Goal: Task Accomplishment & Management: Manage account settings

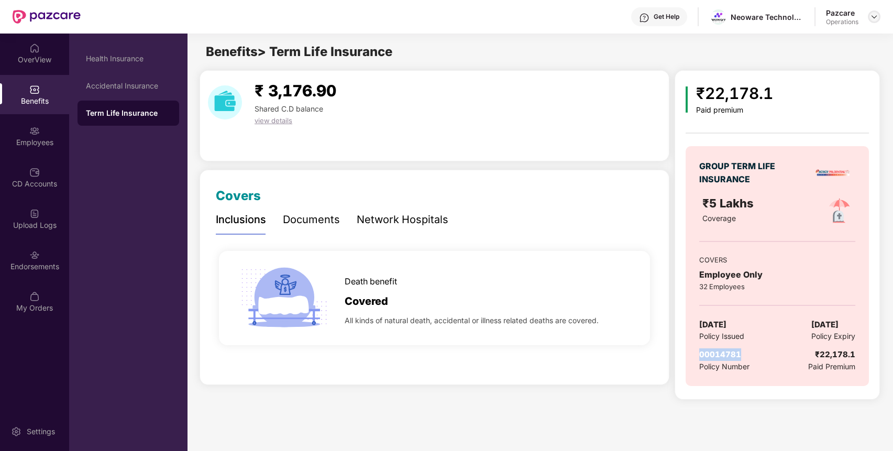
click at [876, 16] on img at bounding box center [874, 17] width 8 height 8
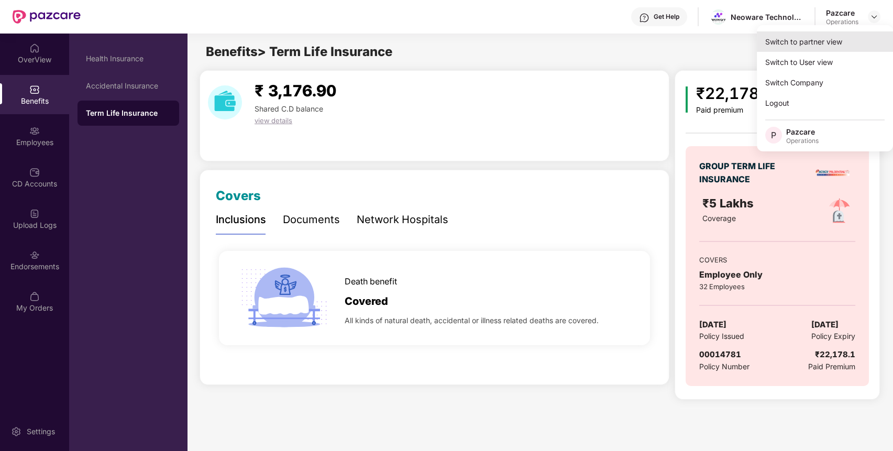
click at [860, 32] on div "Switch to partner view" at bounding box center [825, 41] width 136 height 20
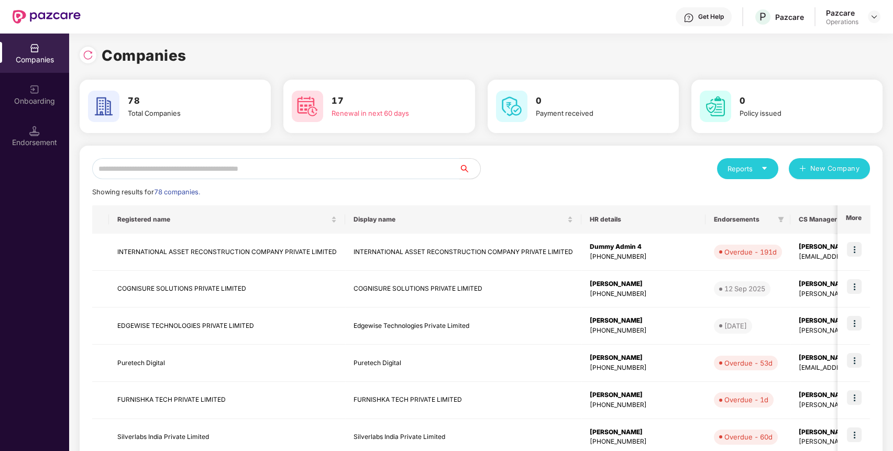
click at [339, 174] on input "text" at bounding box center [275, 168] width 367 height 21
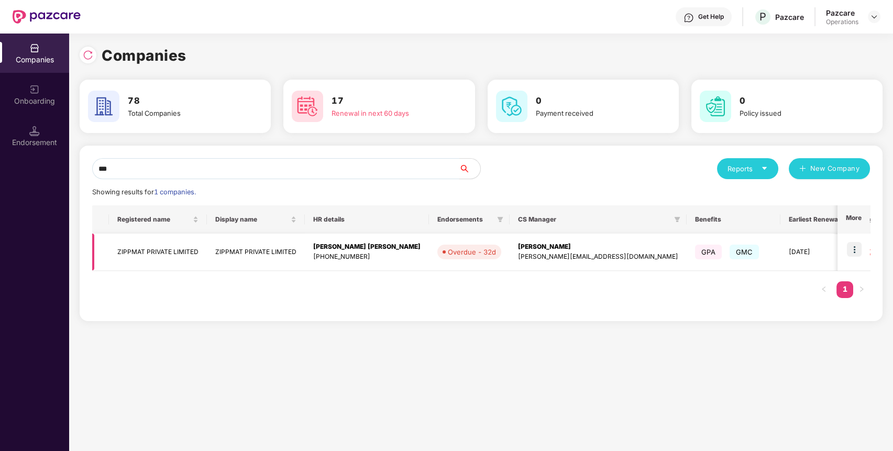
type input "***"
click at [857, 247] on img at bounding box center [854, 249] width 15 height 15
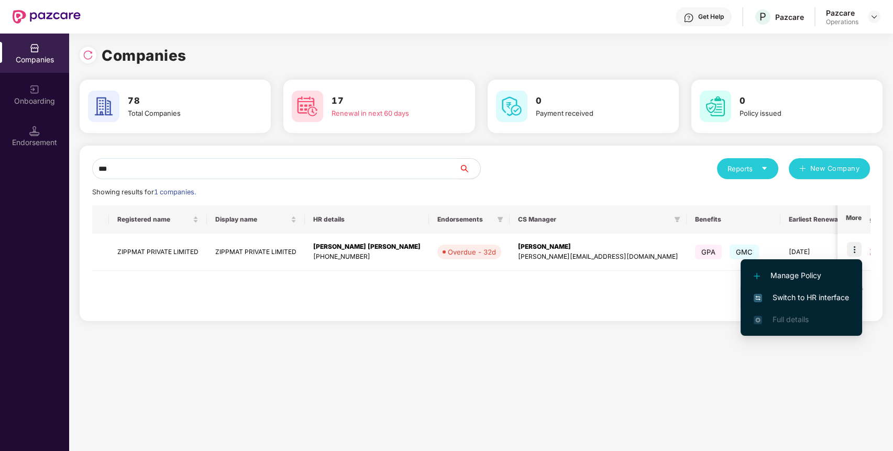
click at [836, 292] on span "Switch to HR interface" at bounding box center [801, 298] width 95 height 12
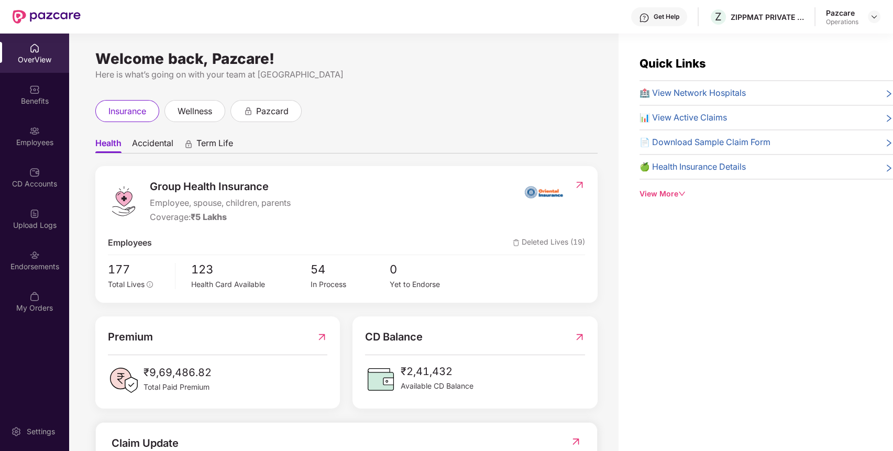
click at [40, 276] on div "Endorsements" at bounding box center [34, 259] width 69 height 39
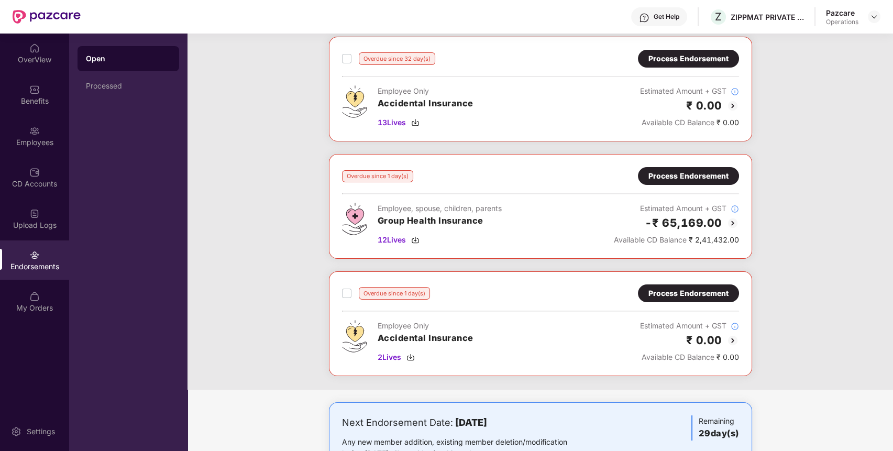
scroll to position [46, 0]
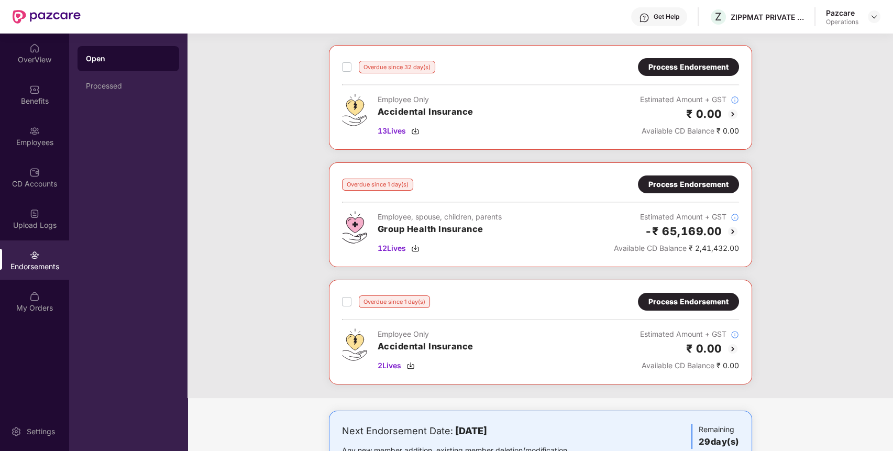
click at [696, 70] on div "Process Endorsement" at bounding box center [689, 67] width 80 height 12
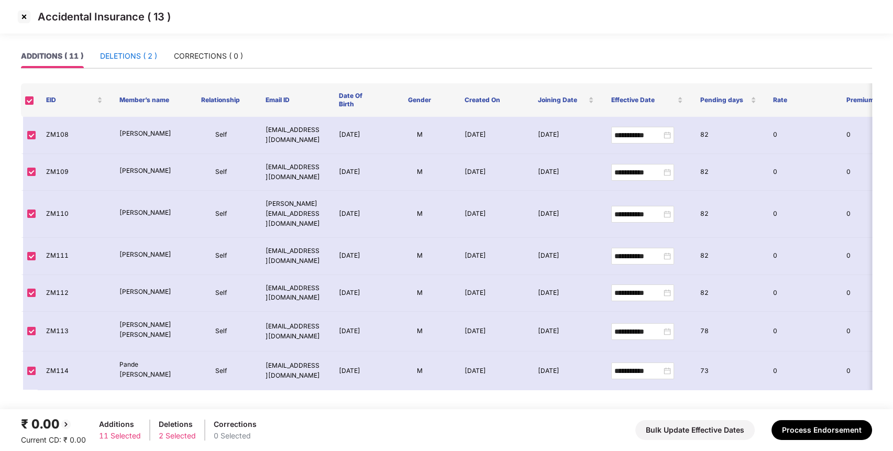
click at [107, 54] on div "DELETIONS ( 2 )" at bounding box center [128, 56] width 57 height 12
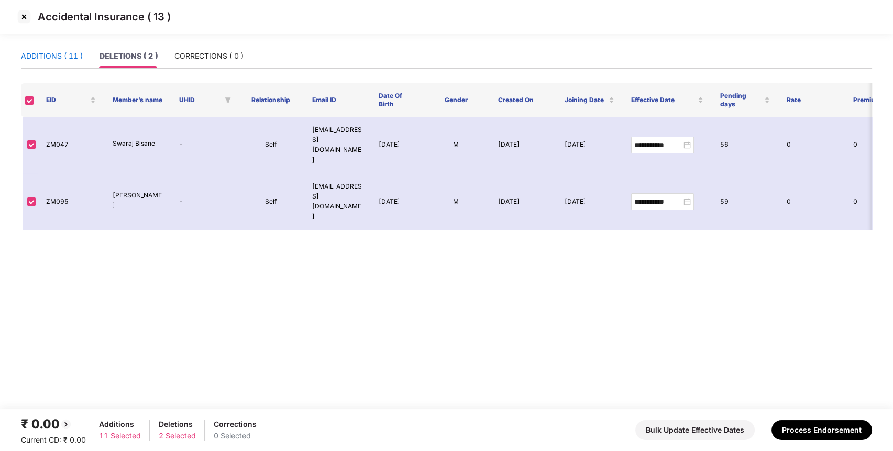
click at [56, 51] on div "ADDITIONS ( 11 )" at bounding box center [52, 56] width 62 height 12
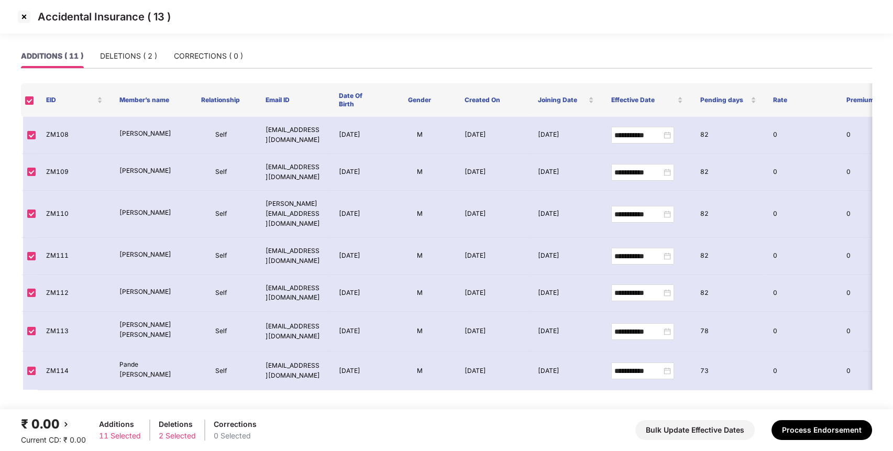
click at [28, 17] on img at bounding box center [24, 16] width 17 height 17
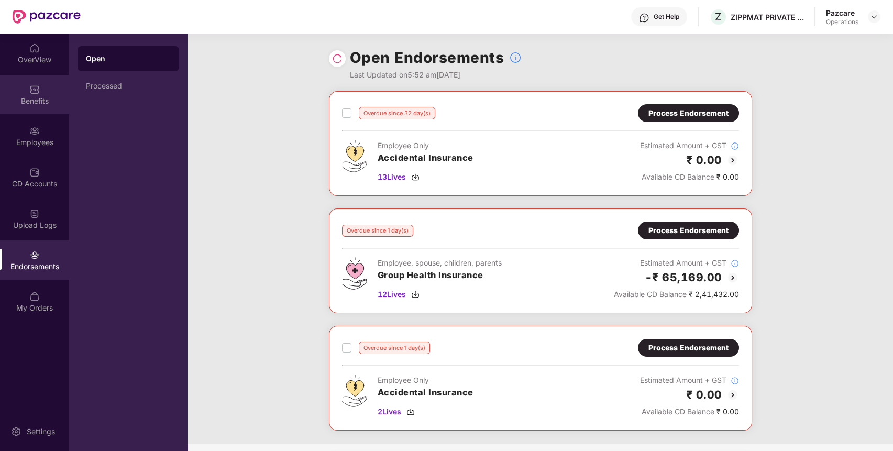
click at [41, 100] on div "Benefits" at bounding box center [34, 101] width 69 height 10
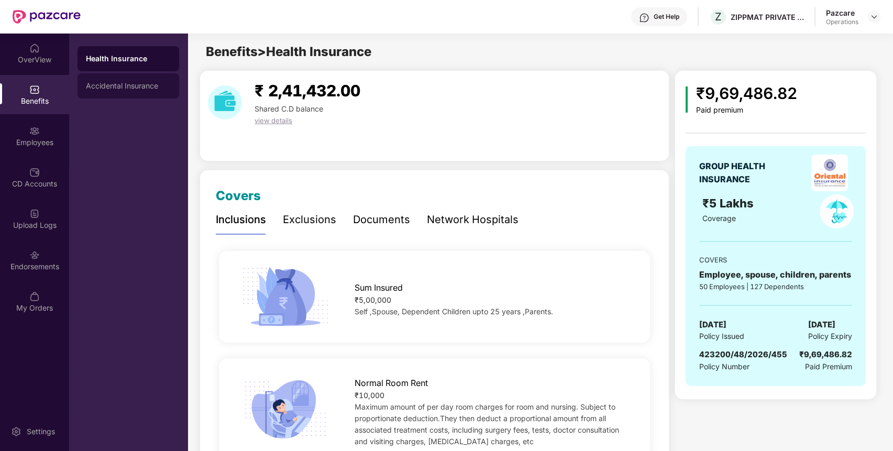
click at [140, 79] on div "Accidental Insurance" at bounding box center [129, 85] width 102 height 25
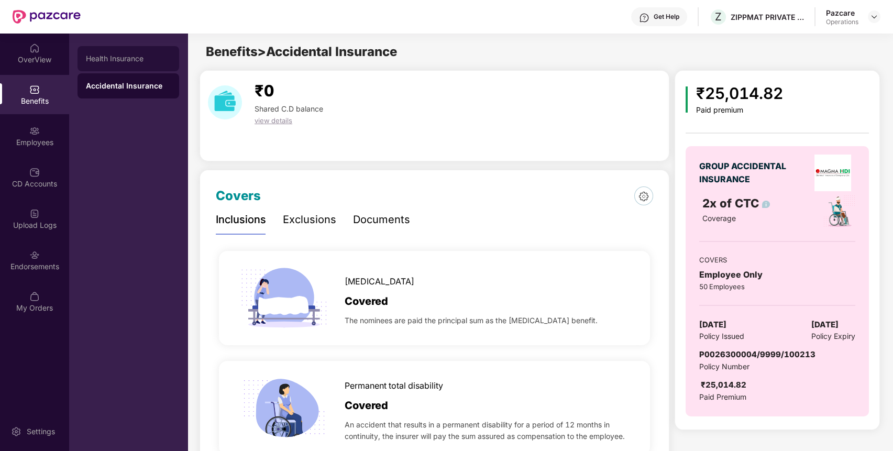
click at [130, 46] on div "Health Insurance" at bounding box center [129, 58] width 102 height 25
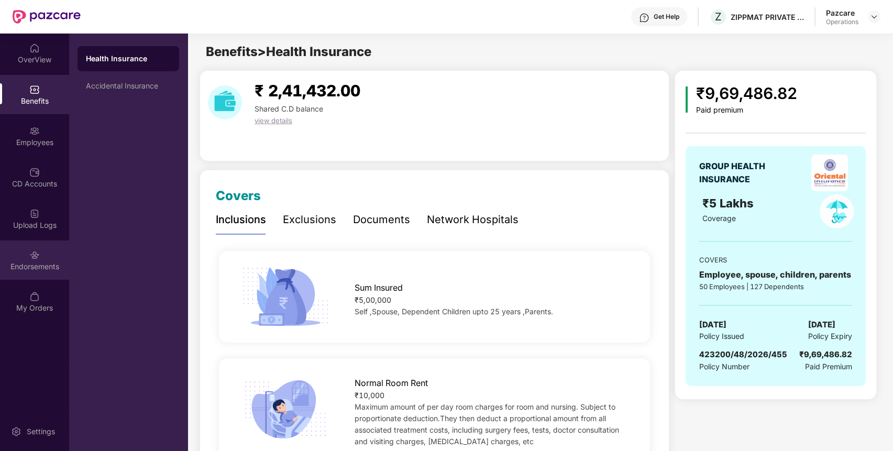
click at [29, 262] on div "Endorsements" at bounding box center [34, 266] width 69 height 10
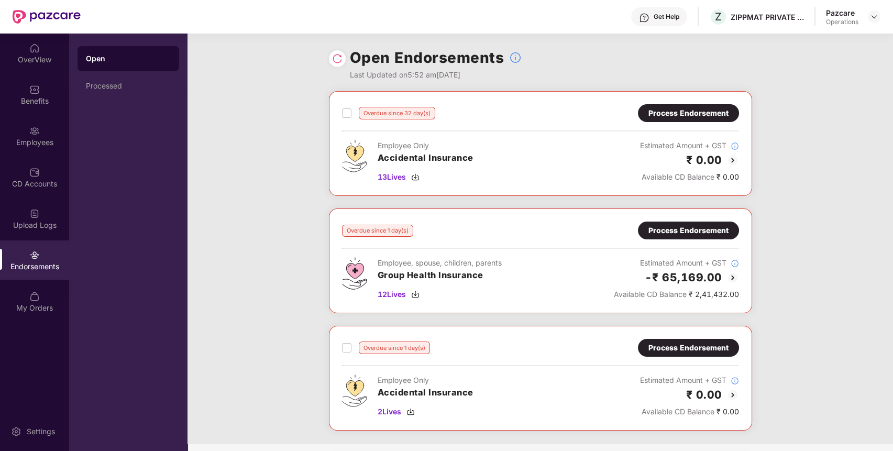
click at [724, 224] on div "Process Endorsement" at bounding box center [688, 231] width 101 height 18
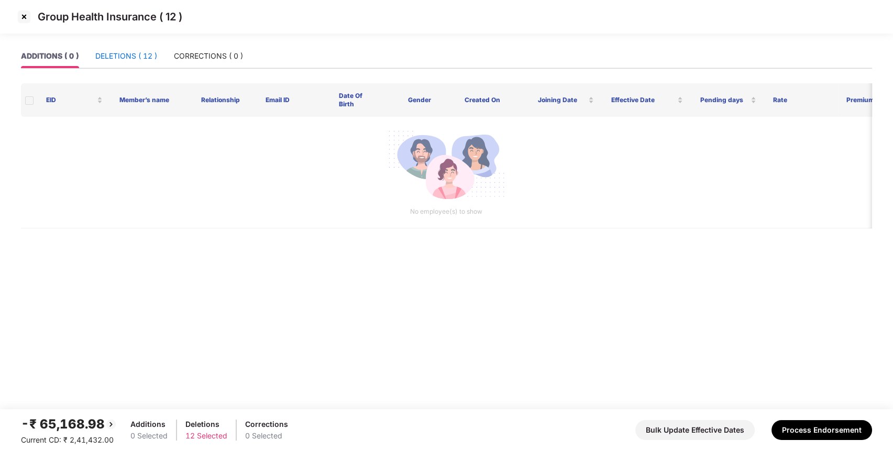
click at [125, 54] on div "DELETIONS ( 12 )" at bounding box center [126, 56] width 62 height 12
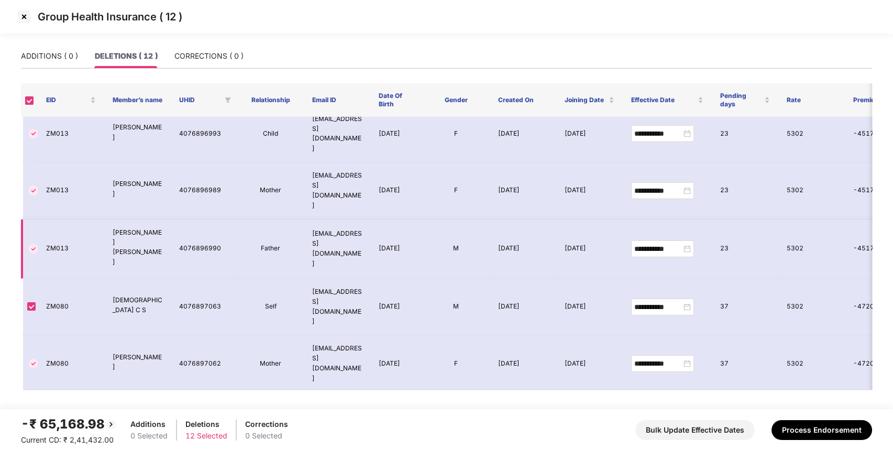
scroll to position [119, 0]
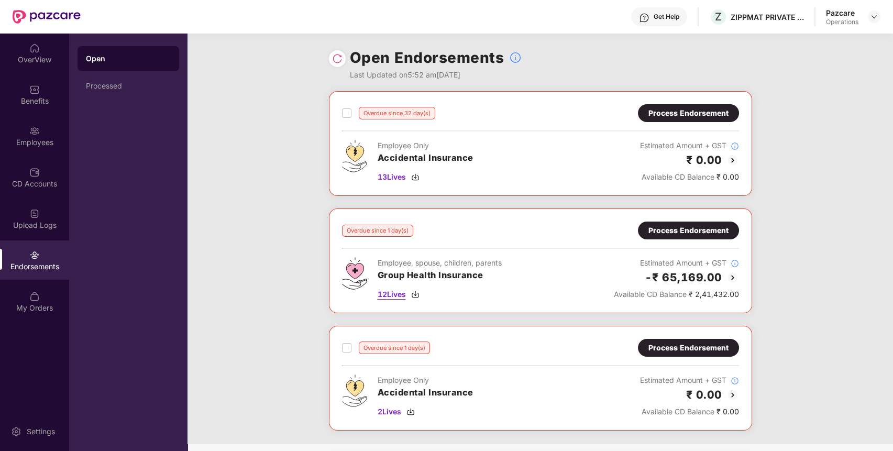
click at [388, 294] on span "12 Lives" at bounding box center [392, 295] width 28 height 12
click at [687, 228] on div "Process Endorsement" at bounding box center [689, 231] width 80 height 12
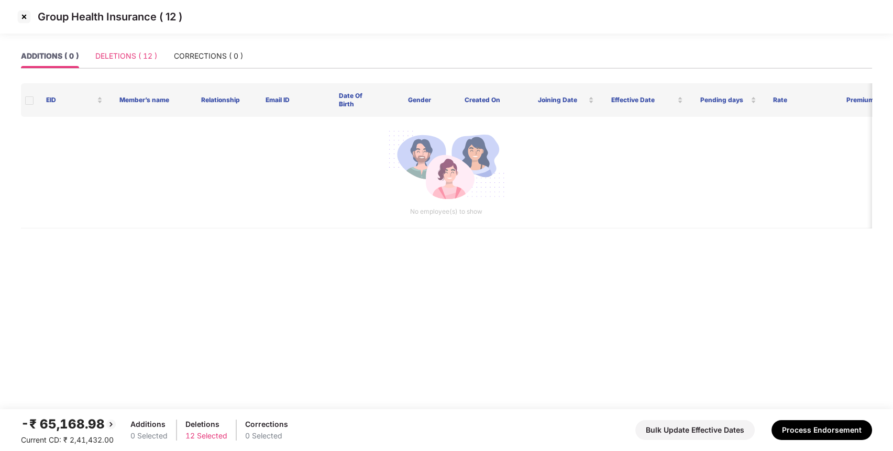
click at [145, 48] on div "DELETIONS ( 12 )" at bounding box center [126, 56] width 62 height 24
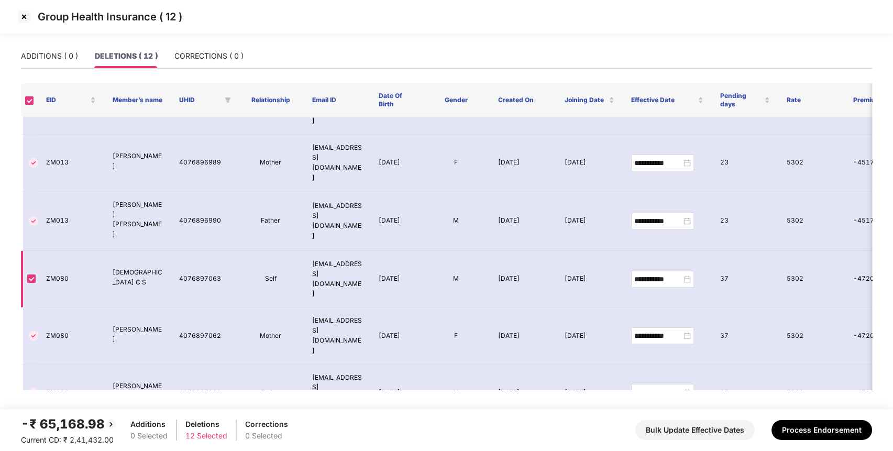
scroll to position [189, 0]
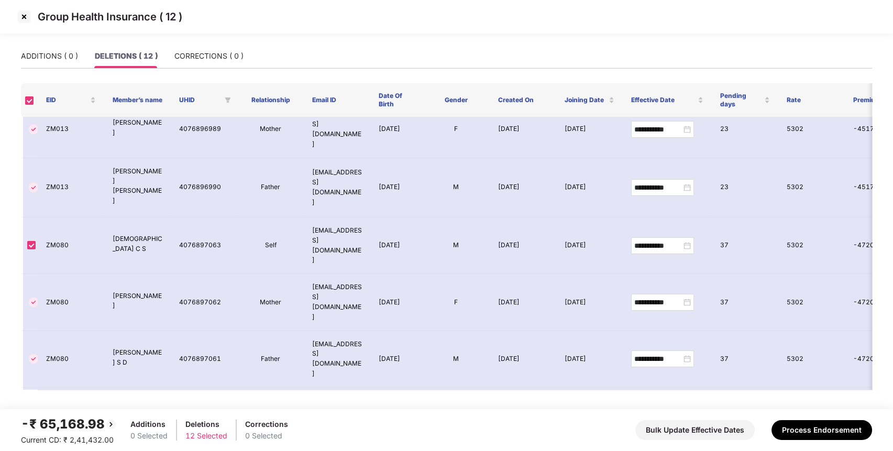
click at [25, 17] on img at bounding box center [24, 16] width 17 height 17
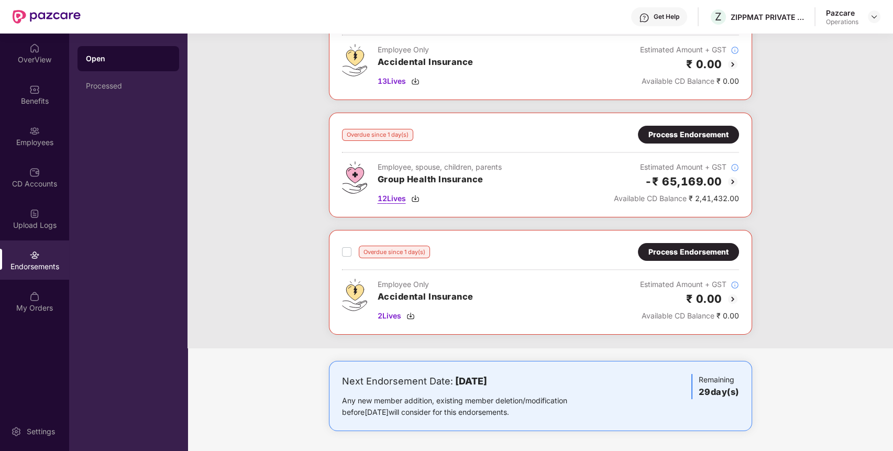
scroll to position [0, 0]
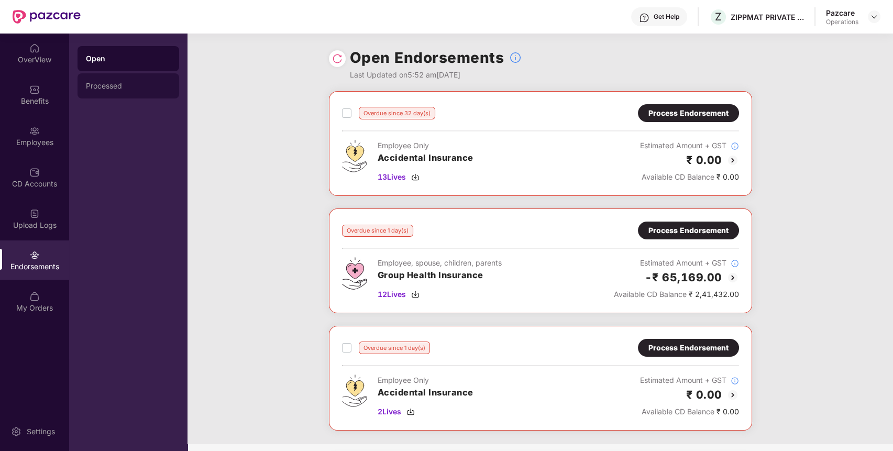
click at [127, 91] on div "Processed" at bounding box center [129, 85] width 102 height 25
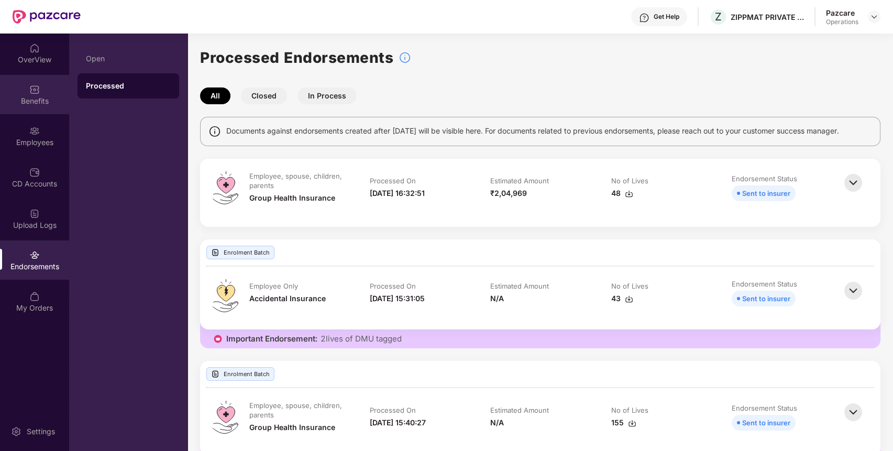
click at [47, 98] on div "Benefits" at bounding box center [34, 101] width 69 height 10
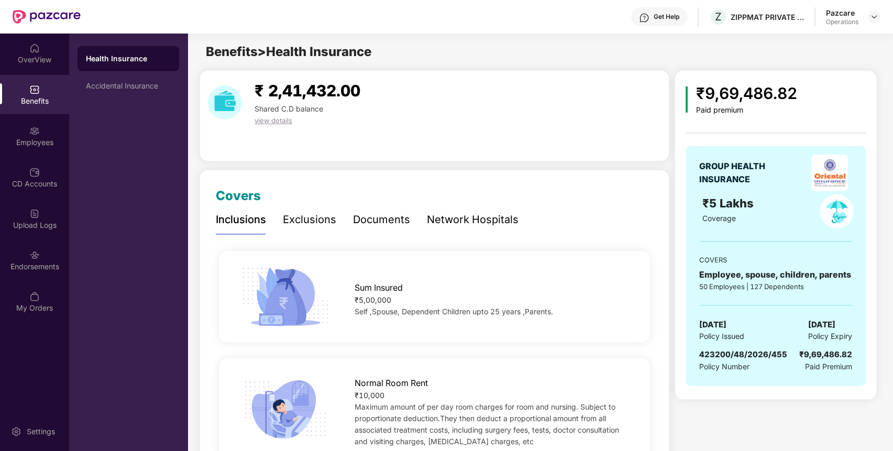
click at [716, 350] on span "423200/48/2026/455" at bounding box center [743, 354] width 88 height 10
copy span "423200"
click at [716, 350] on span "423200/48/2026/455" at bounding box center [743, 354] width 88 height 10
copy span "423200/48/2026/455"
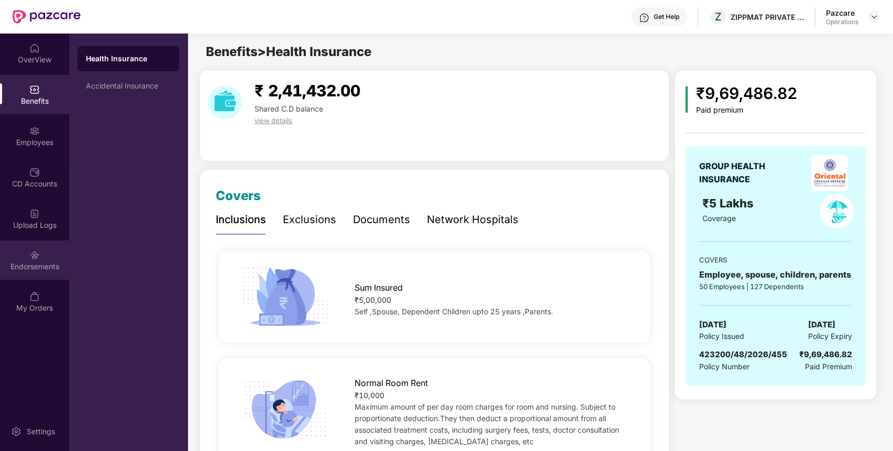
click at [25, 264] on div "Endorsements" at bounding box center [34, 266] width 69 height 10
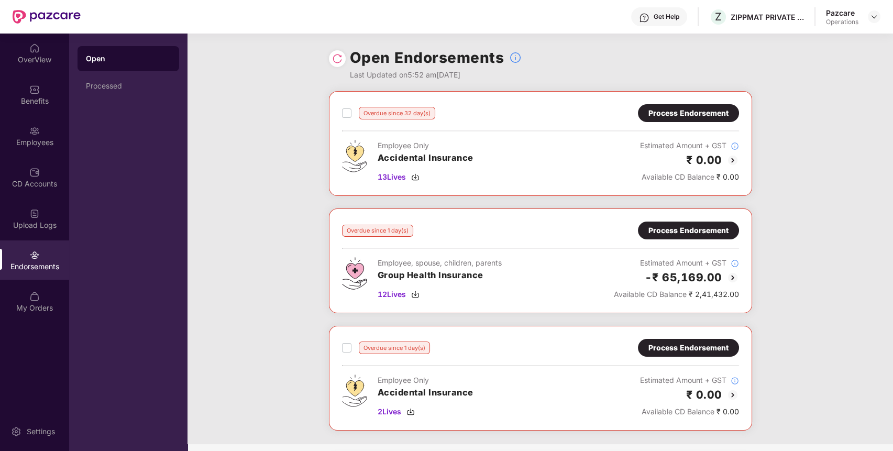
click at [724, 228] on div "Process Endorsement" at bounding box center [689, 231] width 80 height 12
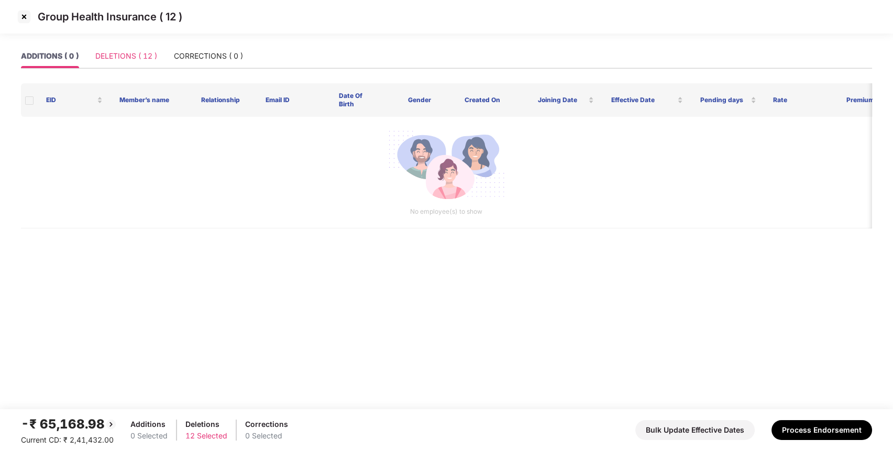
click at [131, 49] on div "DELETIONS ( 12 )" at bounding box center [126, 56] width 62 height 24
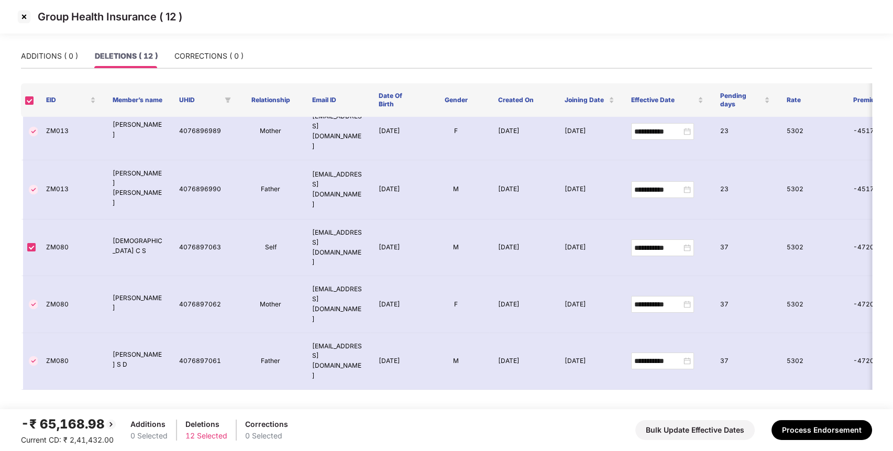
scroll to position [189, 0]
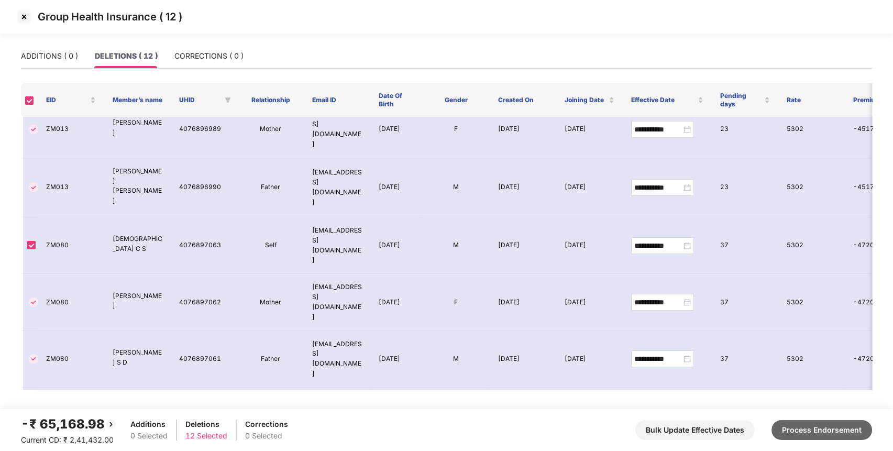
click at [827, 431] on button "Process Endorsement" at bounding box center [822, 430] width 101 height 20
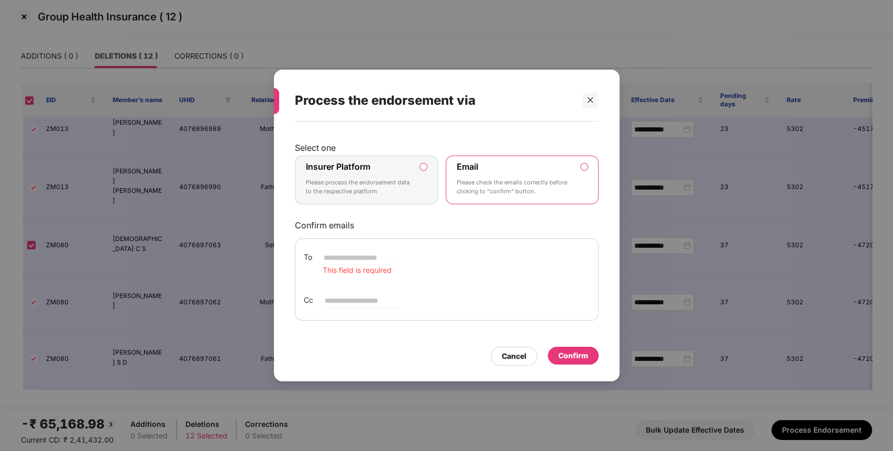
click at [393, 195] on p "Please process the endorsement data to the respective platform" at bounding box center [359, 187] width 107 height 18
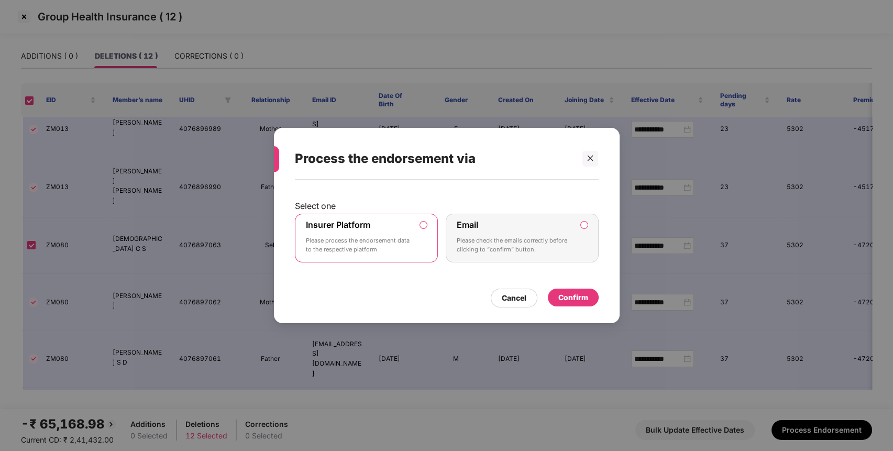
click at [573, 301] on div "Confirm" at bounding box center [573, 298] width 30 height 12
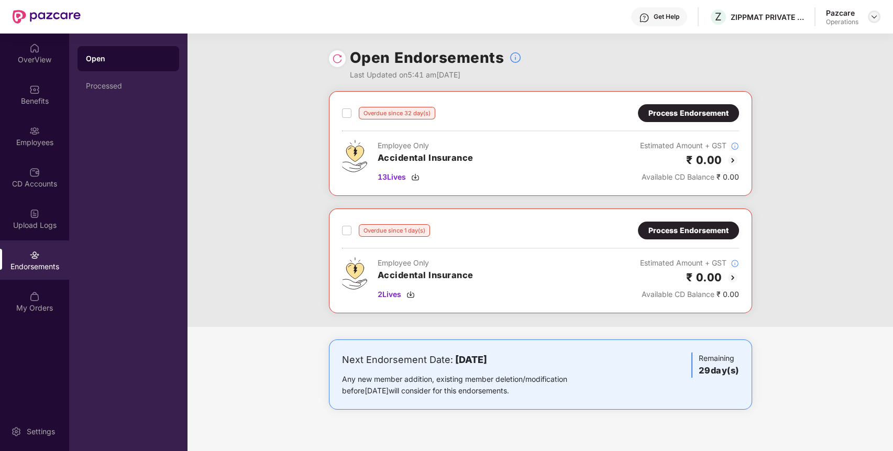
click at [871, 13] on img at bounding box center [874, 17] width 8 height 8
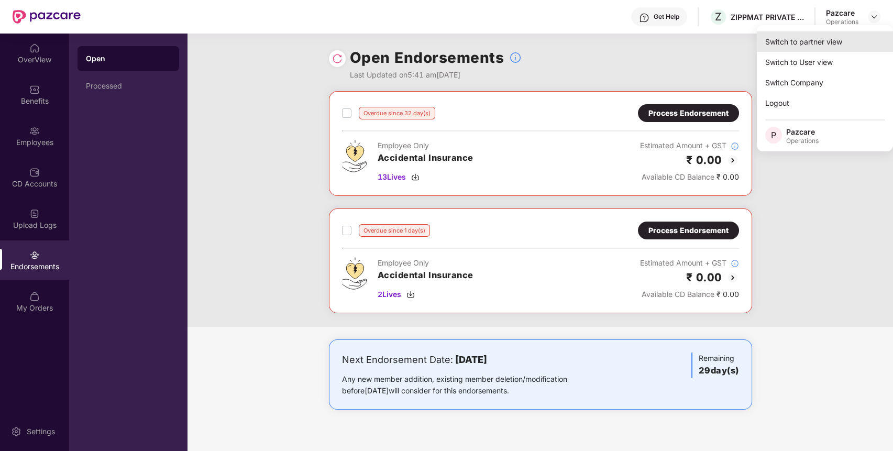
click at [856, 42] on div "Switch to partner view" at bounding box center [825, 41] width 136 height 20
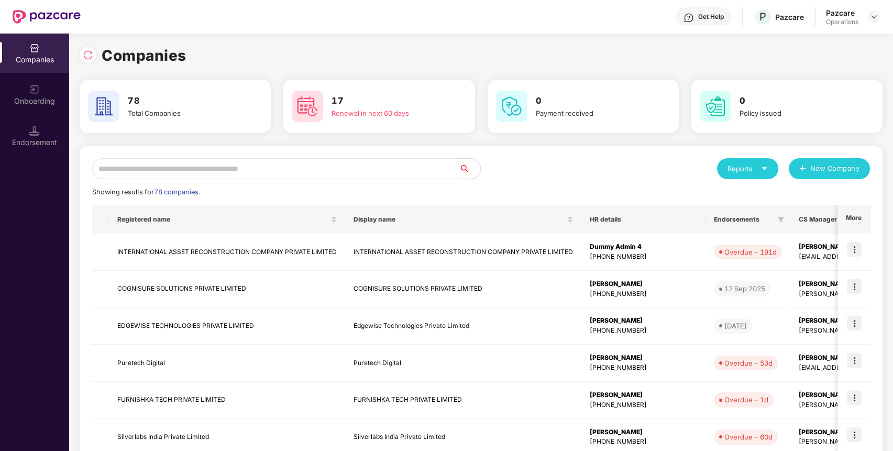
click at [410, 169] on input "text" at bounding box center [275, 168] width 367 height 21
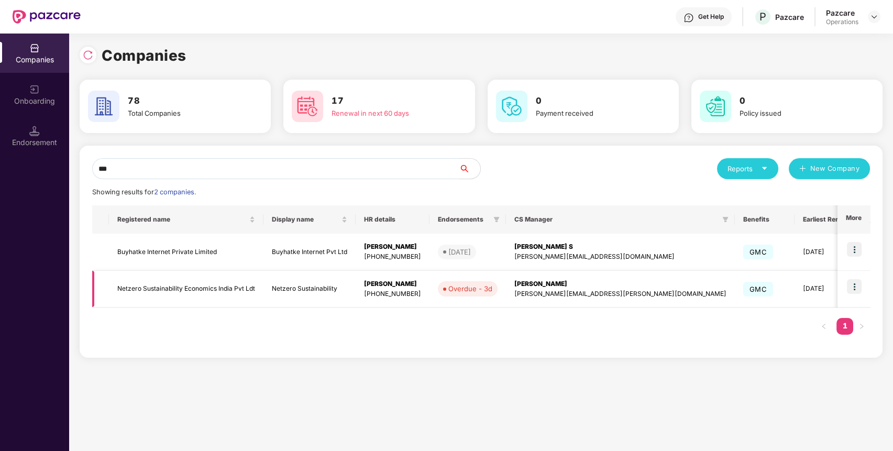
type input "***"
click at [851, 281] on img at bounding box center [854, 286] width 15 height 15
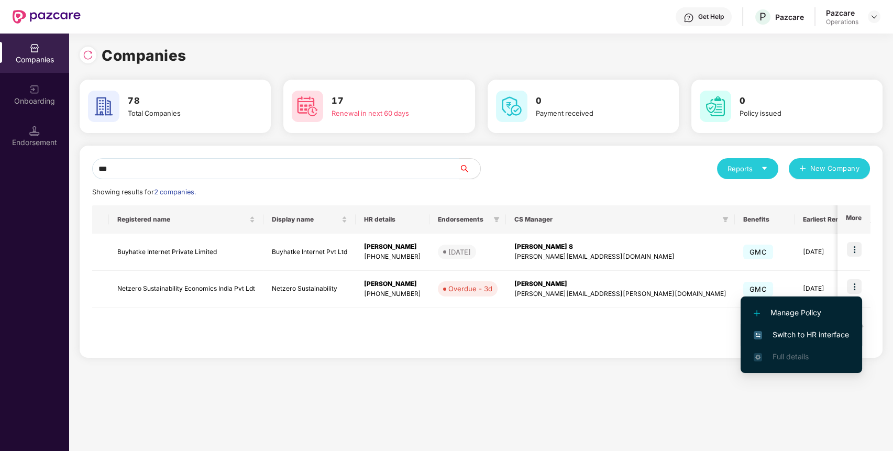
click at [837, 326] on li "Switch to HR interface" at bounding box center [802, 335] width 122 height 22
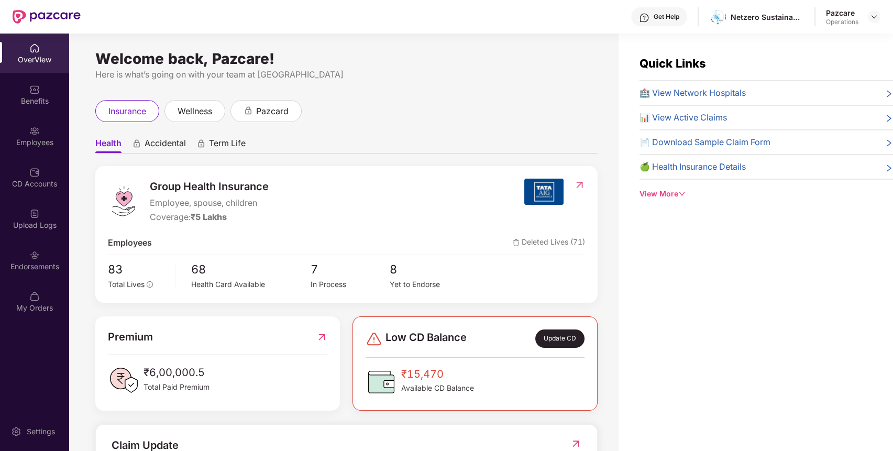
click at [43, 270] on div "Endorsements" at bounding box center [34, 266] width 69 height 10
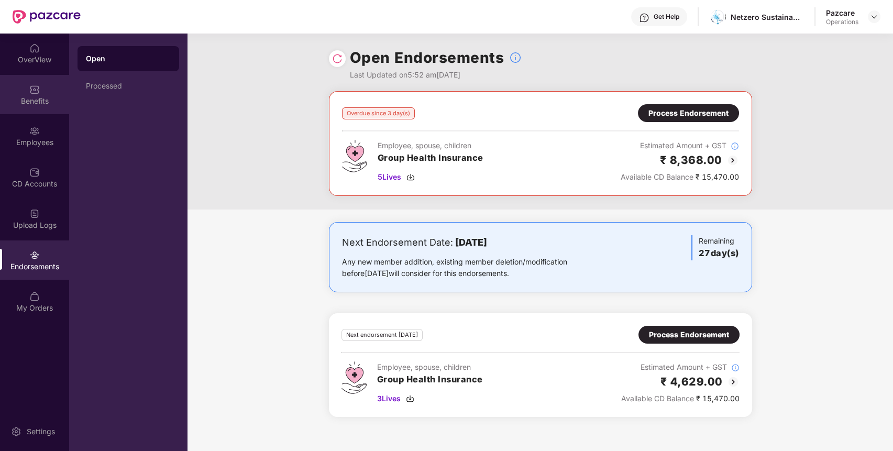
click at [41, 101] on div "Benefits" at bounding box center [34, 101] width 69 height 10
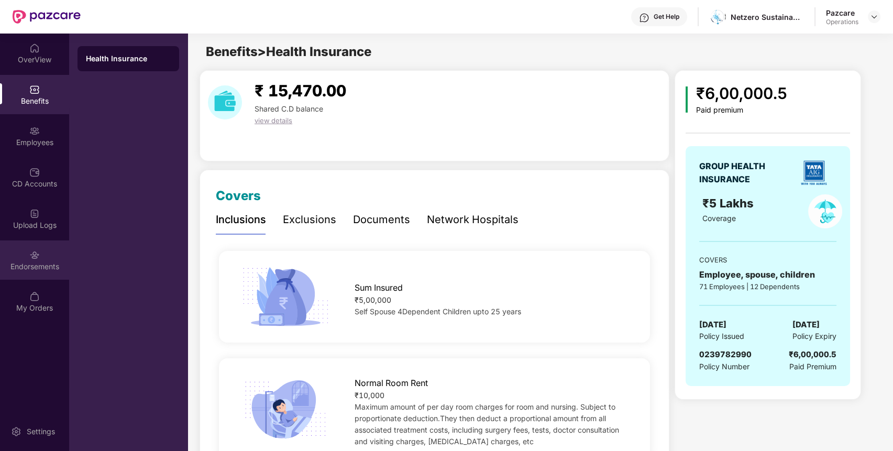
click at [43, 251] on div "Endorsements" at bounding box center [34, 259] width 69 height 39
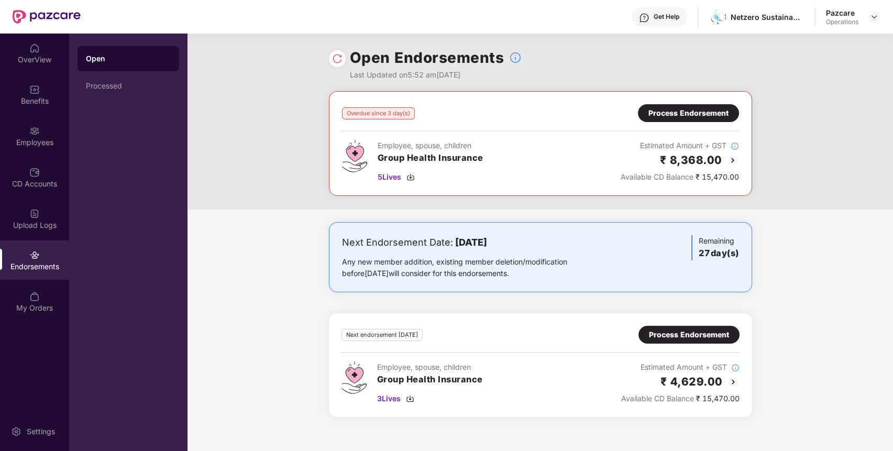
click at [712, 108] on div "Process Endorsement" at bounding box center [689, 113] width 80 height 12
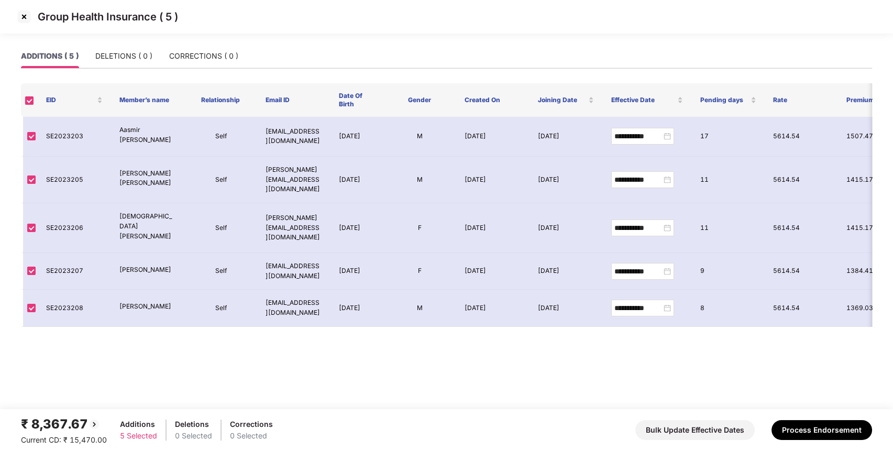
click at [24, 17] on img at bounding box center [24, 16] width 17 height 17
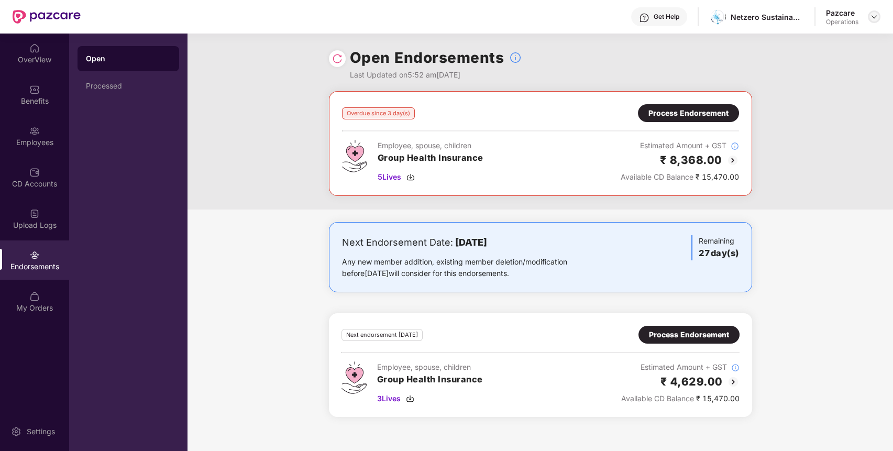
click at [871, 15] on img at bounding box center [874, 17] width 8 height 8
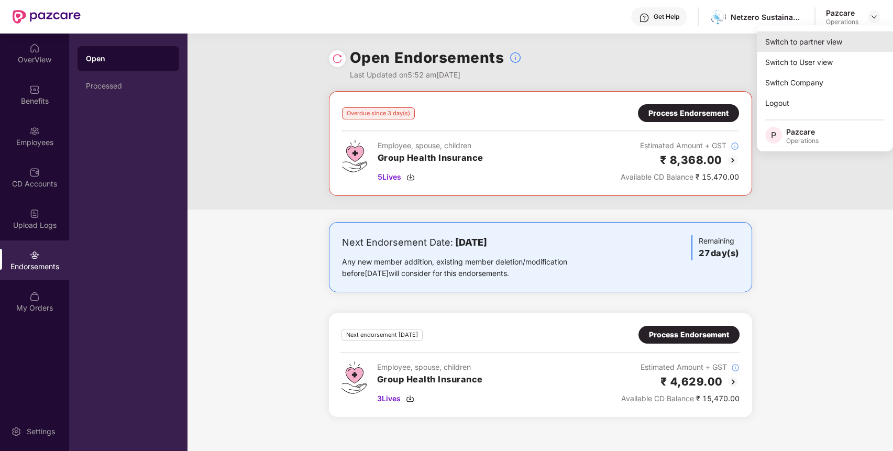
click at [839, 38] on div "Switch to partner view" at bounding box center [825, 41] width 136 height 20
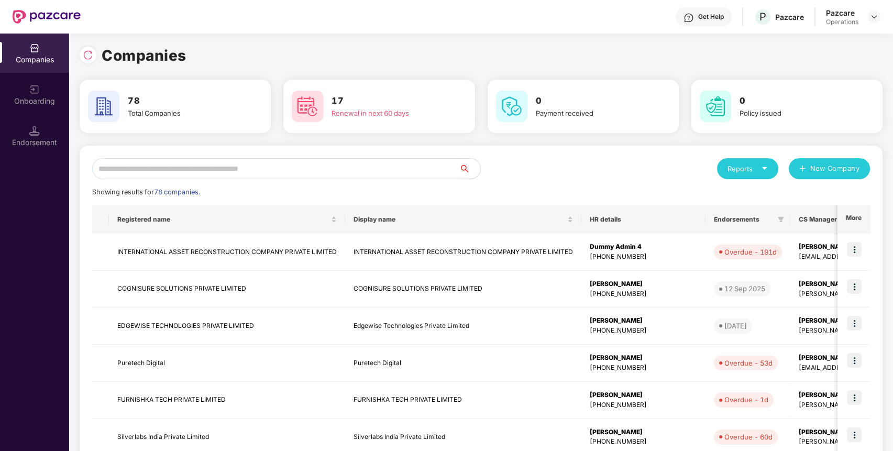
click at [429, 163] on input "text" at bounding box center [275, 168] width 367 height 21
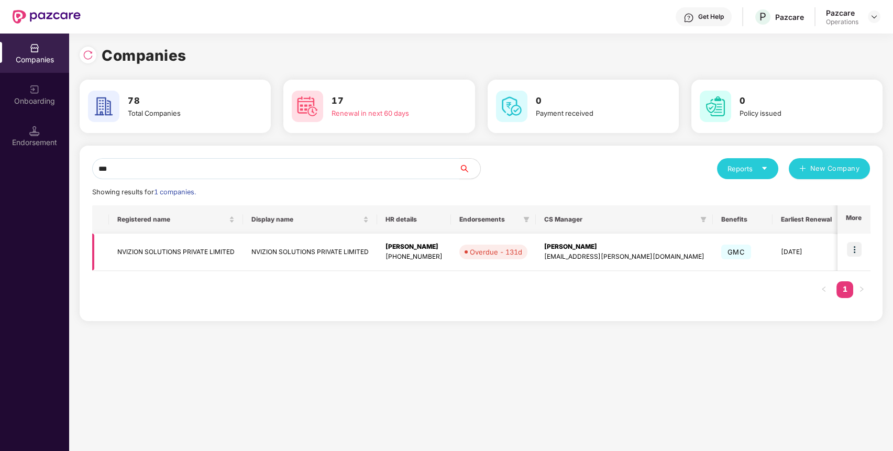
type input "***"
click at [857, 247] on img at bounding box center [854, 249] width 15 height 15
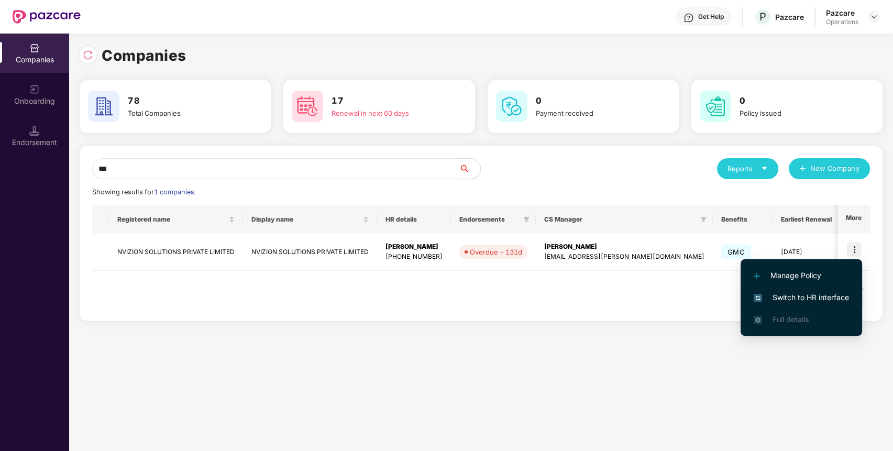
click at [840, 301] on span "Switch to HR interface" at bounding box center [801, 298] width 95 height 12
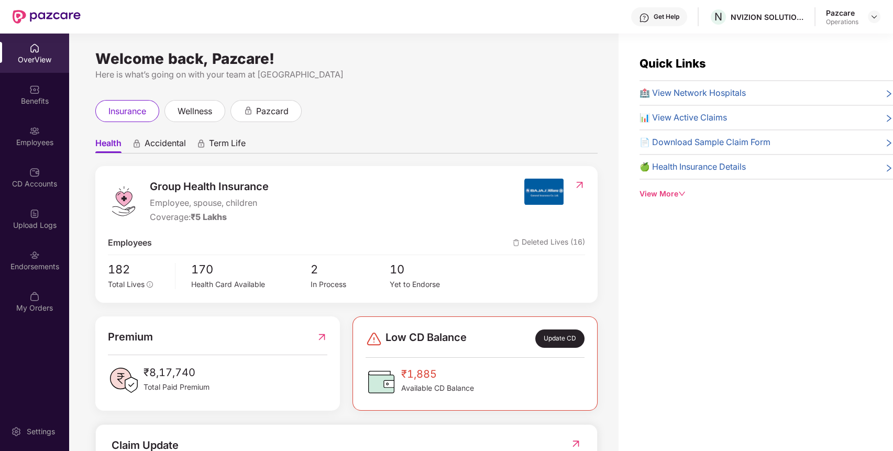
click at [54, 261] on div "Endorsements" at bounding box center [34, 266] width 69 height 10
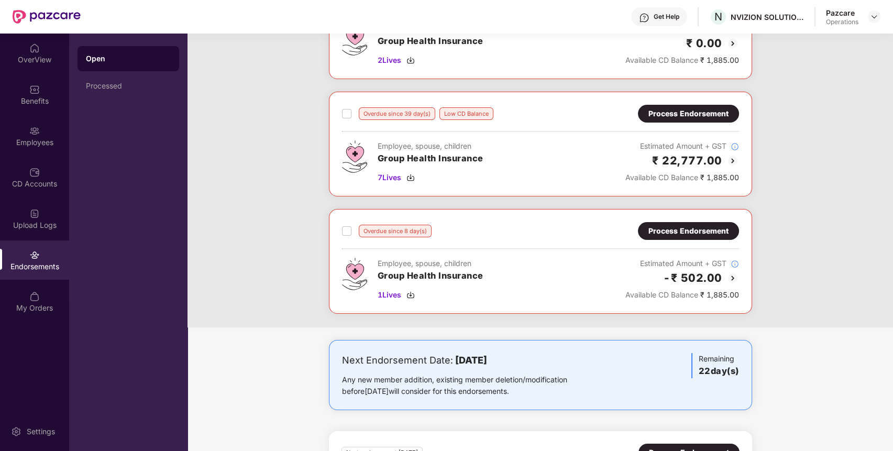
scroll to position [114, 0]
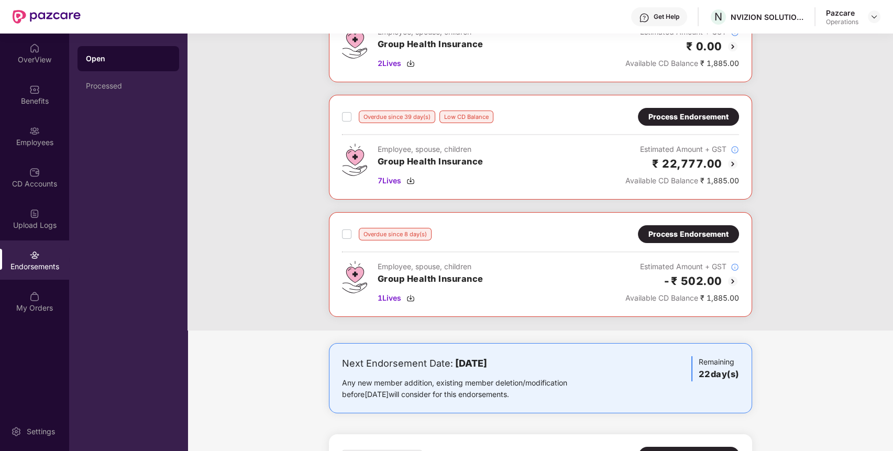
click at [686, 230] on div "Process Endorsement" at bounding box center [689, 234] width 80 height 12
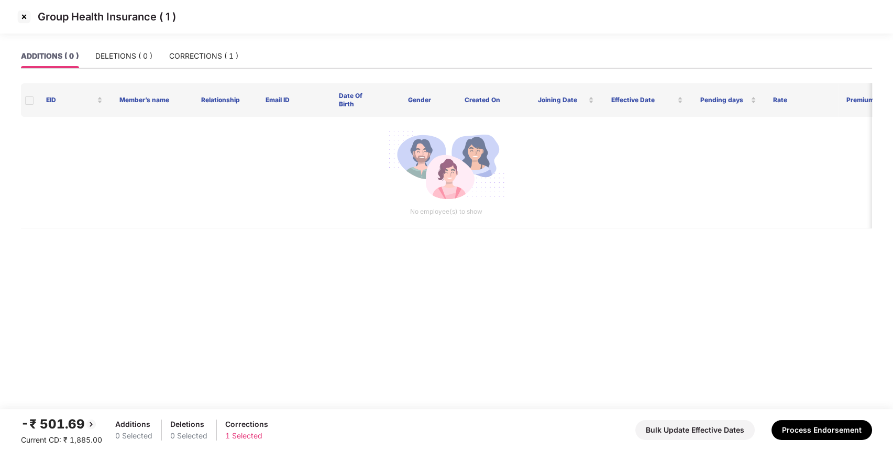
click at [25, 18] on img at bounding box center [24, 16] width 17 height 17
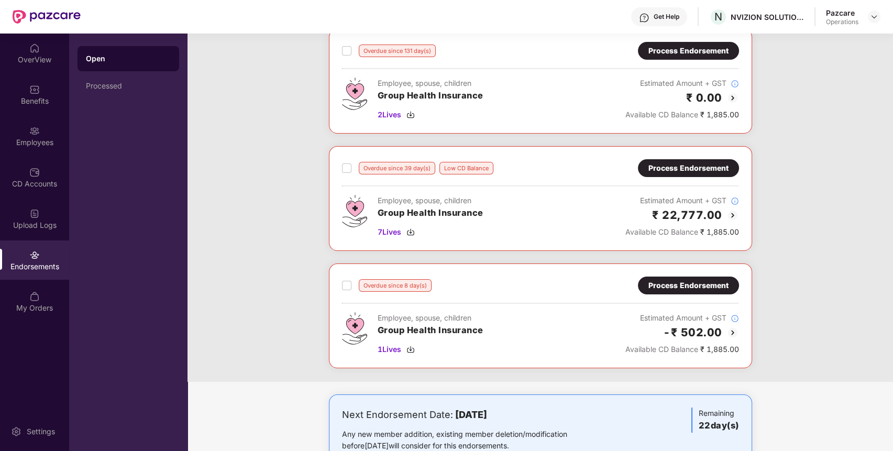
scroll to position [63, 0]
click at [665, 281] on div "Process Endorsement" at bounding box center [689, 285] width 80 height 12
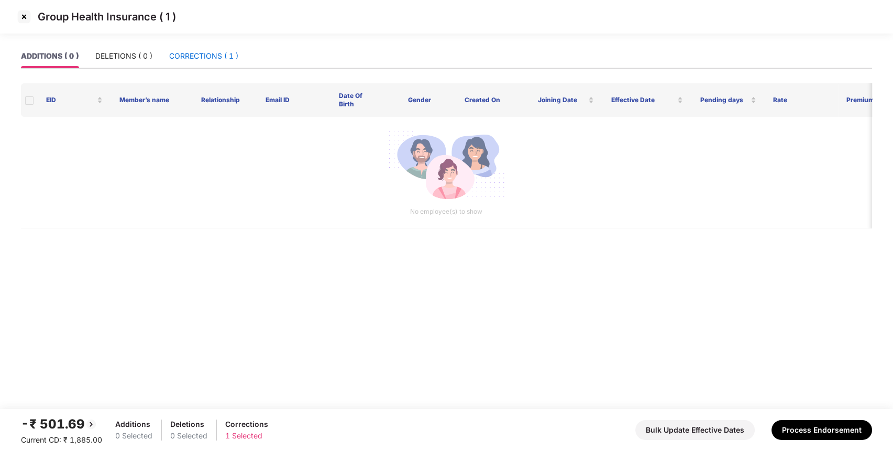
click at [218, 58] on div "CORRECTIONS ( 1 )" at bounding box center [203, 56] width 69 height 12
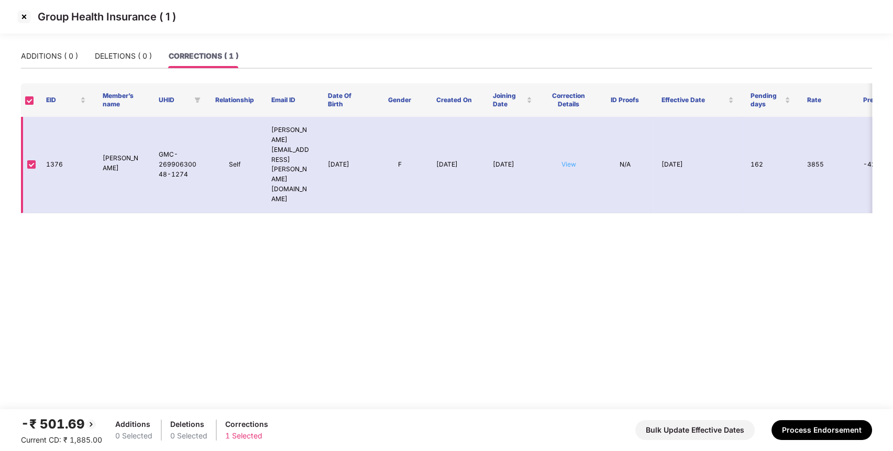
click at [565, 160] on link "View" at bounding box center [569, 164] width 15 height 8
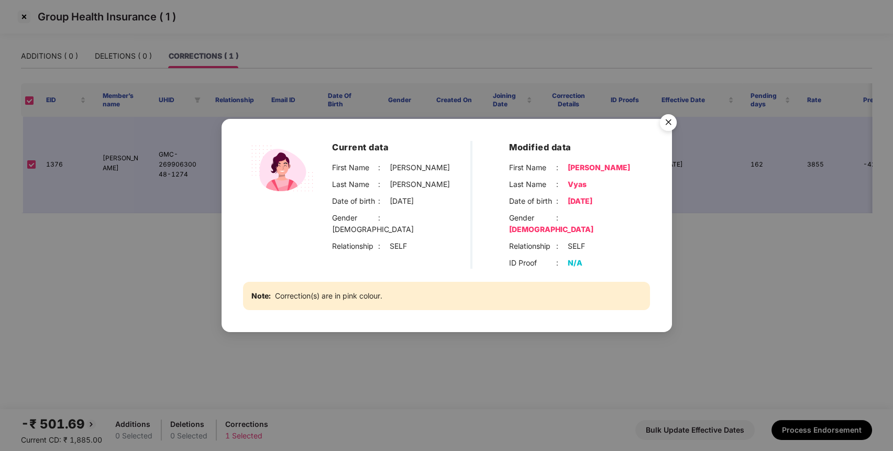
click at [668, 131] on img "Close" at bounding box center [668, 123] width 29 height 29
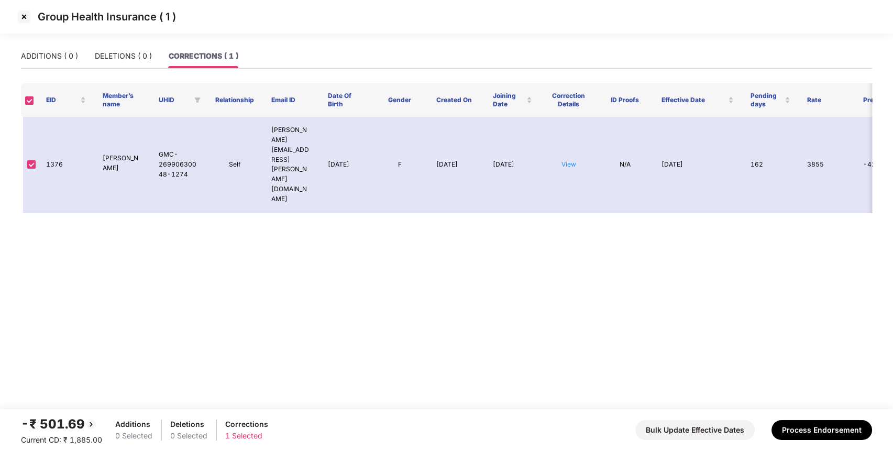
click at [21, 19] on img at bounding box center [24, 16] width 17 height 17
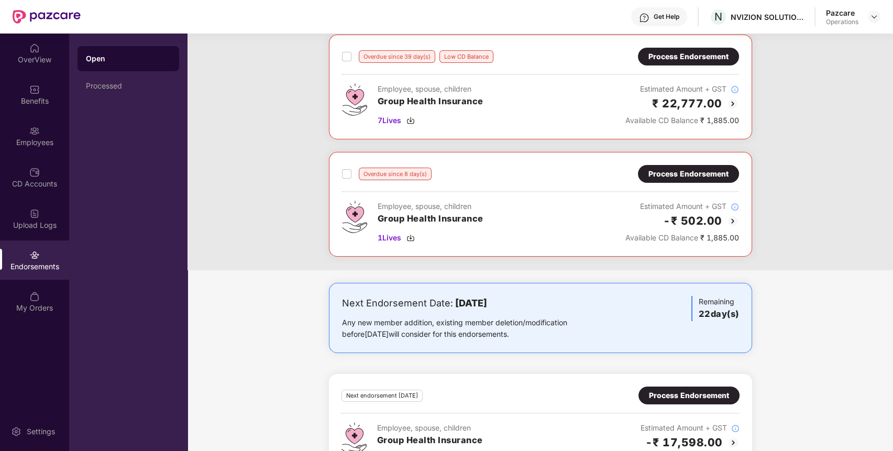
scroll to position [212, 0]
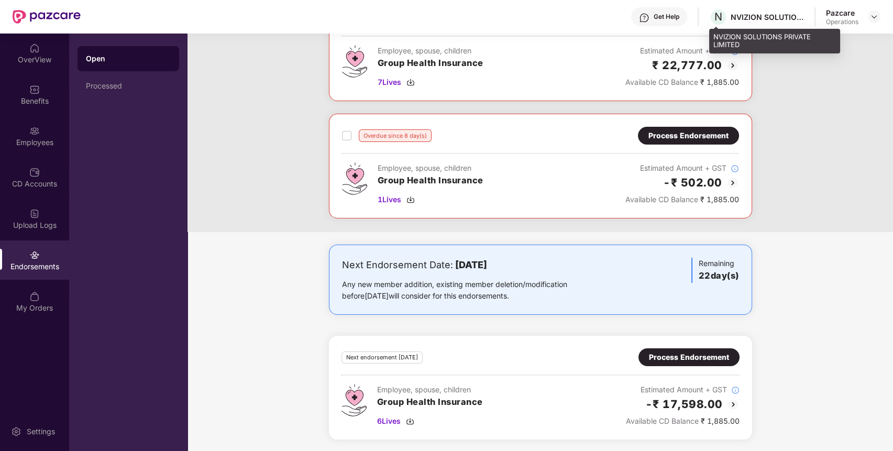
click at [765, 15] on div "NVIZION SOLUTIONS PRIVATE LIMITED" at bounding box center [767, 17] width 73 height 10
copy div "NVIZION SOLUTIONS PRIVATE LIMITED"
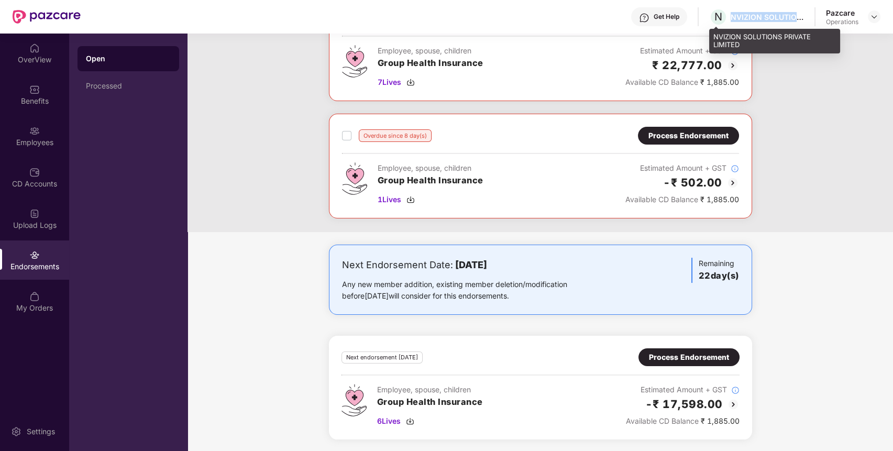
copy div "NVIZION SOLUTIONS PRIVATE LIMITED"
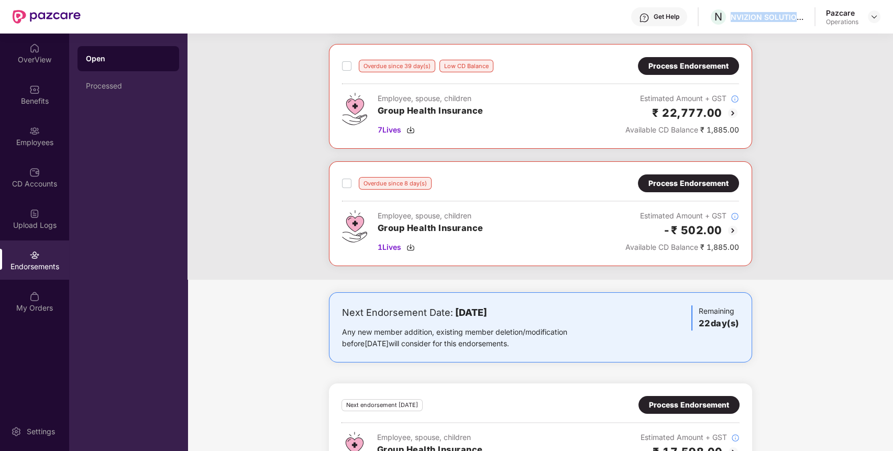
scroll to position [163, 0]
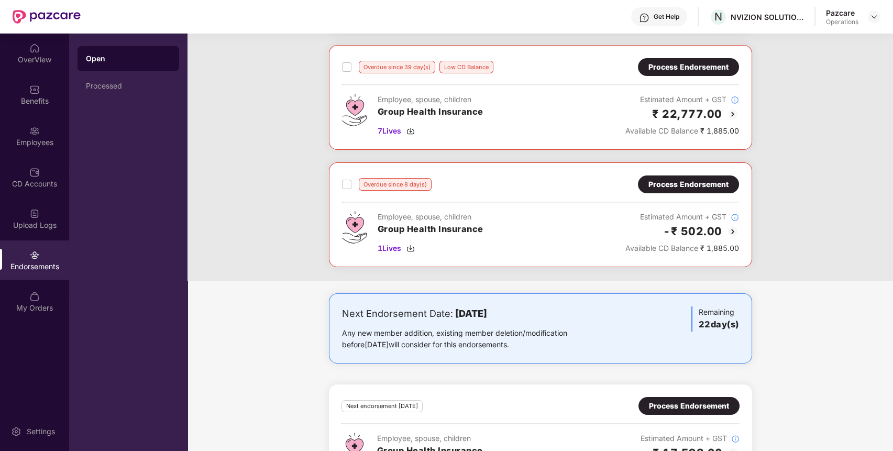
click at [698, 183] on div "Process Endorsement" at bounding box center [689, 185] width 80 height 12
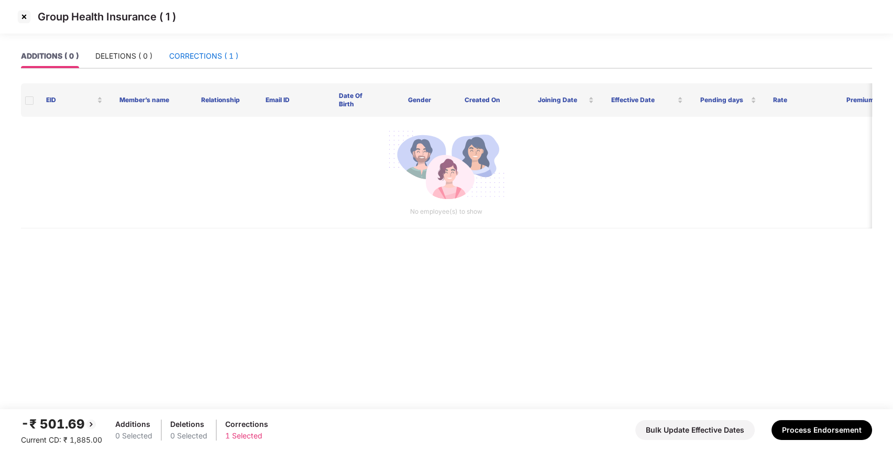
click at [221, 59] on div "CORRECTIONS ( 1 )" at bounding box center [203, 56] width 69 height 12
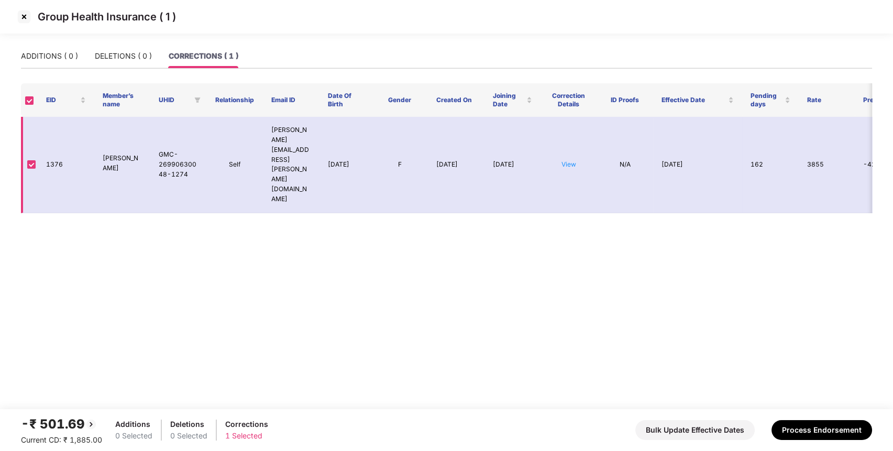
click at [50, 137] on td "1376" at bounding box center [66, 165] width 57 height 96
copy td "1376"
drag, startPoint x: 135, startPoint y: 138, endPoint x: 101, endPoint y: 139, distance: 33.5
click at [101, 139] on td "[PERSON_NAME]" at bounding box center [122, 165] width 57 height 96
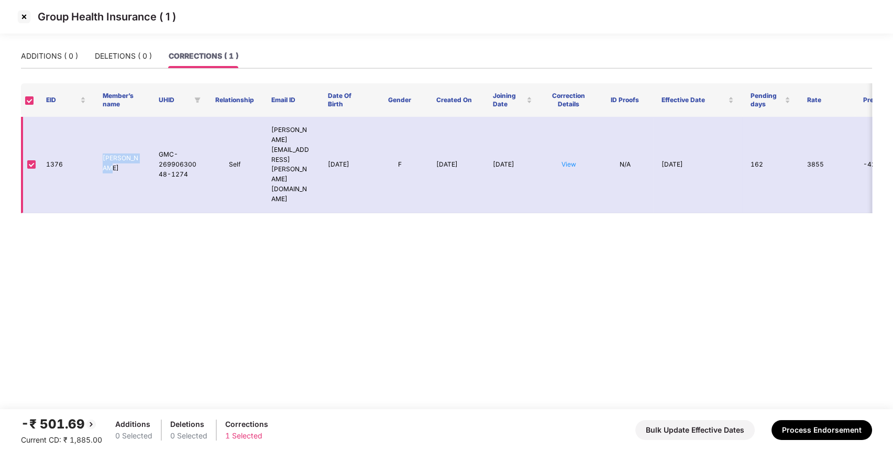
copy p "[PERSON_NAME]"
click at [24, 24] on img at bounding box center [24, 16] width 17 height 17
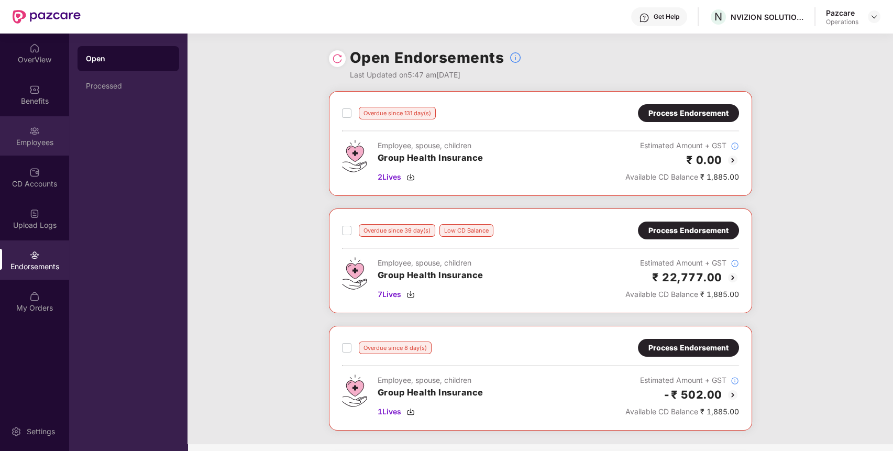
click at [38, 146] on div "Employees" at bounding box center [34, 142] width 69 height 10
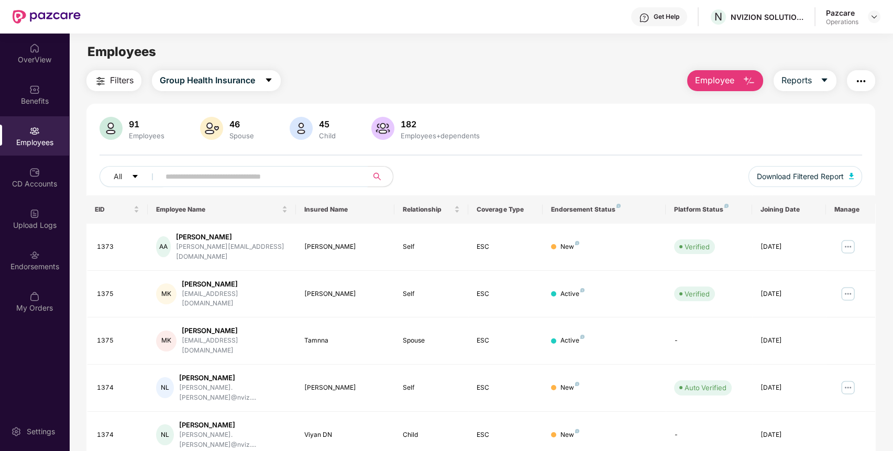
click at [348, 179] on input "text" at bounding box center [260, 177] width 188 height 16
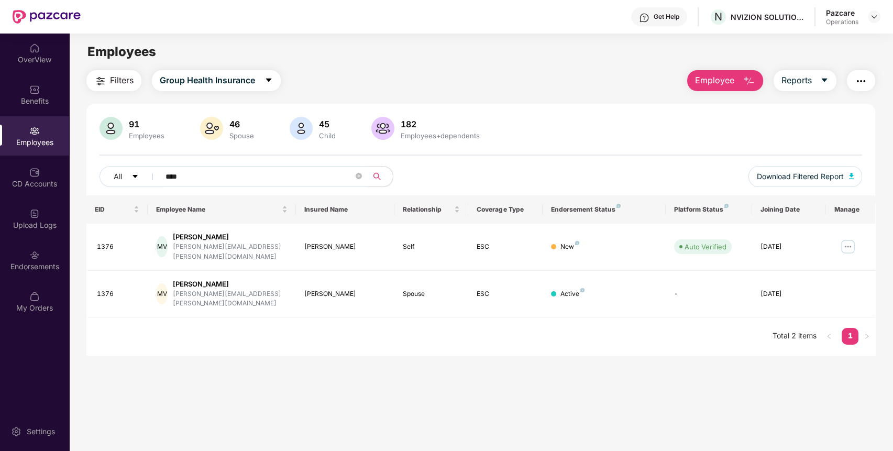
type input "****"
click at [876, 13] on img at bounding box center [874, 17] width 8 height 8
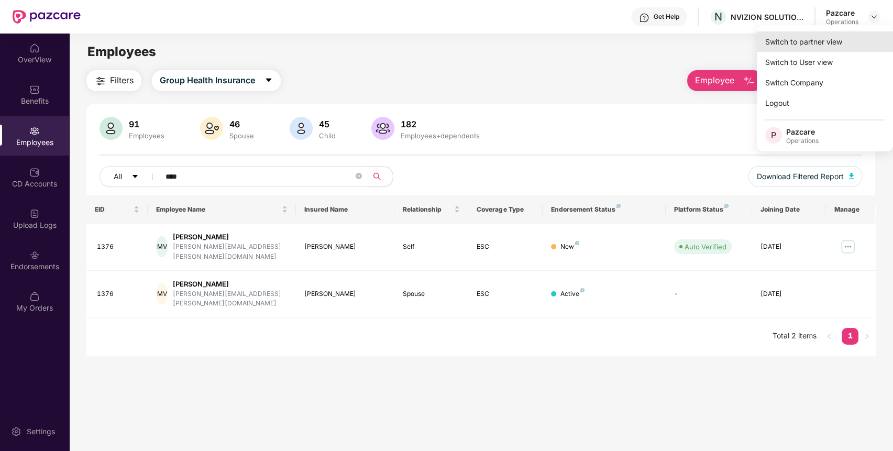
click at [842, 47] on div "Switch to partner view" at bounding box center [825, 41] width 136 height 20
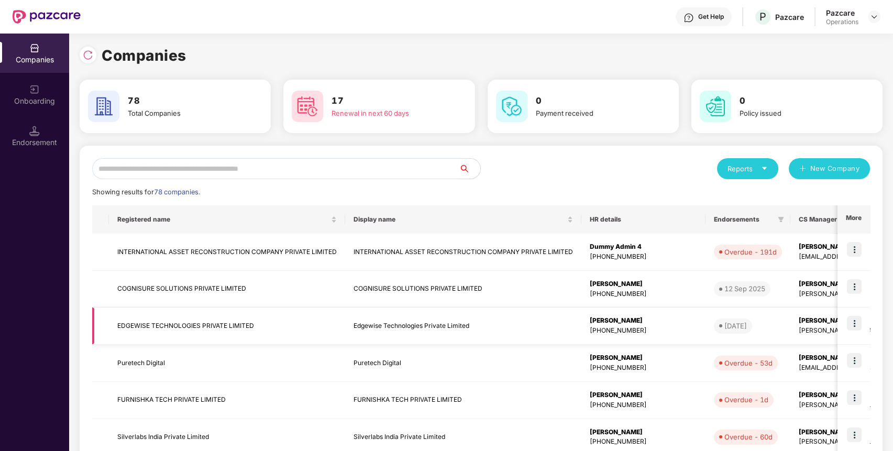
click at [620, 314] on td "[PERSON_NAME] [PHONE_NUMBER]" at bounding box center [643, 325] width 124 height 37
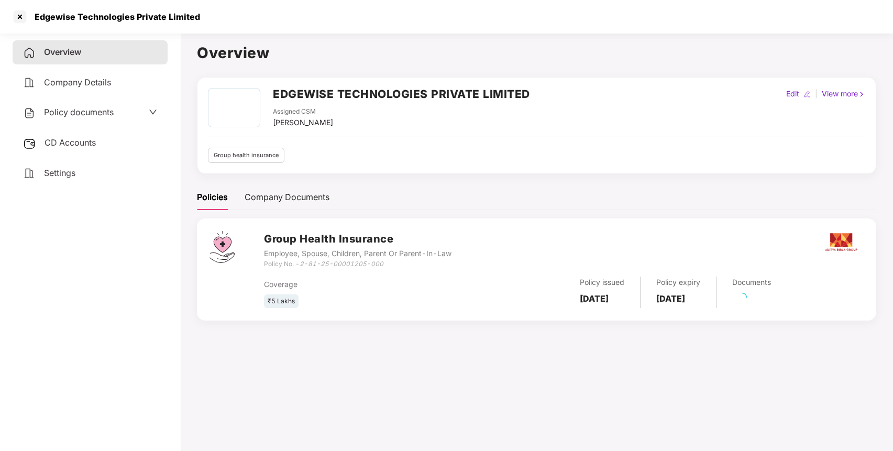
click at [641, 280] on div "Policy issued [DATE]" at bounding box center [602, 292] width 76 height 31
click at [641, 280] on div "Policy issued [DATE]" at bounding box center [602, 293] width 76 height 29
click at [611, 277] on div "Coverage ₹5 Lakhs Policy issued [DATE] Policy expiry [DATE] Documents 90 Pending" at bounding box center [564, 288] width 600 height 39
click at [18, 19] on div at bounding box center [20, 16] width 17 height 17
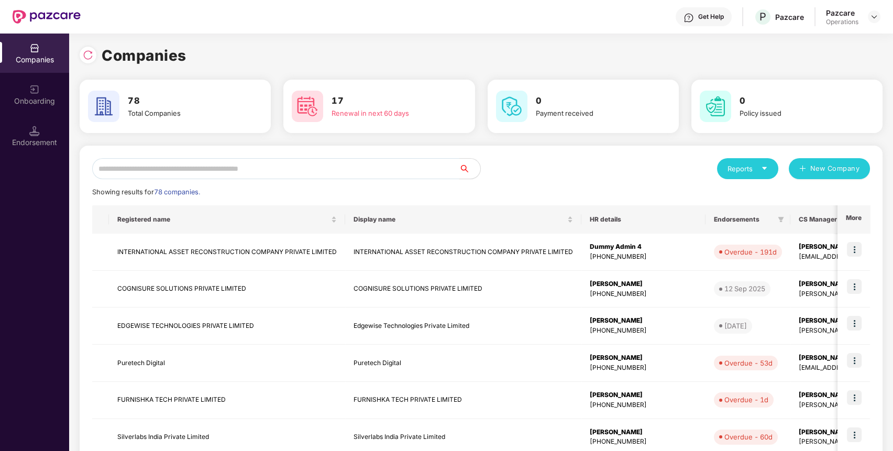
click at [339, 161] on input "text" at bounding box center [275, 168] width 367 height 21
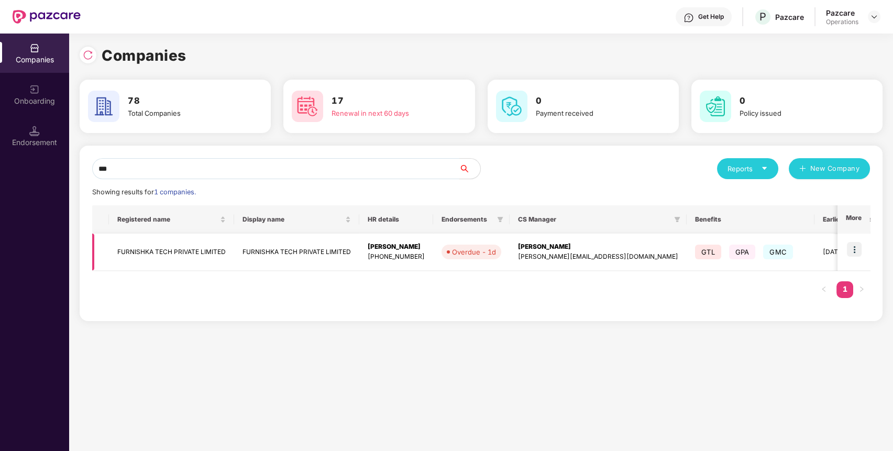
type input "***"
click at [854, 247] on img at bounding box center [854, 249] width 15 height 15
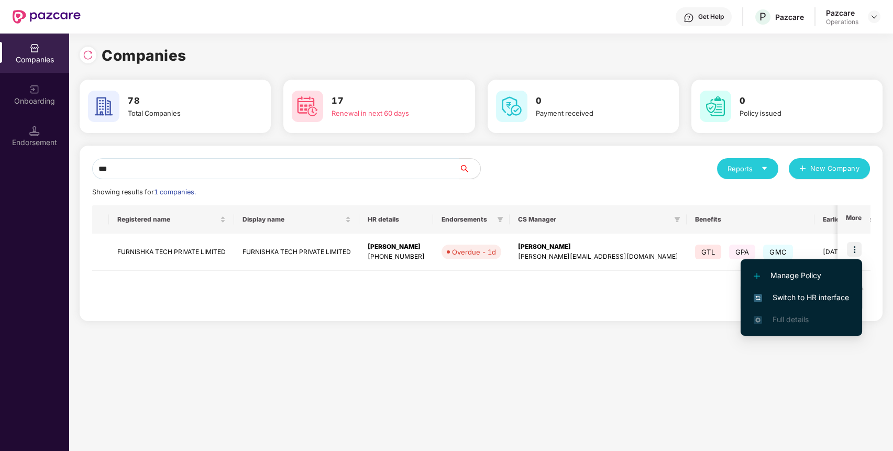
click at [824, 296] on span "Switch to HR interface" at bounding box center [801, 298] width 95 height 12
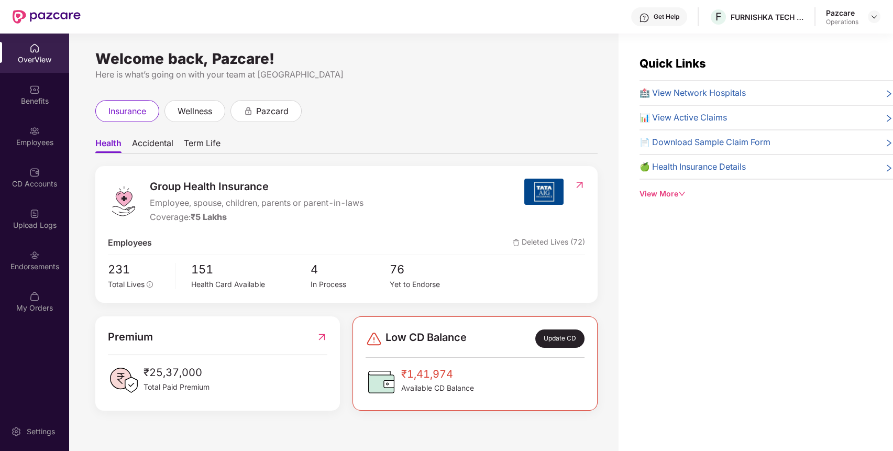
click at [45, 254] on div "Endorsements" at bounding box center [34, 259] width 69 height 39
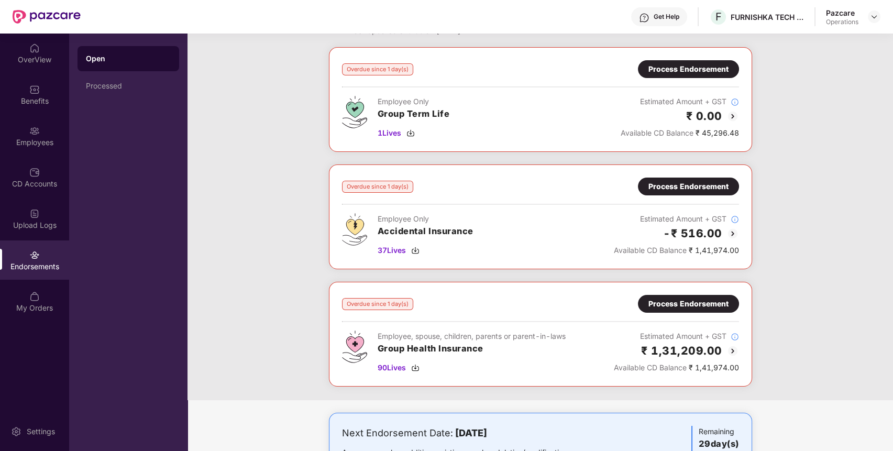
scroll to position [43, 0]
click at [713, 309] on div "Process Endorsement" at bounding box center [689, 305] width 80 height 12
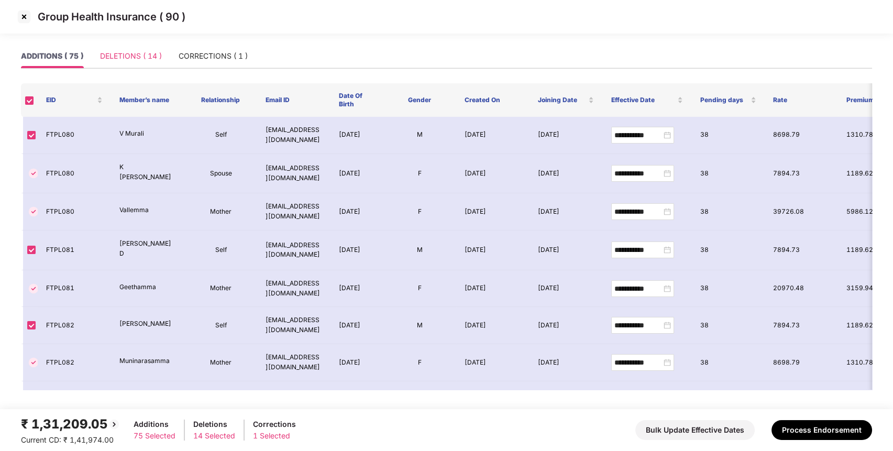
click at [143, 66] on div "DELETIONS ( 14 )" at bounding box center [131, 56] width 62 height 24
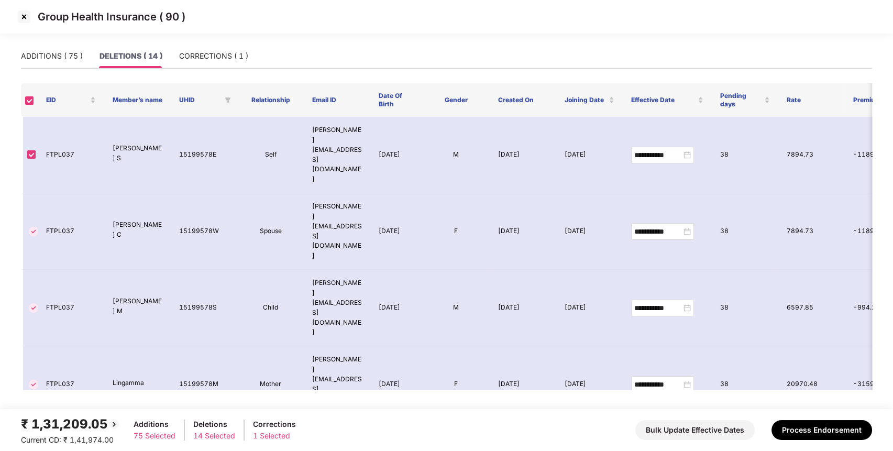
click at [206, 73] on div "ADDITIONS ( 75 ) DELETIONS ( 14 ) CORRECTIONS ( 1 )" at bounding box center [446, 60] width 851 height 33
click at [221, 61] on div "CORRECTIONS ( 1 )" at bounding box center [213, 56] width 69 height 12
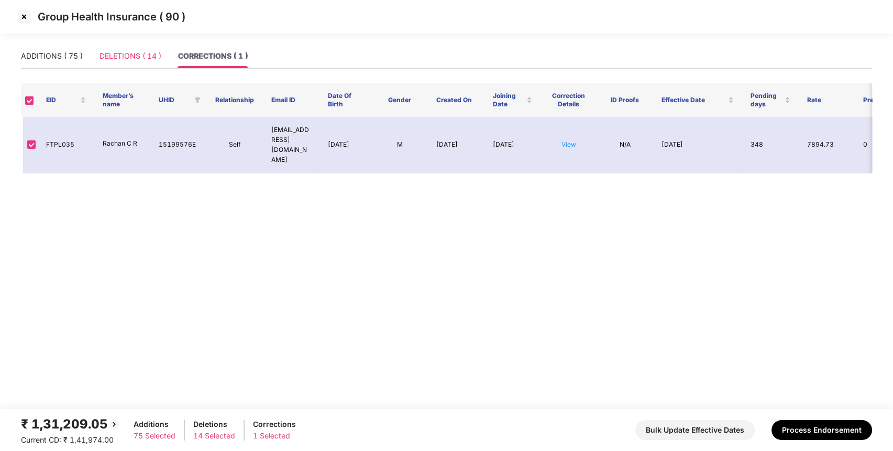
click at [142, 64] on div "DELETIONS ( 14 )" at bounding box center [131, 56] width 62 height 24
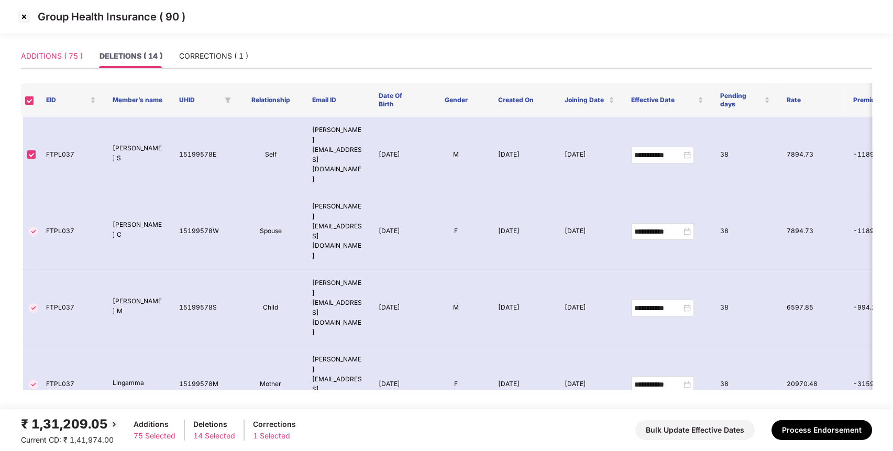
click at [71, 65] on div "ADDITIONS ( 75 )" at bounding box center [52, 56] width 62 height 24
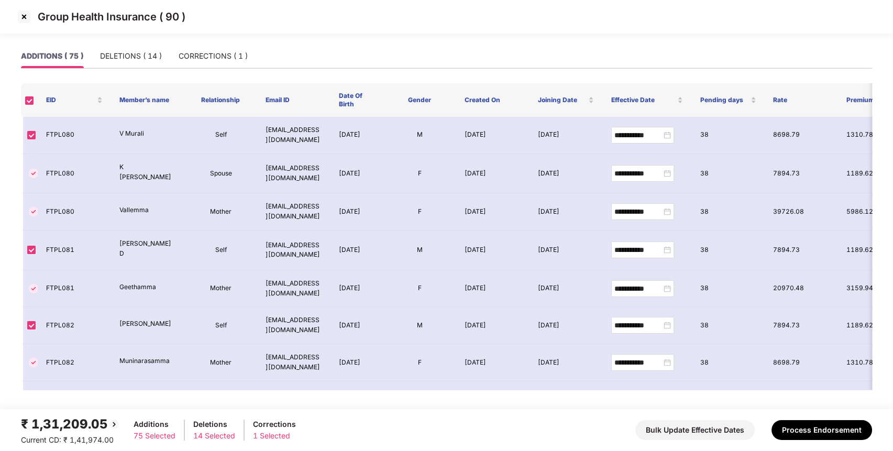
click at [23, 17] on img at bounding box center [24, 16] width 17 height 17
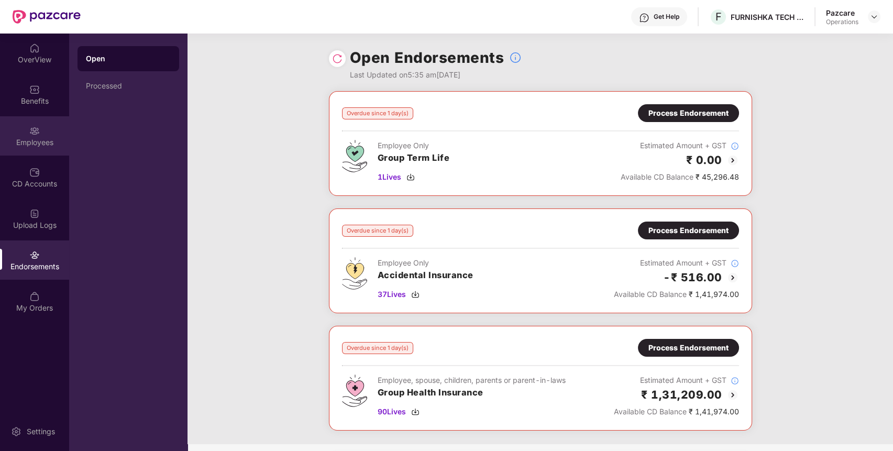
click at [41, 138] on div "Employees" at bounding box center [34, 142] width 69 height 10
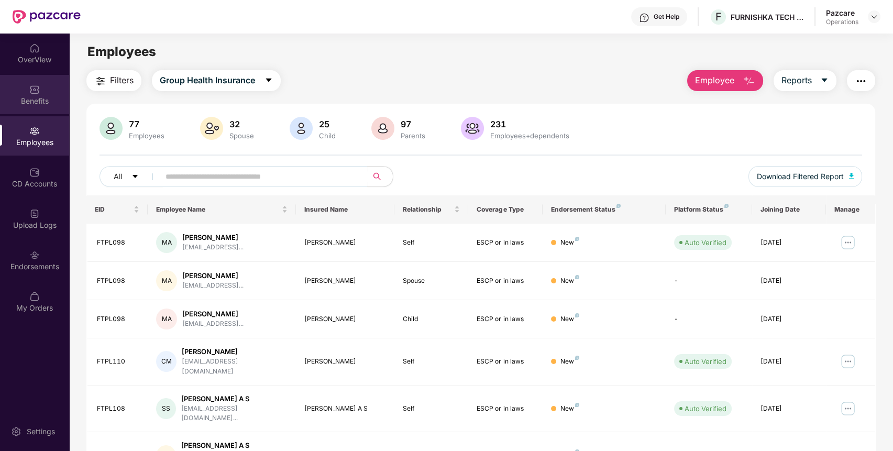
click at [31, 92] on img at bounding box center [34, 89] width 10 height 10
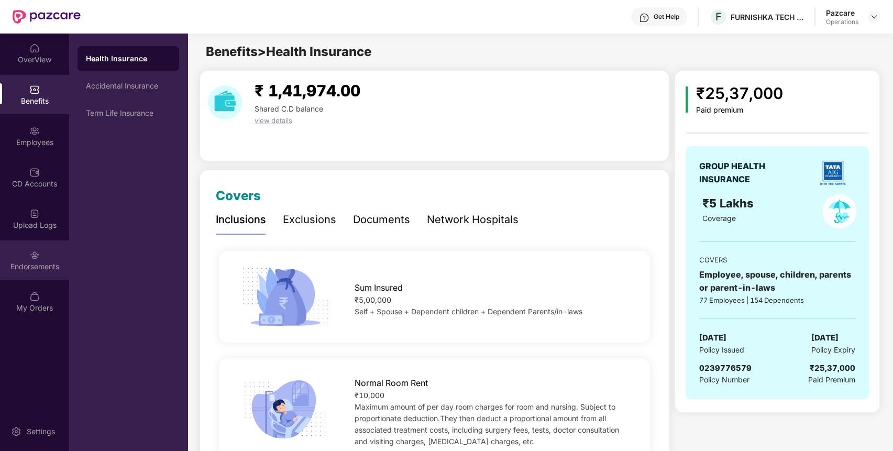
click at [25, 253] on div "Endorsements" at bounding box center [34, 259] width 69 height 39
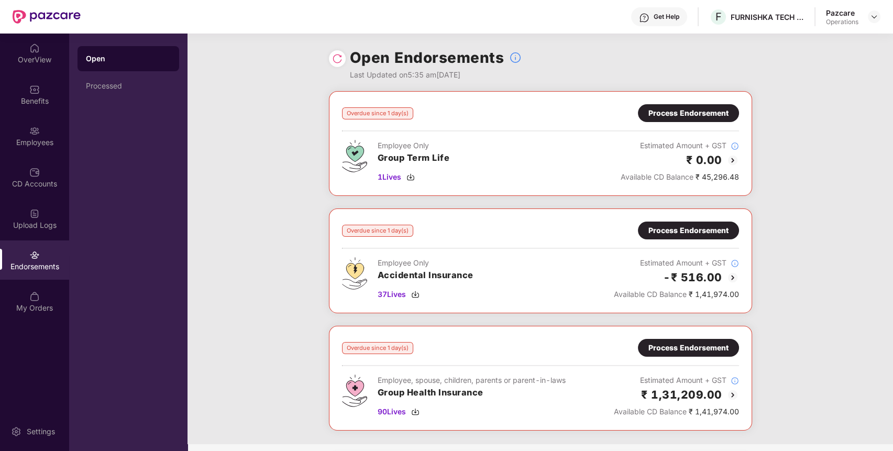
click at [729, 391] on img at bounding box center [733, 395] width 13 height 13
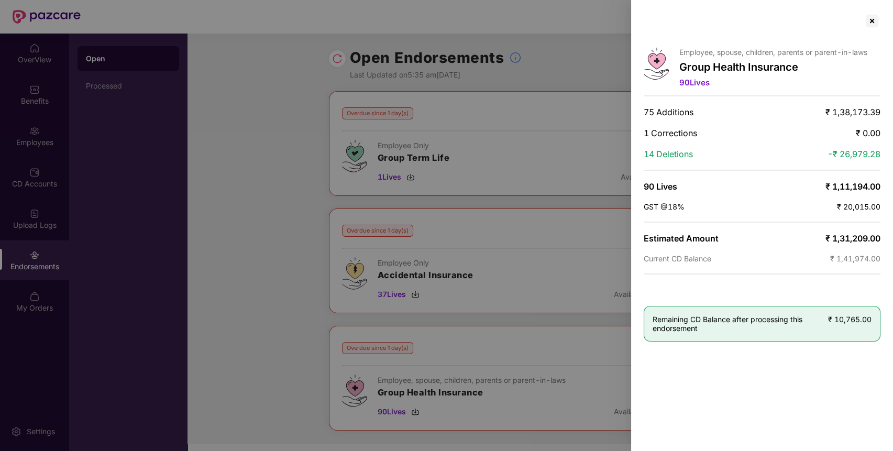
click at [285, 233] on div at bounding box center [446, 225] width 893 height 451
click at [876, 19] on div at bounding box center [872, 21] width 17 height 17
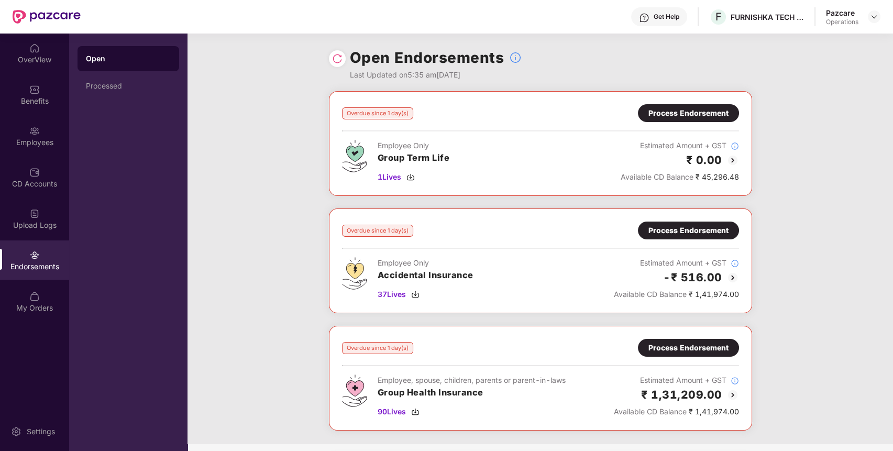
click at [713, 351] on div "Process Endorsement" at bounding box center [689, 348] width 80 height 12
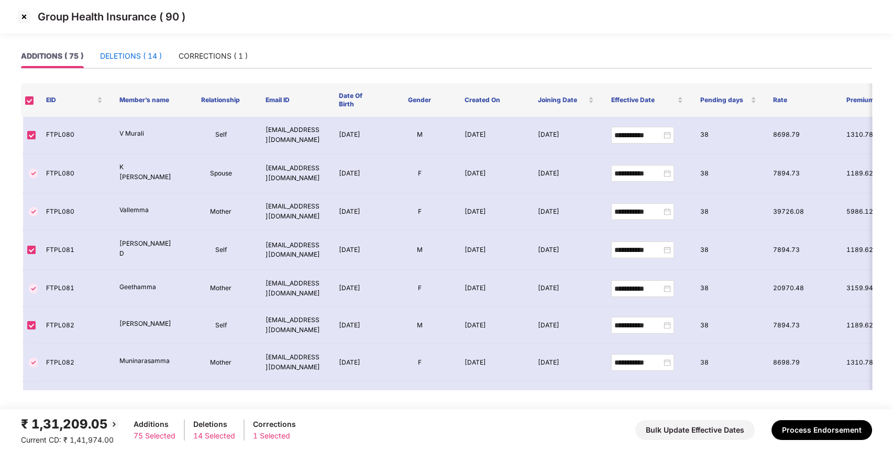
click at [143, 60] on div "DELETIONS ( 14 )" at bounding box center [131, 56] width 62 height 12
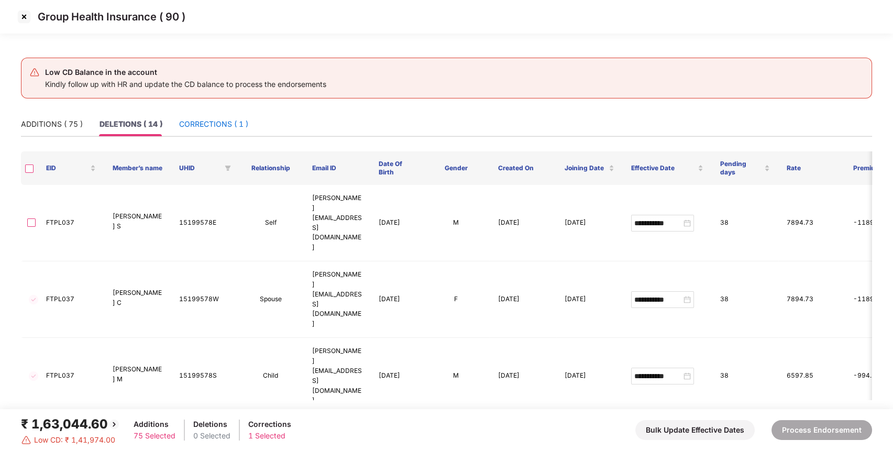
click at [211, 118] on div "CORRECTIONS ( 1 )" at bounding box center [213, 124] width 69 height 12
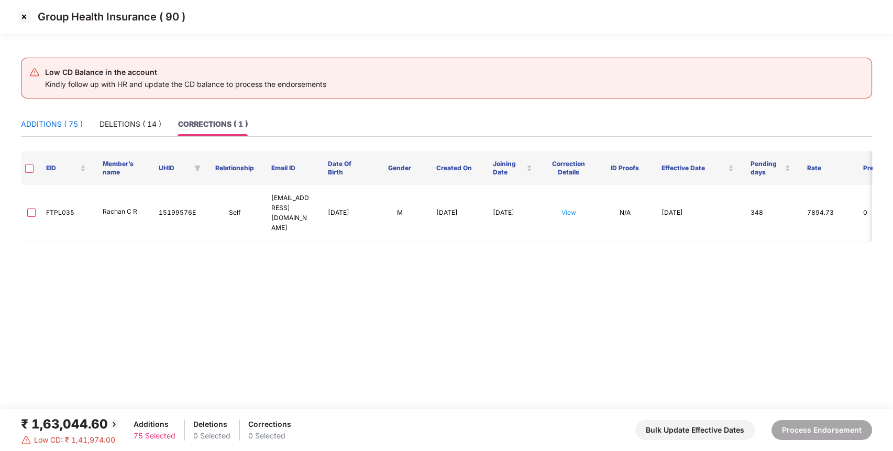
click at [70, 128] on div "ADDITIONS ( 75 )" at bounding box center [52, 124] width 62 height 12
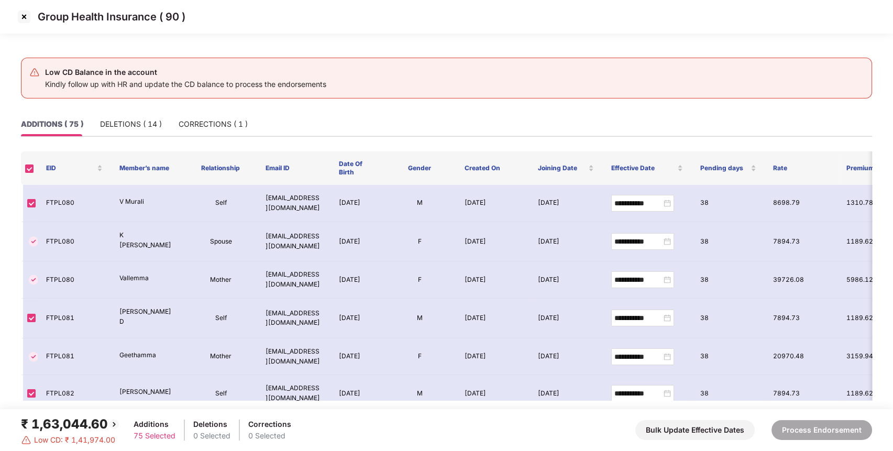
click at [84, 425] on div "₹ 1,63,044.60" at bounding box center [71, 424] width 100 height 20
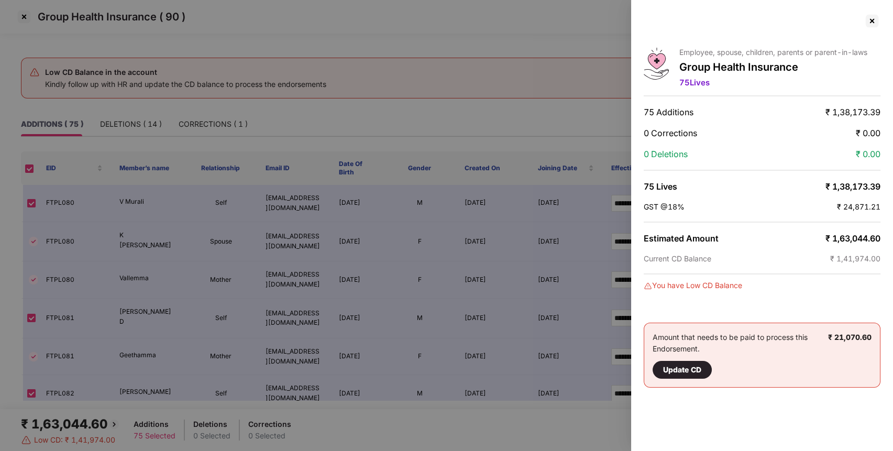
click at [84, 425] on div at bounding box center [446, 225] width 893 height 451
click at [861, 233] on span "₹ 1,63,044.60" at bounding box center [853, 238] width 55 height 10
copy span "1,63,044.60"
click at [861, 233] on span "₹ 1,63,044.60" at bounding box center [853, 238] width 55 height 10
click at [875, 26] on div at bounding box center [872, 21] width 17 height 17
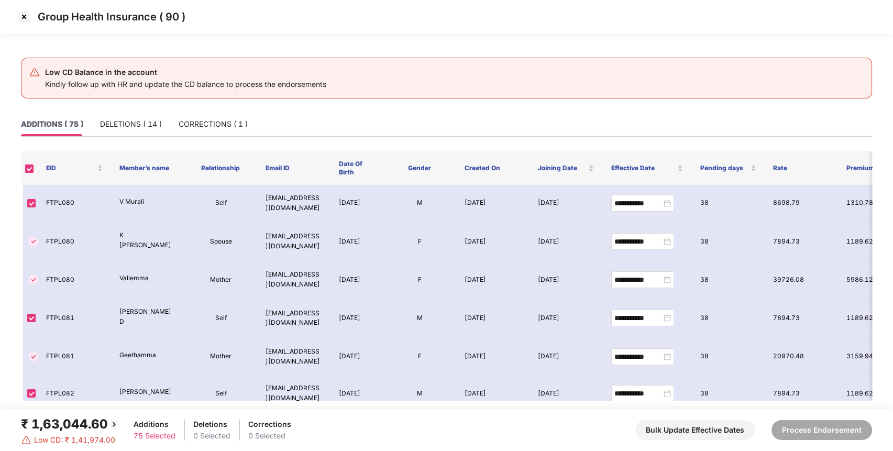
click at [20, 14] on img at bounding box center [24, 16] width 17 height 17
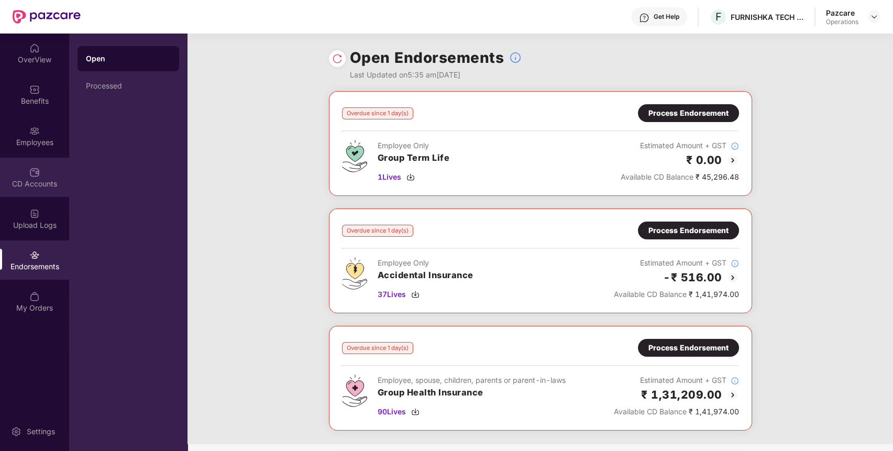
click at [39, 180] on div "CD Accounts" at bounding box center [34, 184] width 69 height 10
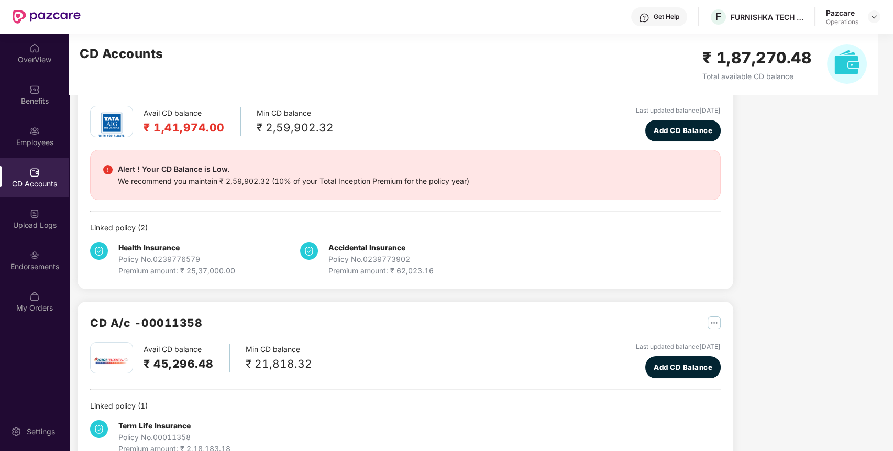
scroll to position [45, 0]
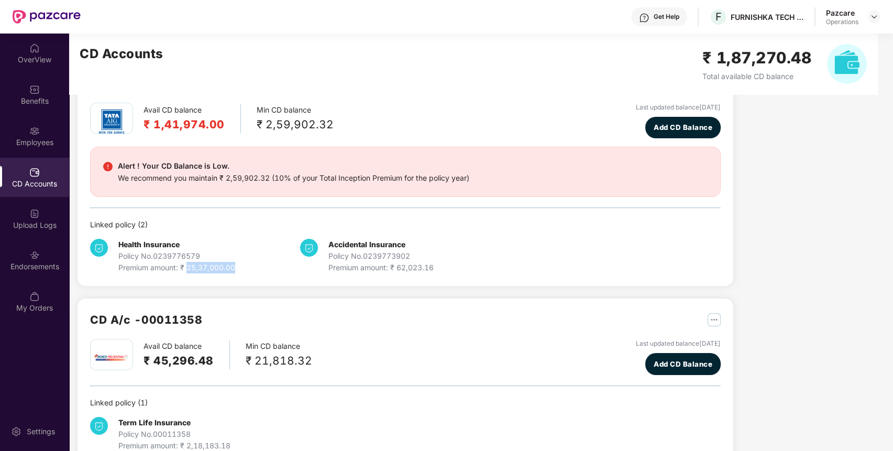
drag, startPoint x: 187, startPoint y: 267, endPoint x: 240, endPoint y: 268, distance: 53.4
click at [240, 268] on div "Health Insurance Policy No. 0239776579 Premium amount: ₹ 25,37,000.00" at bounding box center [195, 256] width 210 height 35
copy div "25,37,000.00"
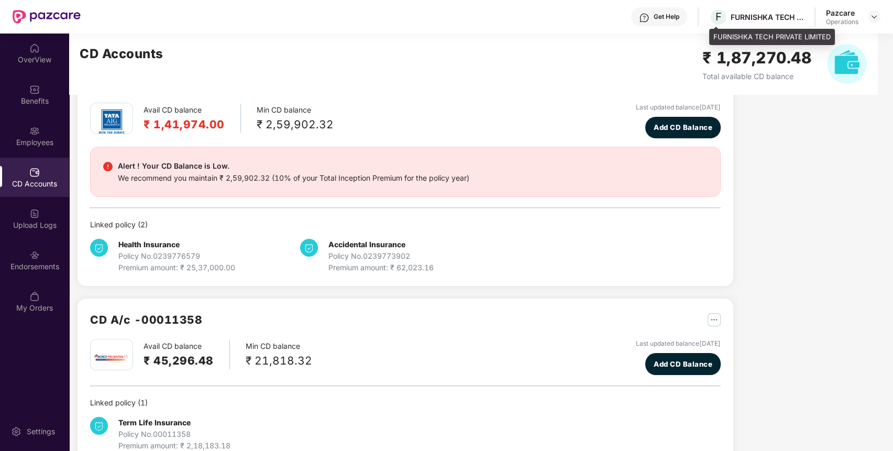
click at [767, 14] on div "FURNISHKA TECH PRIVATE LIMITED" at bounding box center [767, 17] width 73 height 10
copy div "FURNISHKA TECH PRIVATE LIMITED"
click at [767, 14] on div "FURNISHKA TECH PRIVATE LIMITED" at bounding box center [767, 17] width 73 height 10
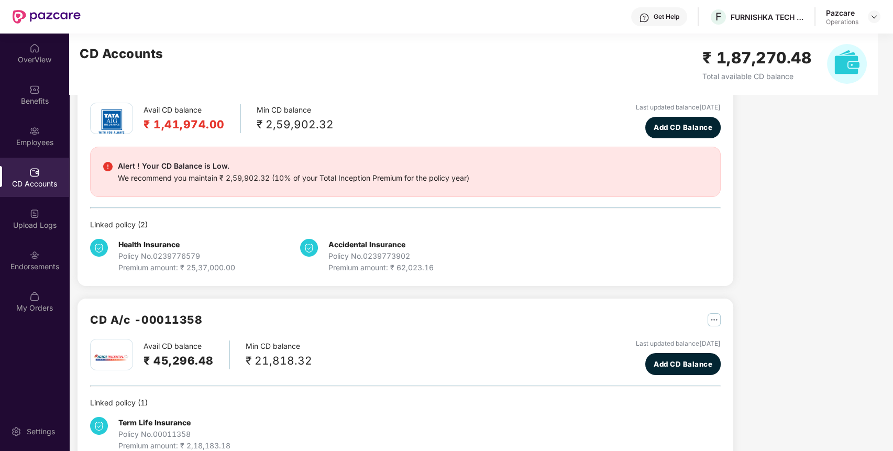
click at [159, 256] on div "Policy No. 0239776579" at bounding box center [176, 256] width 117 height 12
copy div "0239776579"
click at [394, 252] on div "Policy No. 0239773902" at bounding box center [380, 256] width 105 height 12
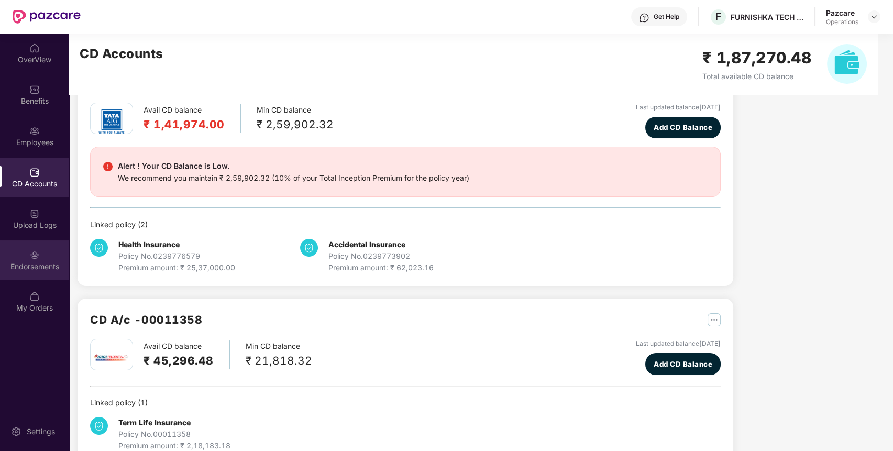
click at [42, 268] on div "Endorsements" at bounding box center [34, 266] width 69 height 10
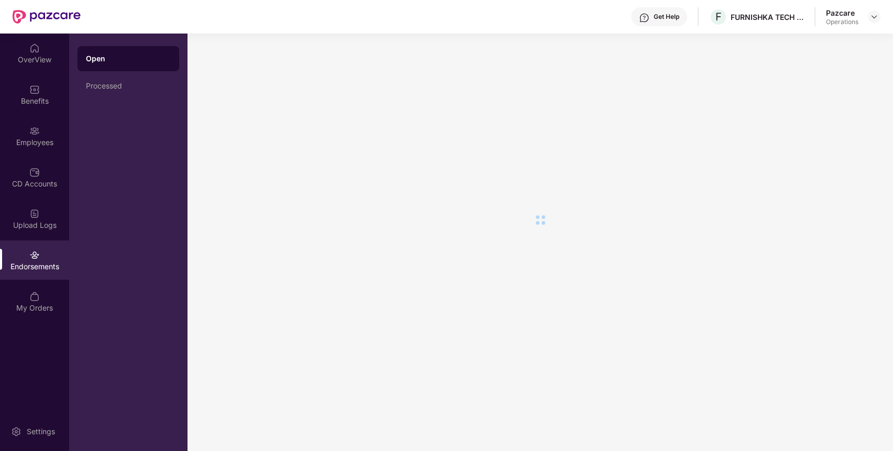
scroll to position [0, 0]
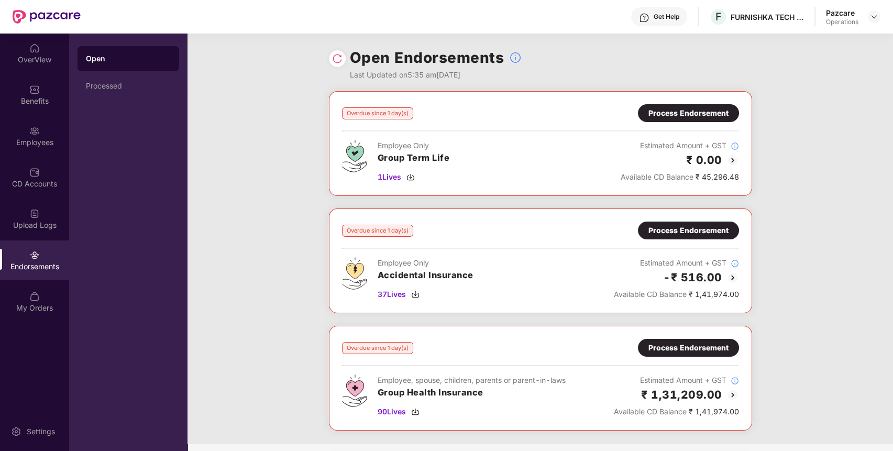
click at [721, 232] on div "Process Endorsement" at bounding box center [689, 231] width 80 height 12
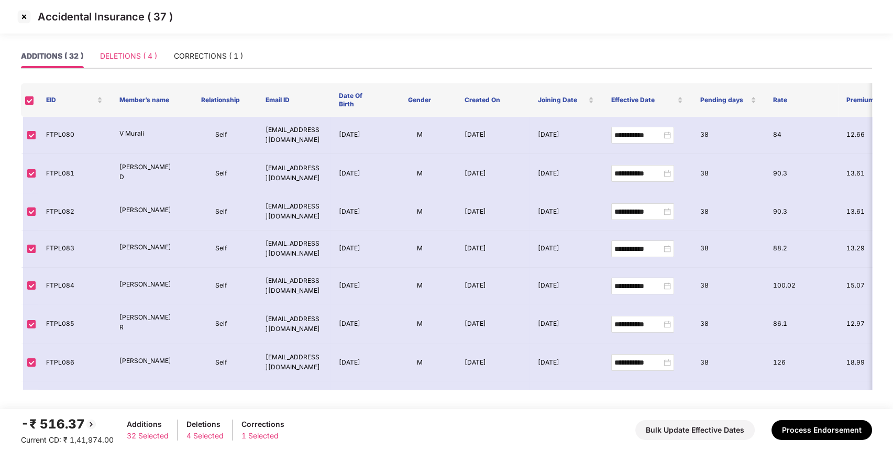
click at [114, 46] on div "DELETIONS ( 4 )" at bounding box center [128, 56] width 57 height 24
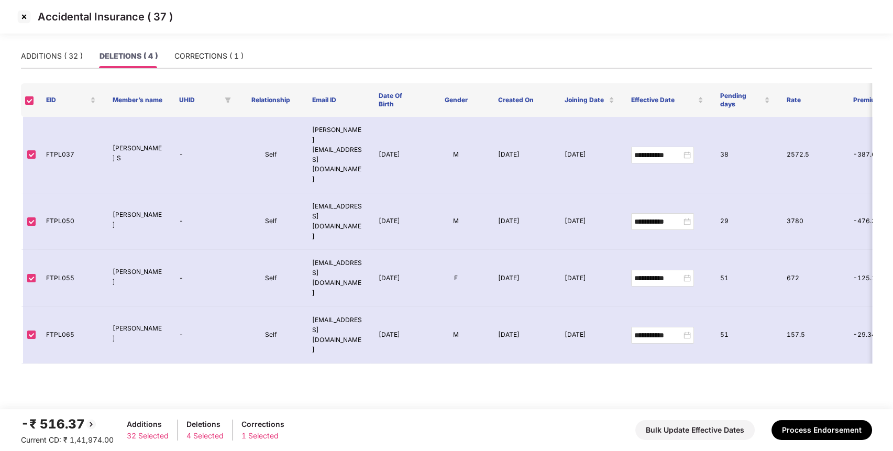
click at [23, 17] on img at bounding box center [24, 16] width 17 height 17
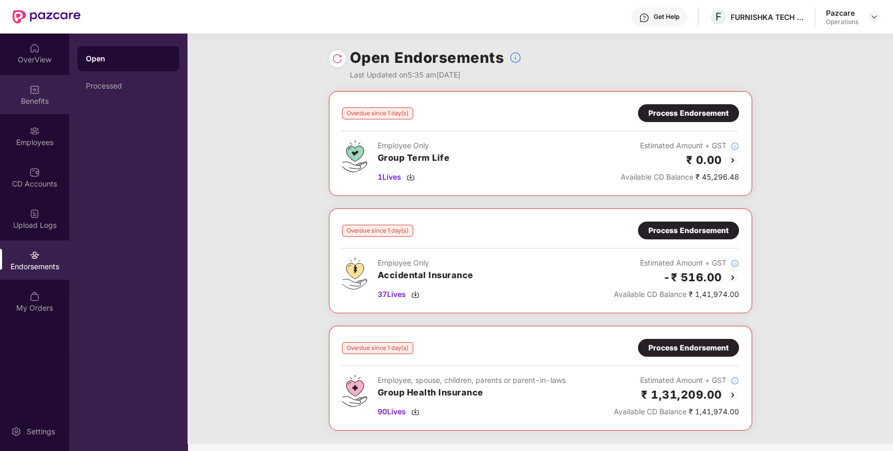
click at [38, 95] on div "Benefits" at bounding box center [34, 94] width 69 height 39
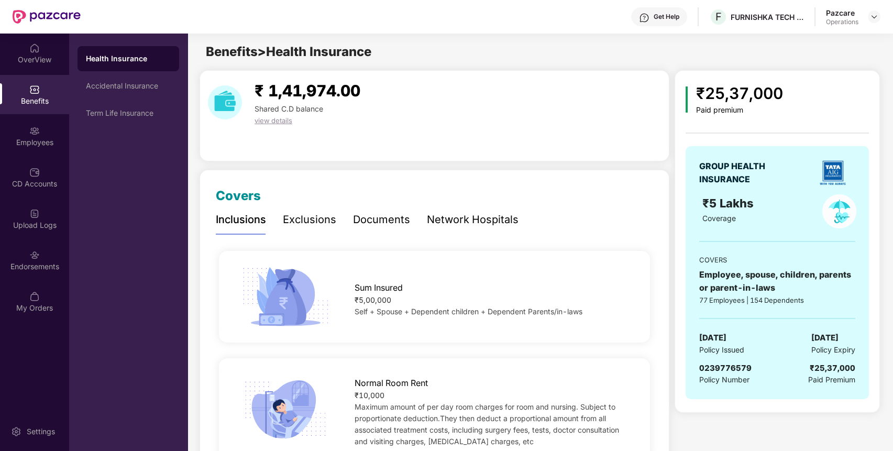
click at [723, 366] on span "0239776579" at bounding box center [725, 368] width 52 height 10
click at [50, 255] on div "Endorsements" at bounding box center [34, 259] width 69 height 39
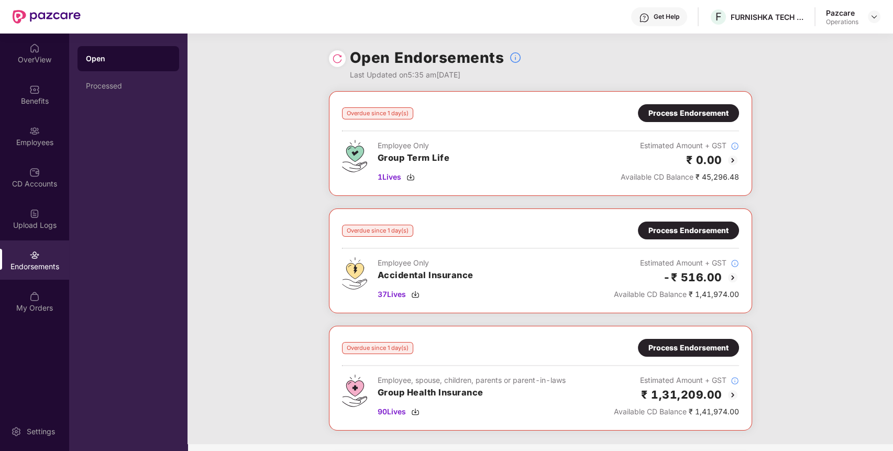
click at [719, 106] on div "Process Endorsement" at bounding box center [688, 113] width 101 height 18
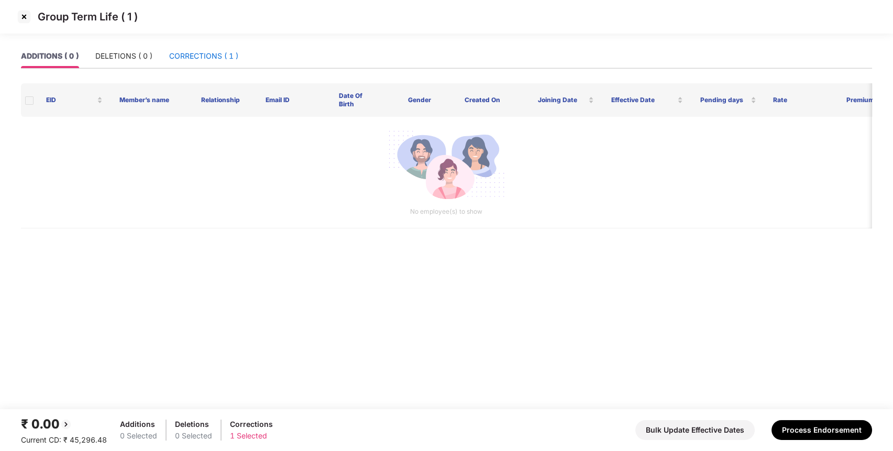
click at [213, 53] on div "CORRECTIONS ( 1 )" at bounding box center [203, 56] width 69 height 12
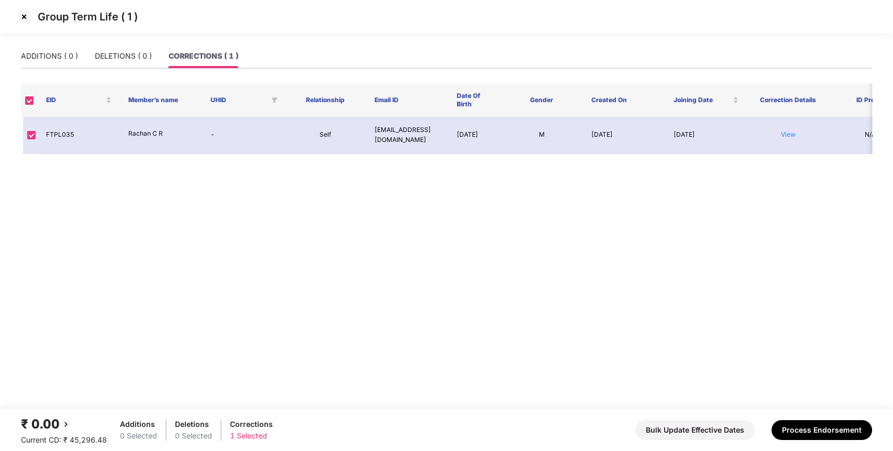
click at [21, 20] on img at bounding box center [24, 16] width 17 height 17
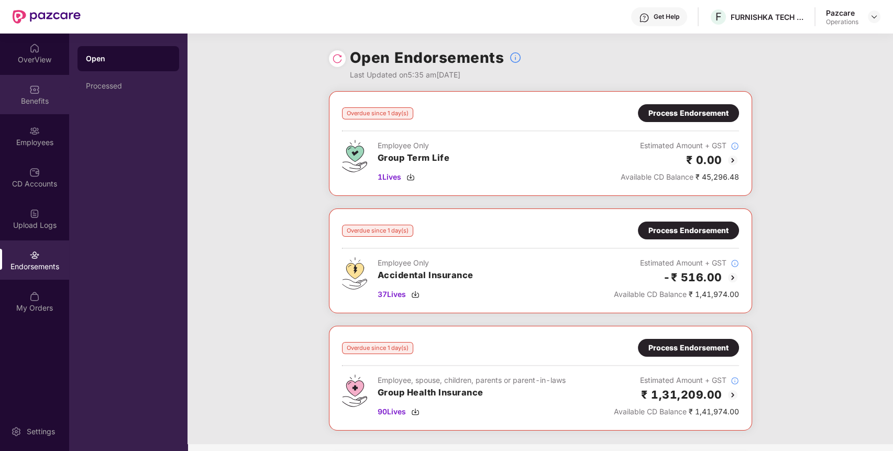
click at [34, 97] on div "Benefits" at bounding box center [34, 101] width 69 height 10
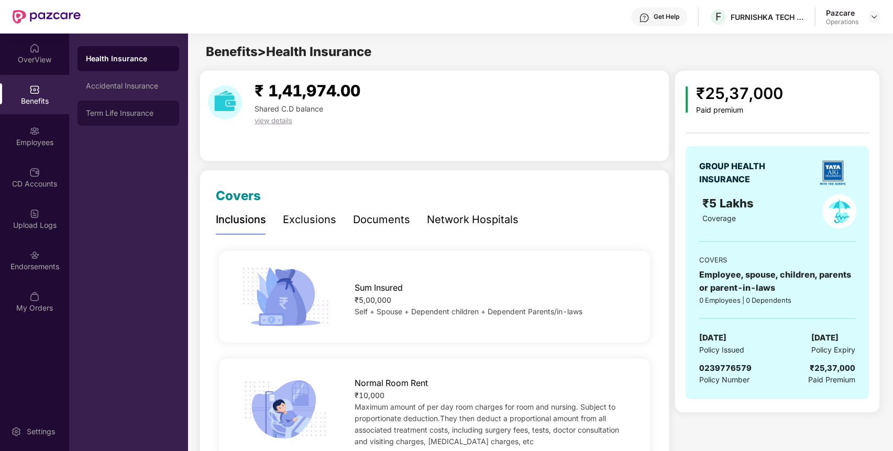
click at [151, 115] on div "Term Life Insurance" at bounding box center [128, 113] width 85 height 8
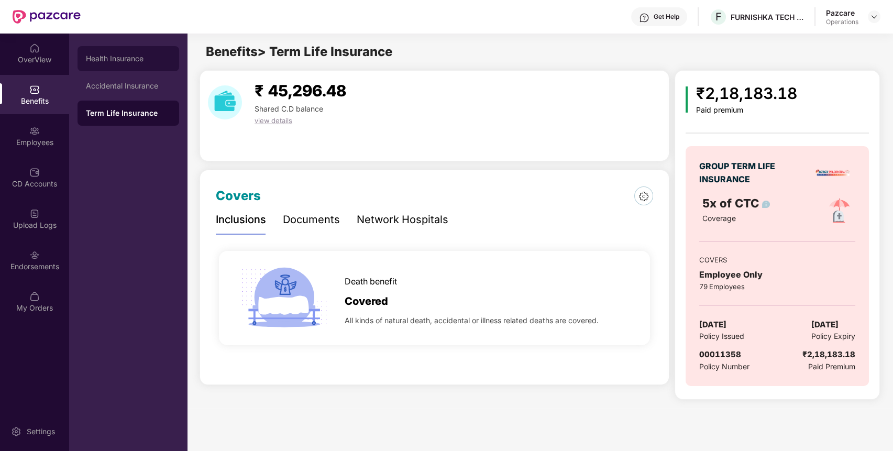
click at [139, 59] on div "Health Insurance" at bounding box center [128, 58] width 85 height 8
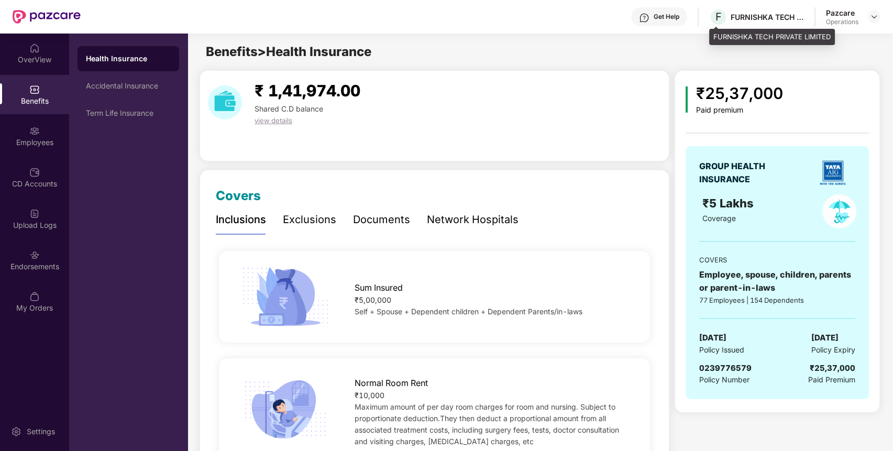
click at [758, 25] on div "F FURNISHKA TECH PRIVATE LIMITED" at bounding box center [756, 17] width 95 height 18
click at [732, 363] on span "0239776579" at bounding box center [725, 368] width 52 height 10
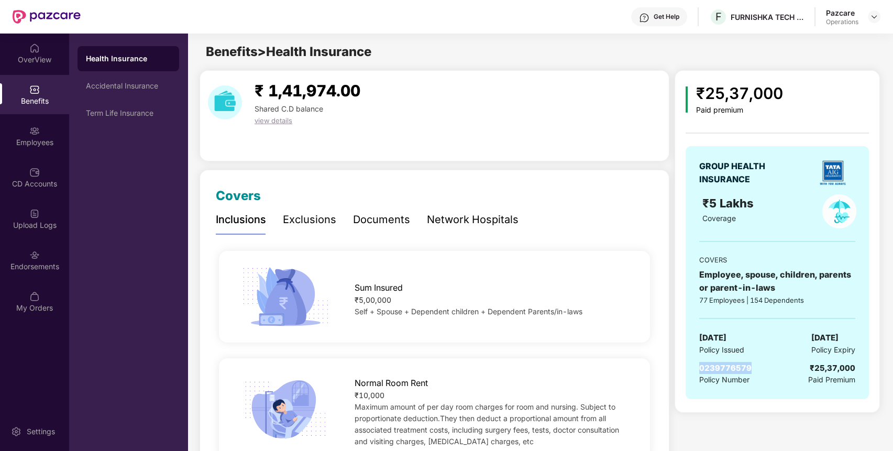
click at [732, 363] on span "0239776579" at bounding box center [725, 368] width 52 height 10
click at [818, 327] on div "GROUP HEALTH INSURANCE ₹5 Lakhs Coverage COVERS Employee, spouse, children, par…" at bounding box center [777, 273] width 183 height 254
click at [742, 365] on span "0239776579" at bounding box center [725, 368] width 52 height 10
click at [23, 269] on div "Endorsements" at bounding box center [34, 266] width 69 height 10
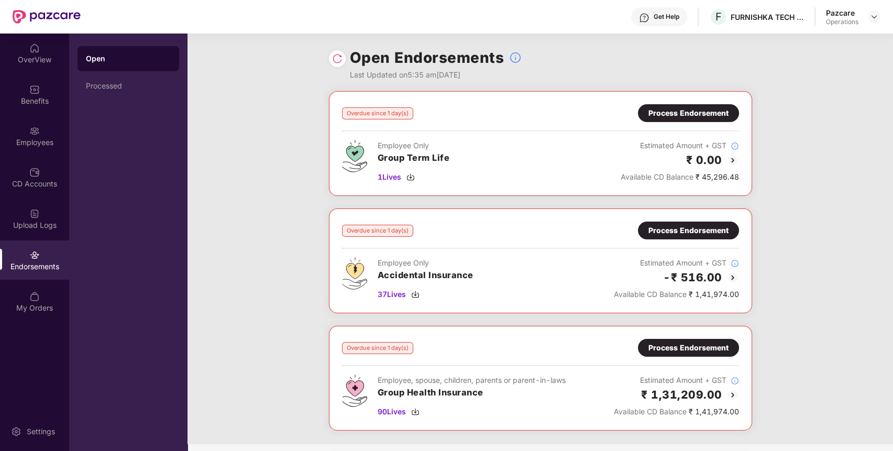
click at [684, 344] on div "Process Endorsement" at bounding box center [689, 348] width 80 height 12
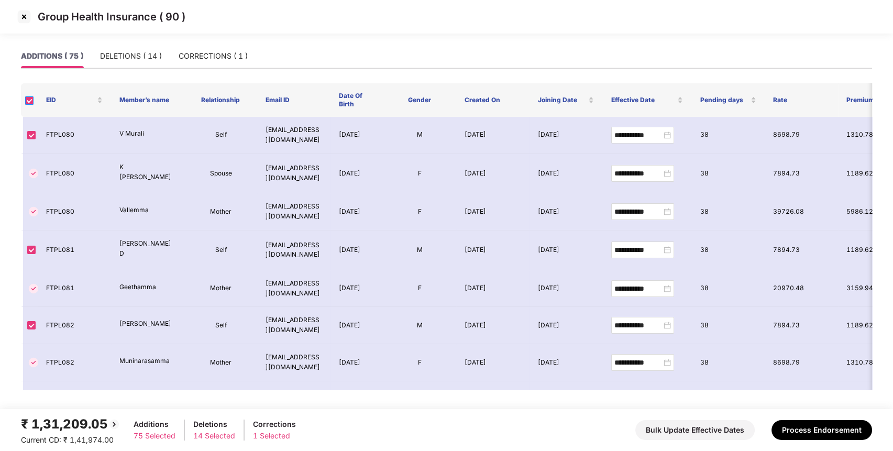
click at [31, 95] on label at bounding box center [29, 100] width 8 height 10
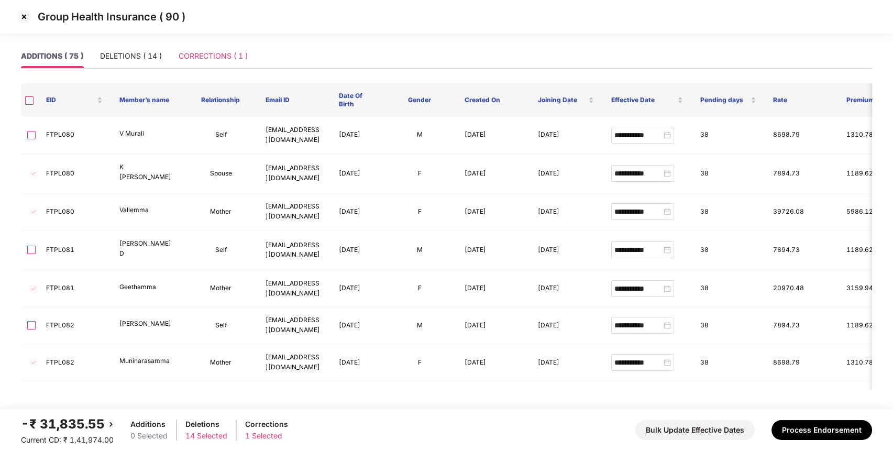
click at [225, 47] on div "CORRECTIONS ( 1 )" at bounding box center [213, 56] width 69 height 24
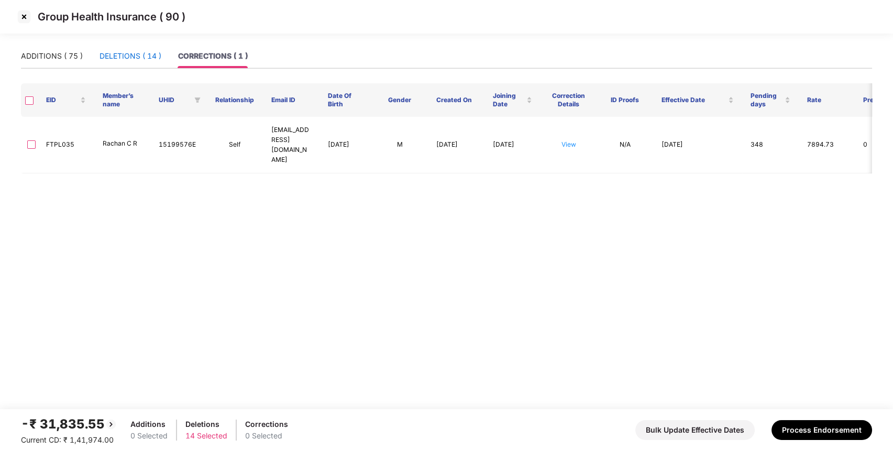
click at [141, 51] on div "DELETIONS ( 14 )" at bounding box center [131, 56] width 62 height 12
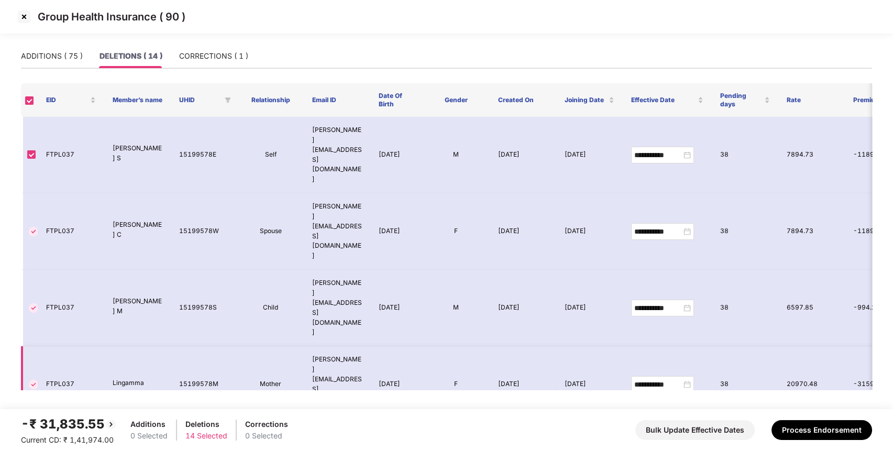
scroll to position [260, 0]
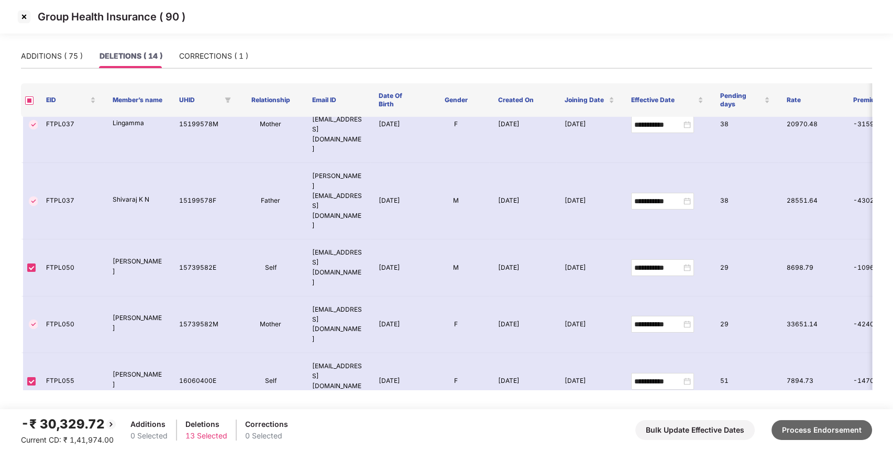
click at [821, 430] on button "Process Endorsement" at bounding box center [822, 430] width 101 height 20
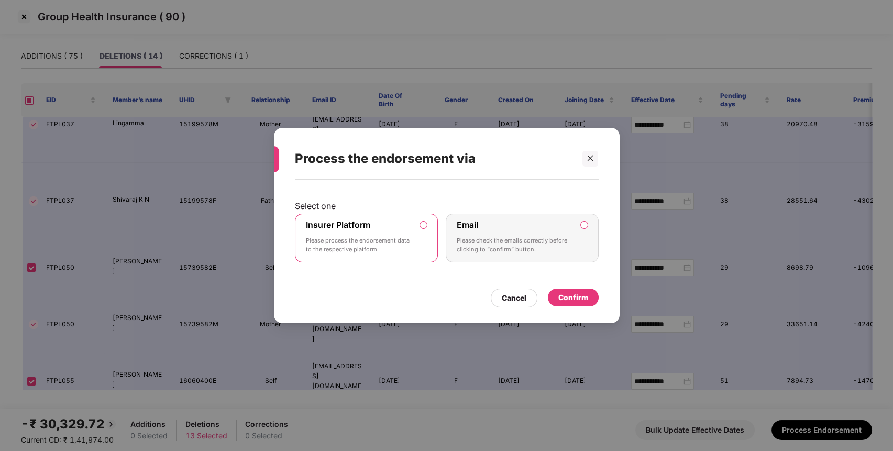
click at [580, 298] on div "Confirm" at bounding box center [573, 298] width 30 height 12
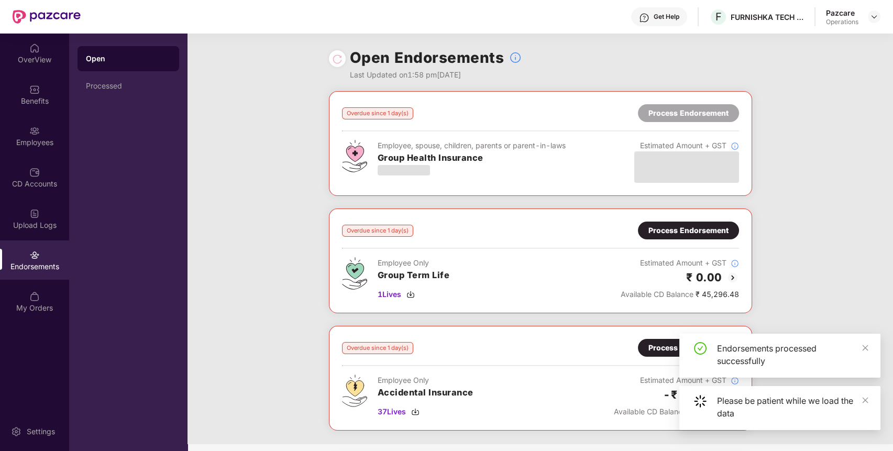
click at [580, 298] on div "Employee Only Group Term Life 1 Lives Estimated Amount + GST ₹ 0.00 Available C…" at bounding box center [540, 278] width 397 height 43
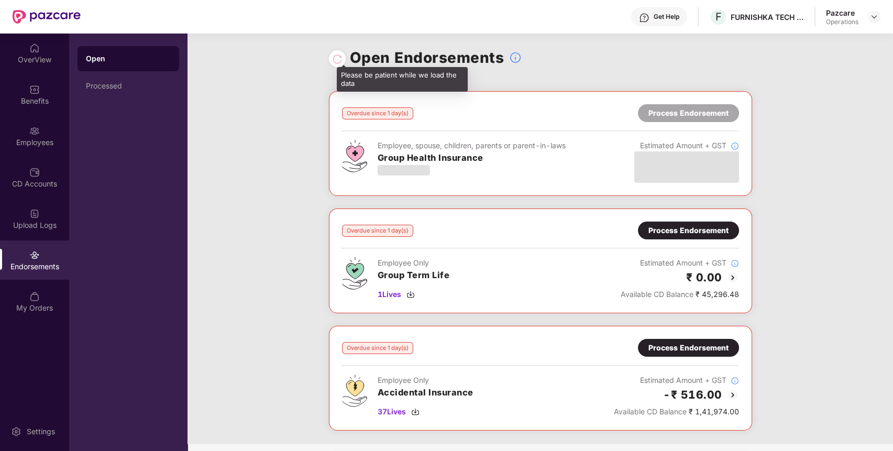
click at [334, 59] on div at bounding box center [337, 59] width 10 height 12
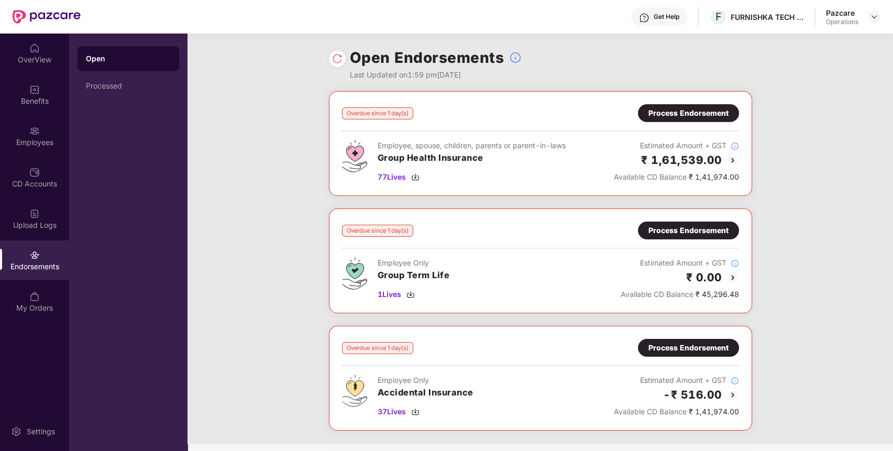
click at [669, 116] on div "Process Endorsement" at bounding box center [689, 113] width 80 height 12
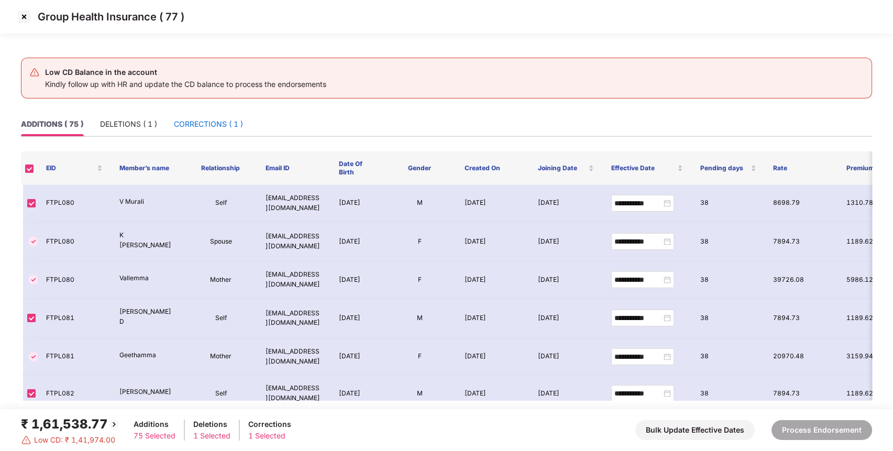
click at [203, 123] on div "CORRECTIONS ( 1 )" at bounding box center [208, 124] width 69 height 12
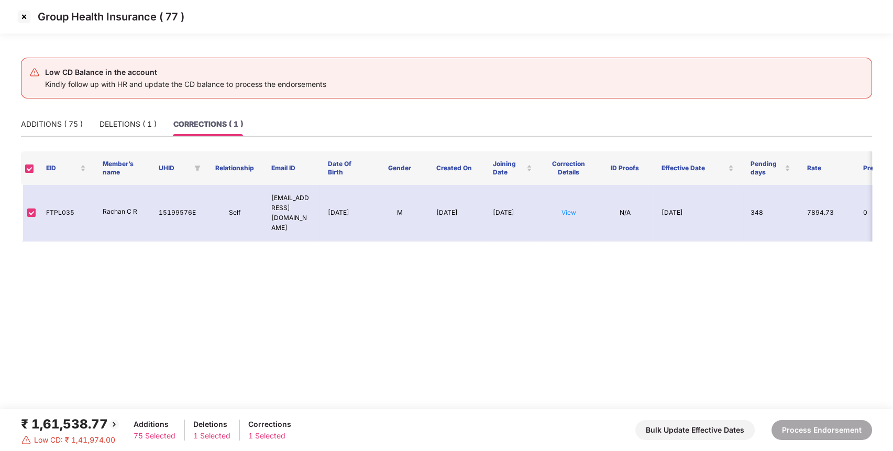
click at [26, 17] on img at bounding box center [24, 16] width 17 height 17
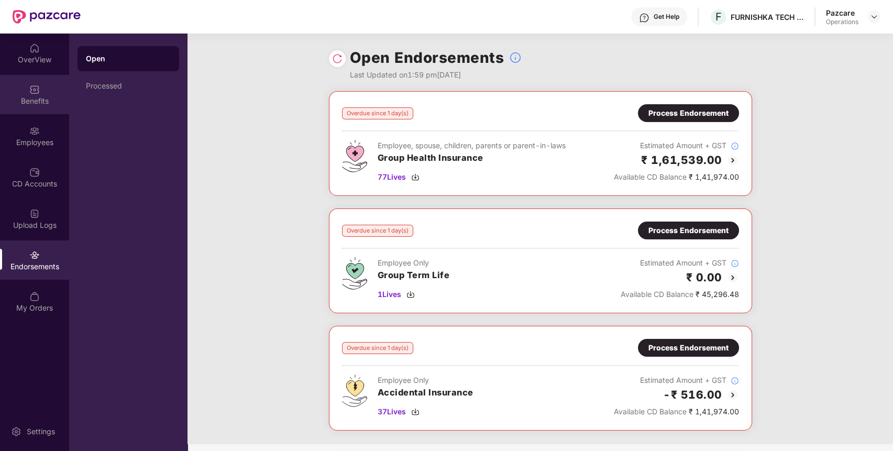
click at [21, 100] on div "Benefits" at bounding box center [34, 101] width 69 height 10
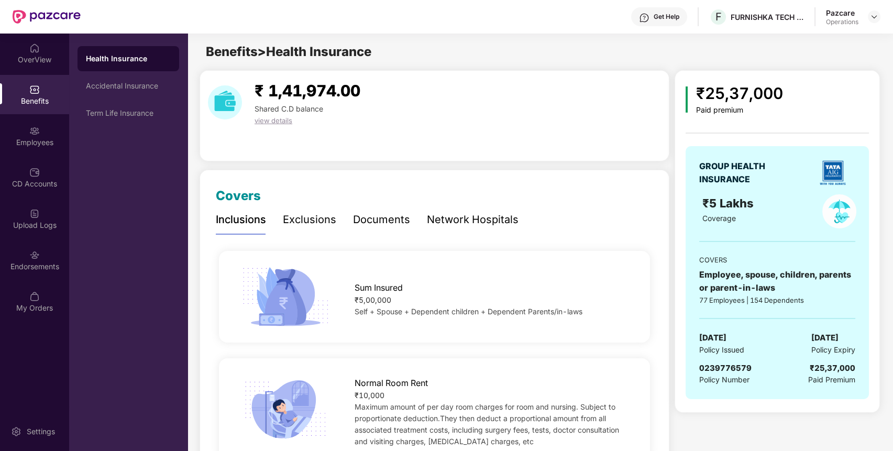
click at [719, 364] on span "0239776579" at bounding box center [725, 368] width 52 height 10
click at [760, 12] on div "FURNISHKA TECH PRIVATE LIMITED" at bounding box center [767, 17] width 73 height 10
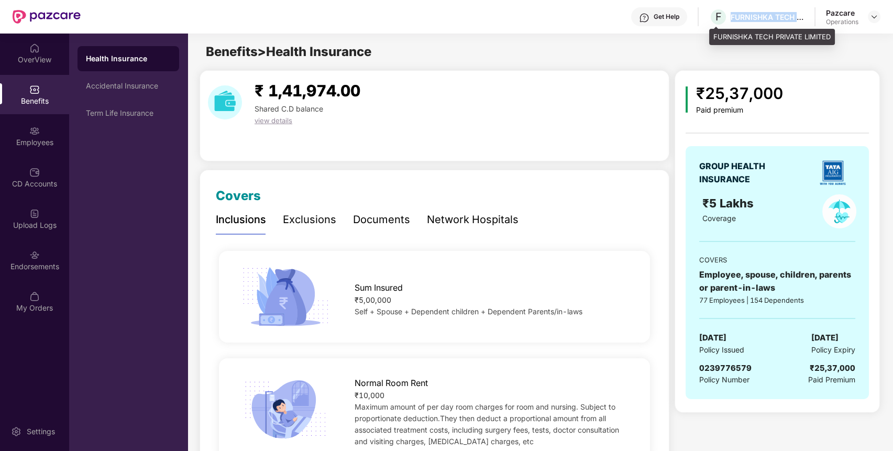
click at [760, 12] on div "FURNISHKA TECH PRIVATE LIMITED" at bounding box center [767, 17] width 73 height 10
click at [876, 15] on img at bounding box center [874, 17] width 8 height 8
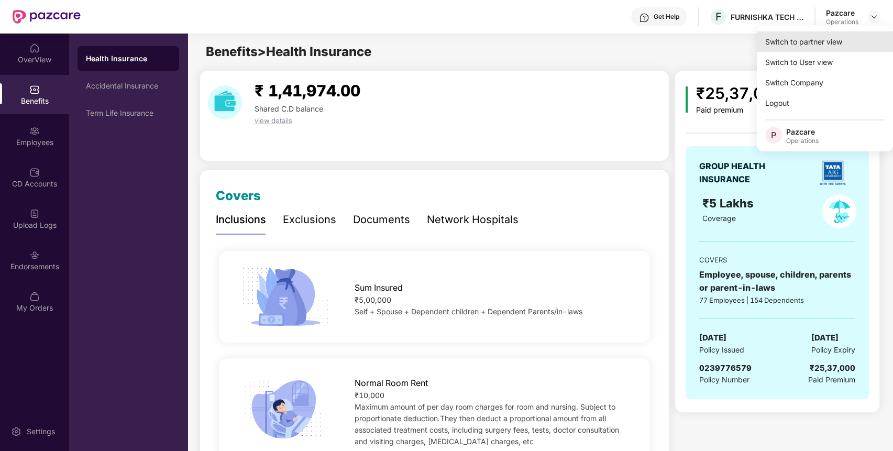
click at [832, 39] on div "Switch to partner view" at bounding box center [825, 41] width 136 height 20
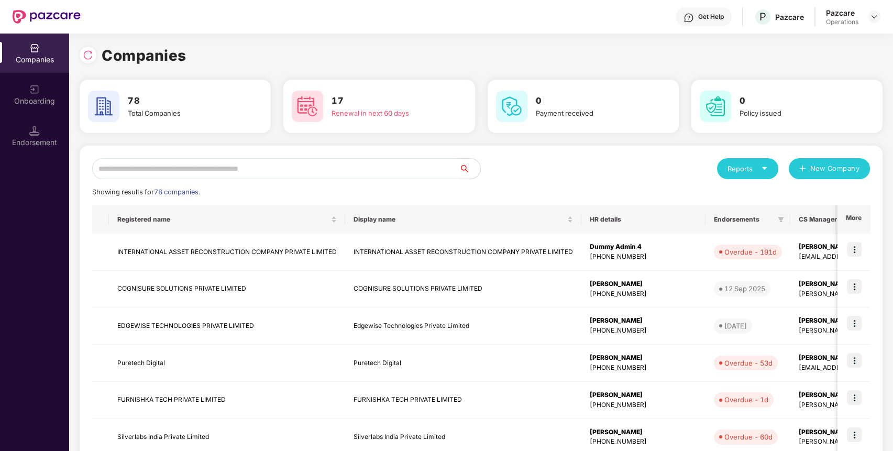
click at [349, 169] on input "text" at bounding box center [275, 168] width 367 height 21
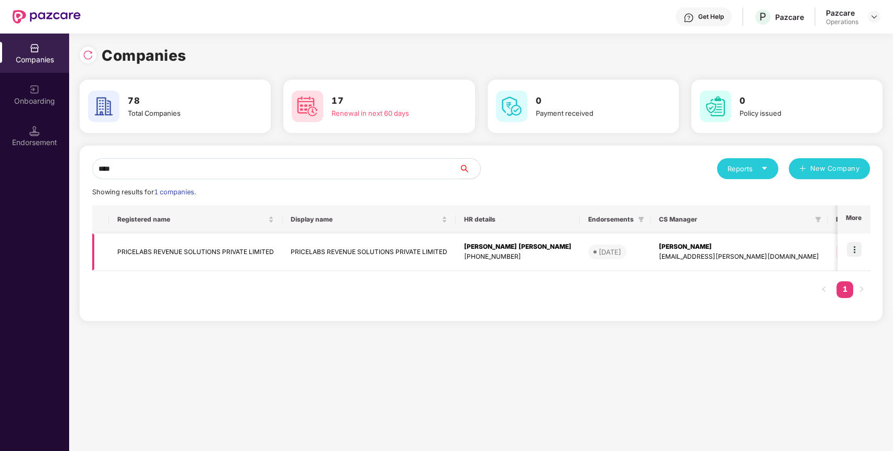
type input "****"
click at [853, 250] on img at bounding box center [854, 249] width 15 height 15
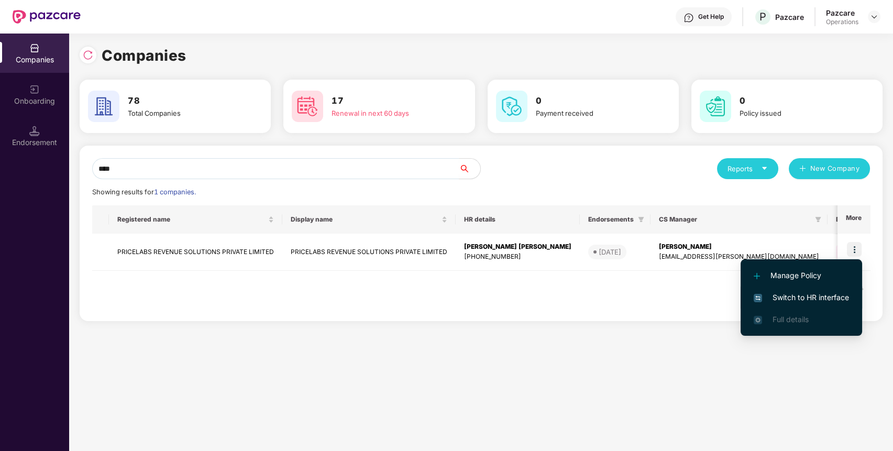
click at [807, 304] on li "Switch to HR interface" at bounding box center [802, 298] width 122 height 22
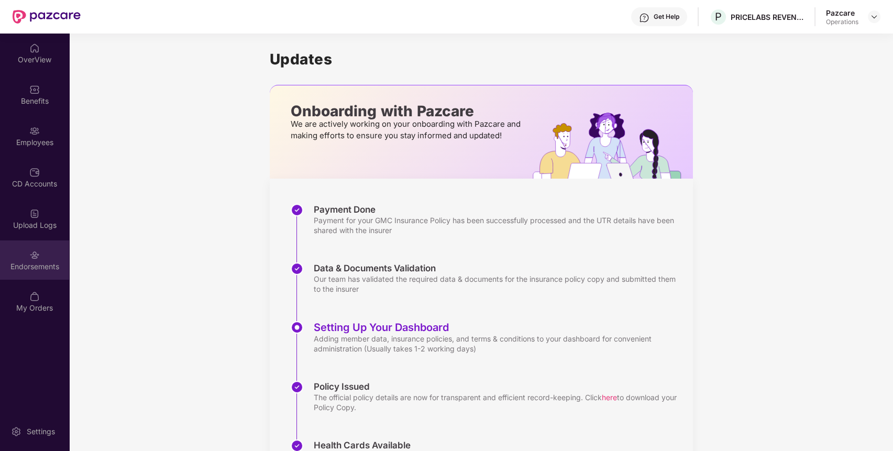
click at [46, 259] on div "Endorsements" at bounding box center [34, 259] width 69 height 39
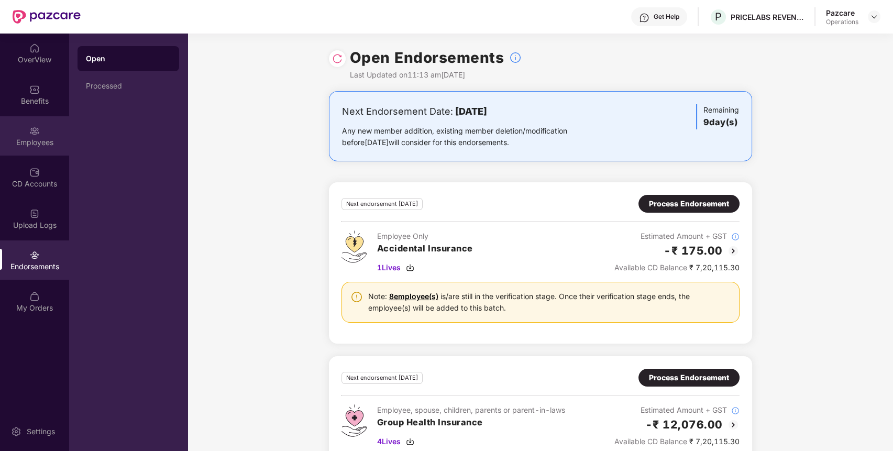
click at [48, 139] on div "Employees" at bounding box center [34, 142] width 69 height 10
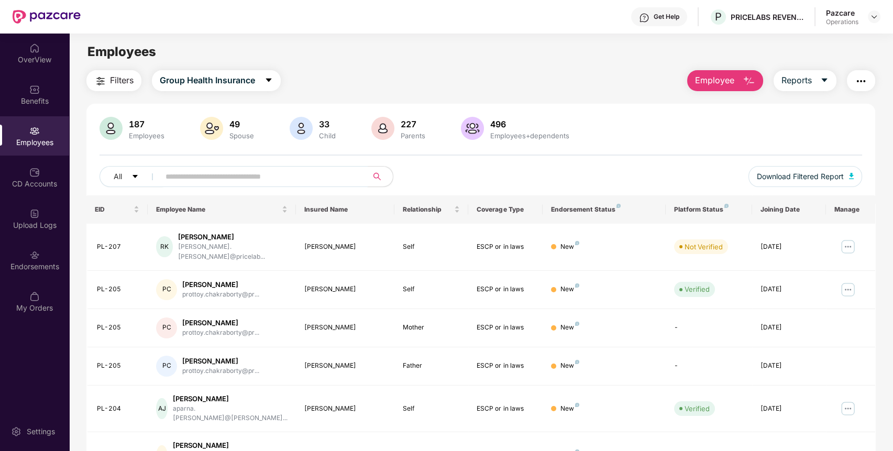
click at [202, 172] on input "text" at bounding box center [260, 177] width 188 height 16
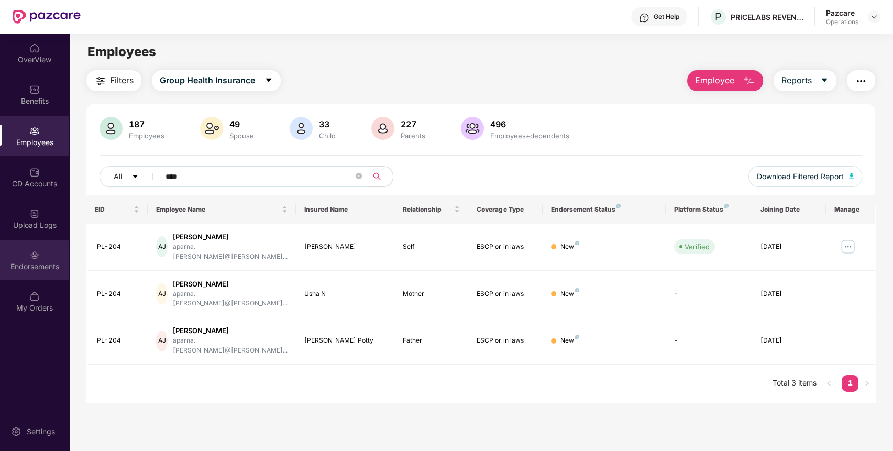
type input "****"
click at [29, 268] on div "Endorsements" at bounding box center [34, 266] width 69 height 10
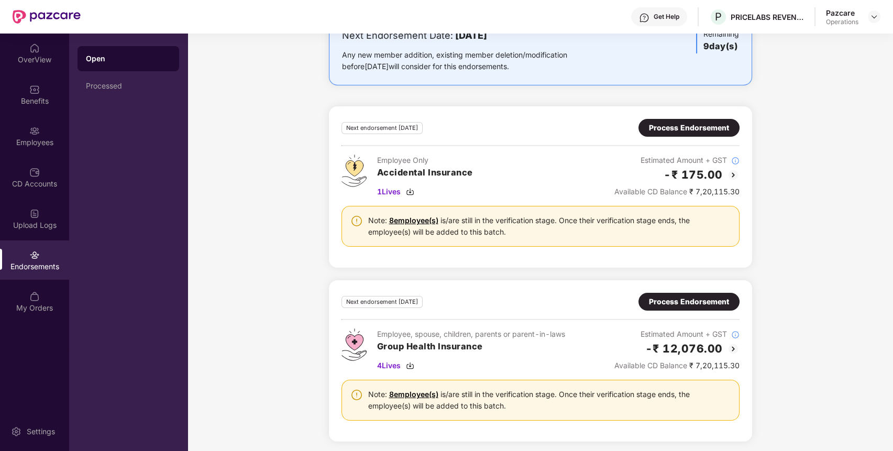
scroll to position [76, 0]
click at [691, 298] on div "Process Endorsement" at bounding box center [689, 301] width 80 height 12
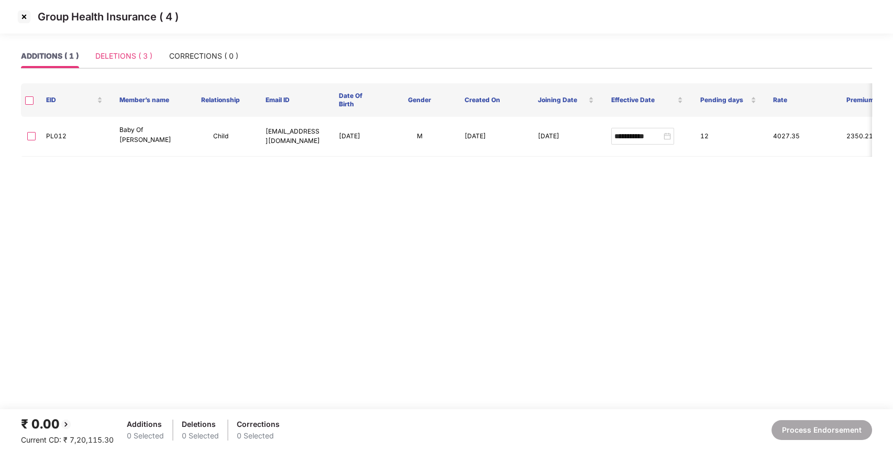
click at [137, 49] on div "DELETIONS ( 3 )" at bounding box center [123, 56] width 57 height 24
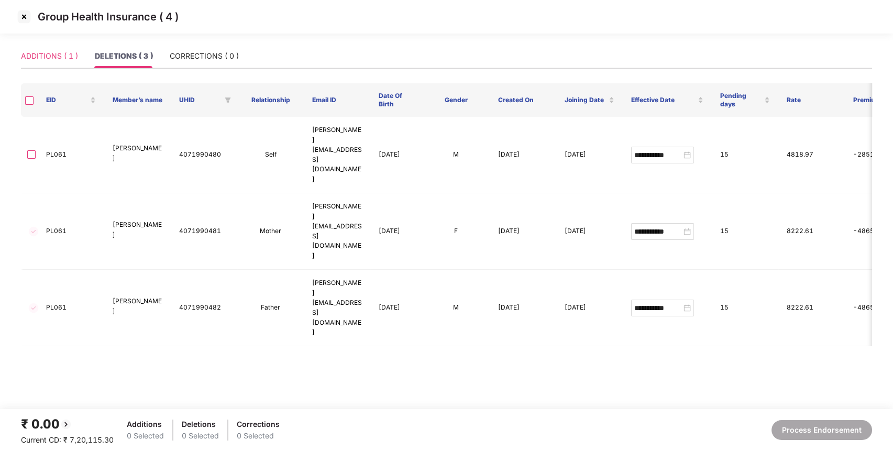
click at [52, 66] on div "ADDITIONS ( 1 )" at bounding box center [49, 56] width 57 height 24
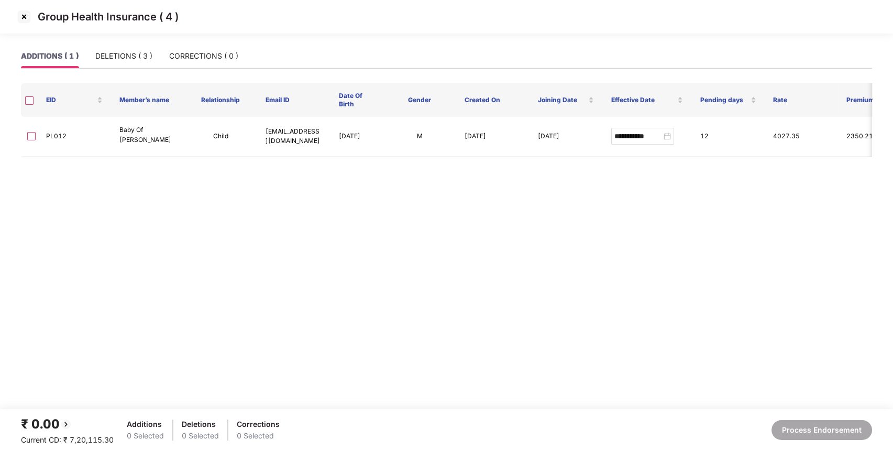
click at [24, 21] on img at bounding box center [24, 16] width 17 height 17
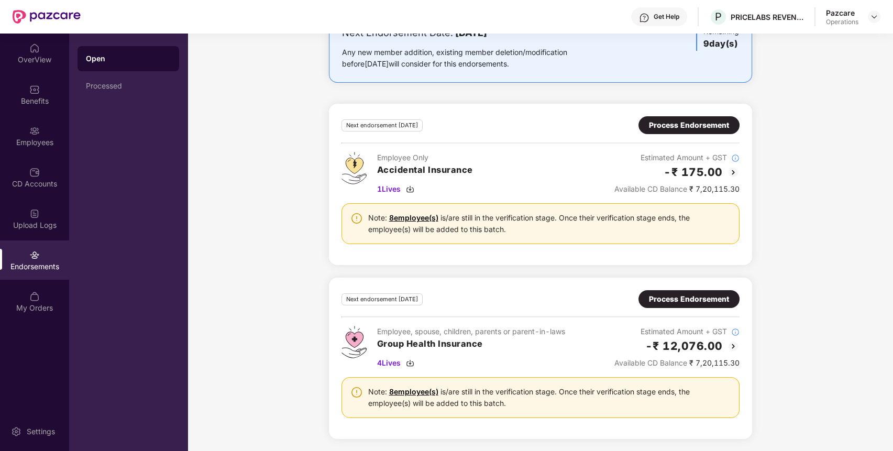
scroll to position [0, 0]
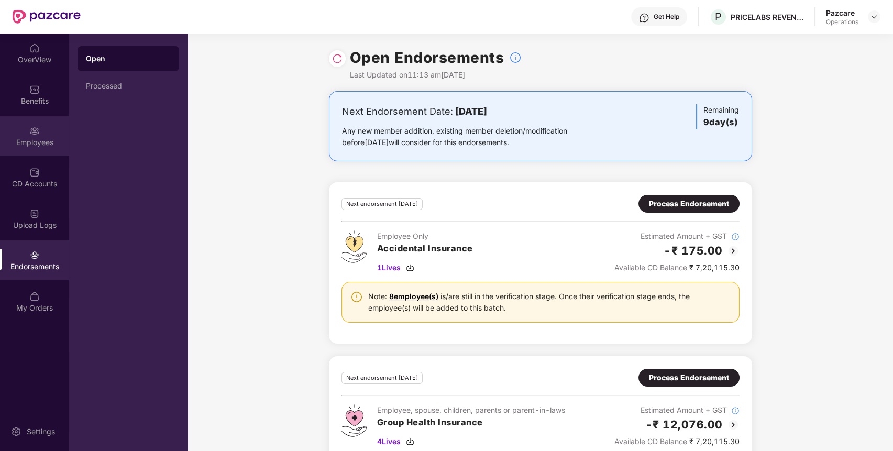
click at [42, 117] on div "Employees" at bounding box center [34, 135] width 69 height 39
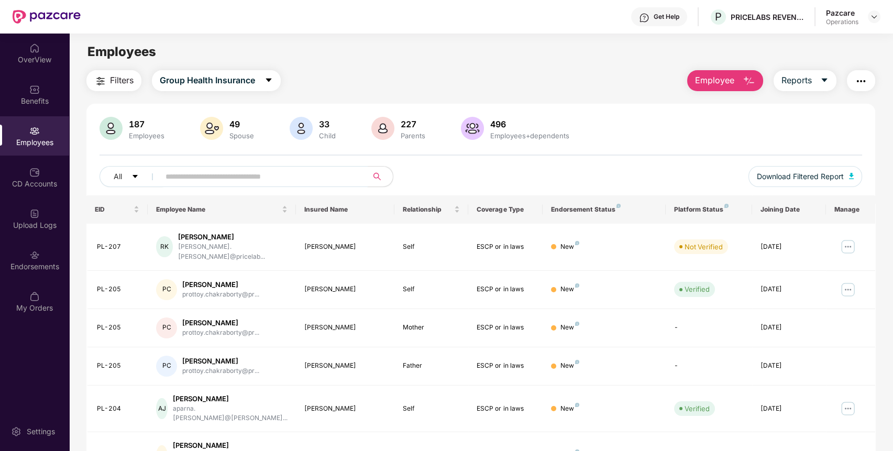
click at [241, 180] on input "text" at bounding box center [260, 177] width 188 height 16
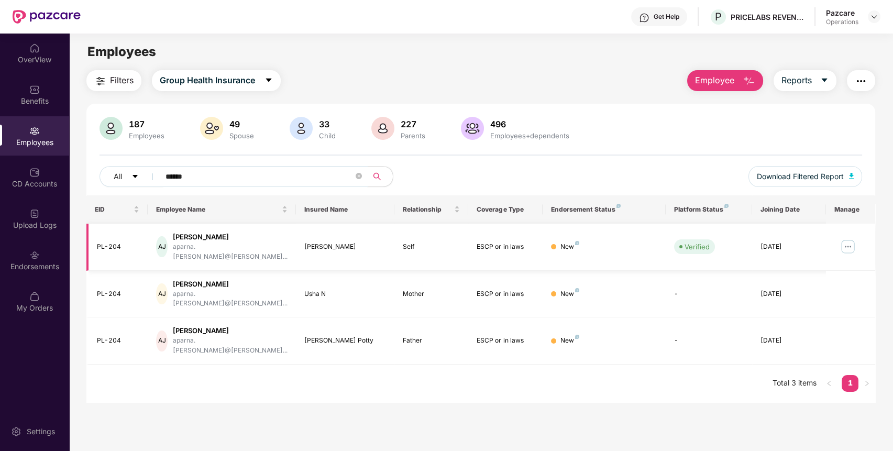
type input "******"
click at [848, 241] on img at bounding box center [848, 246] width 17 height 17
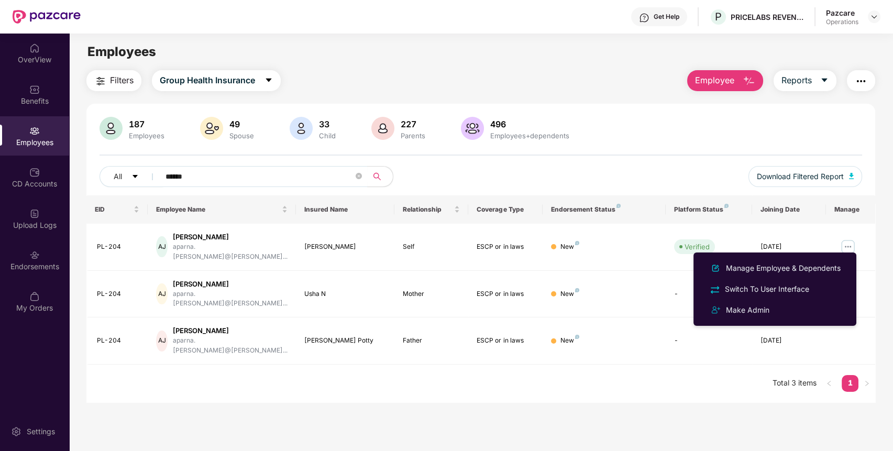
click at [609, 366] on div "EID Employee Name Insured Name Relationship Coverage Type Endorsement Status Pl…" at bounding box center [480, 298] width 789 height 207
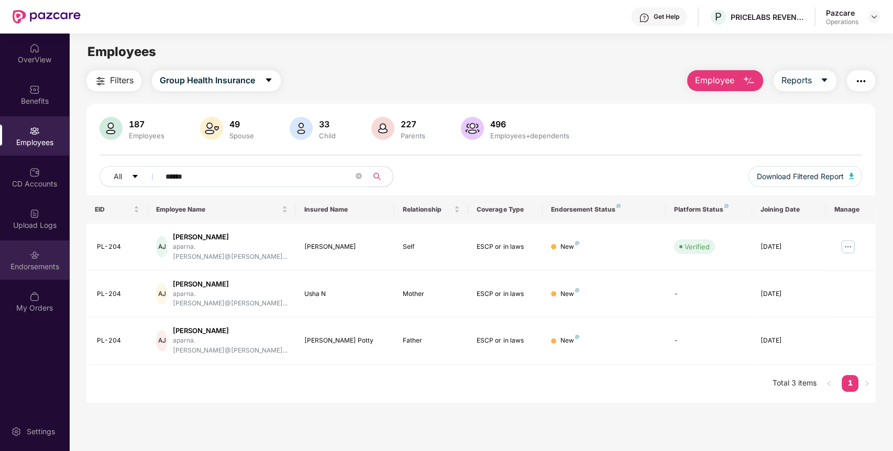
click at [28, 270] on div "Endorsements" at bounding box center [34, 266] width 69 height 10
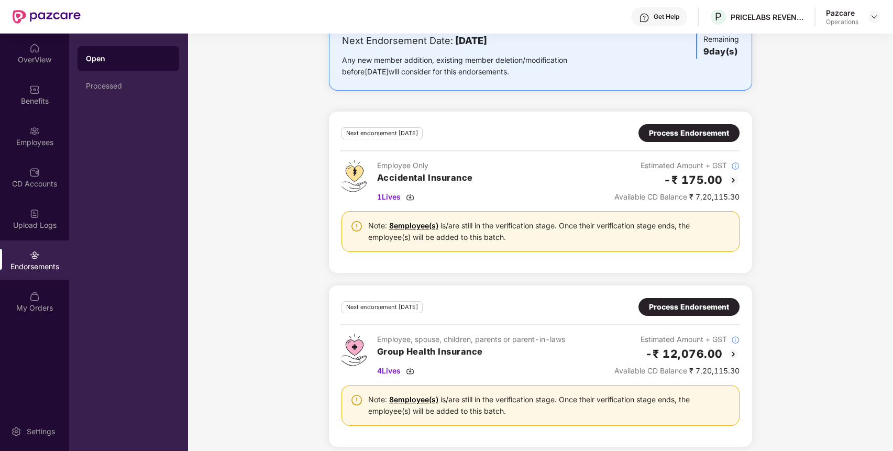
scroll to position [79, 0]
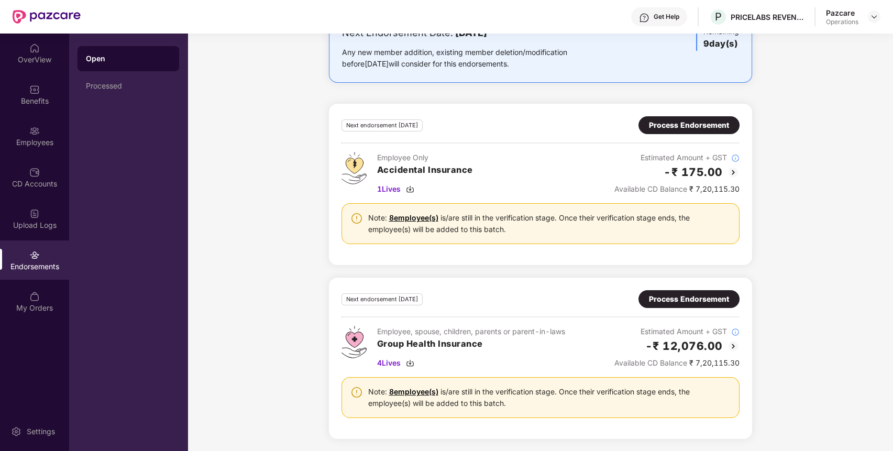
click at [687, 305] on div "Process Endorsement" at bounding box center [689, 299] width 101 height 18
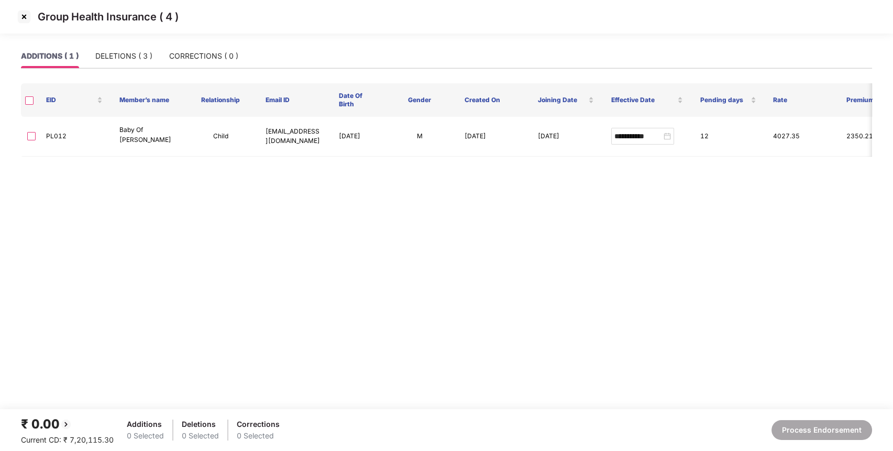
click at [25, 15] on img at bounding box center [24, 16] width 17 height 17
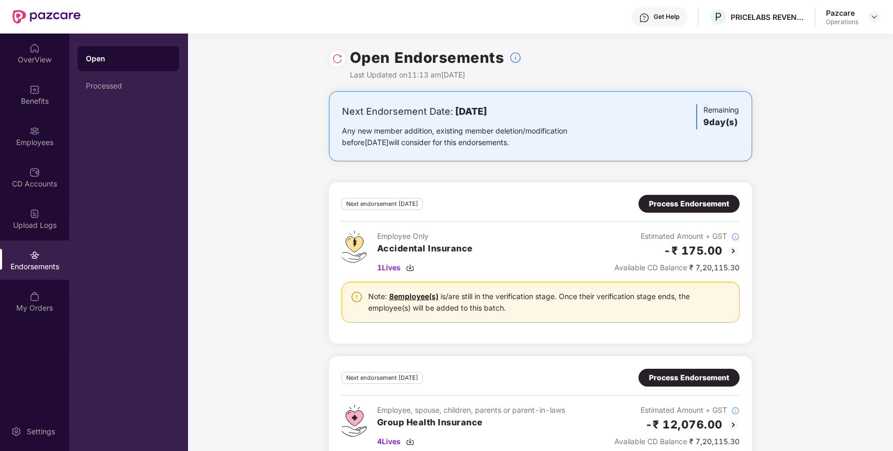
click at [654, 373] on div "Process Endorsement" at bounding box center [689, 378] width 80 height 12
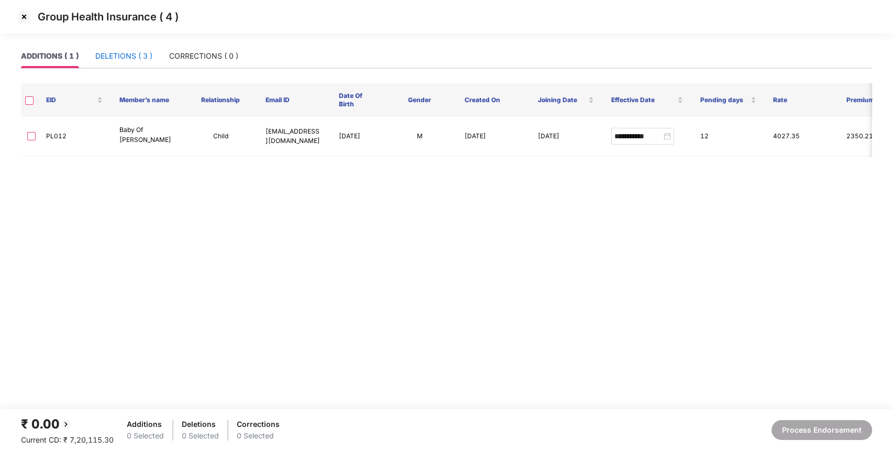
click at [126, 53] on div "DELETIONS ( 3 )" at bounding box center [123, 56] width 57 height 12
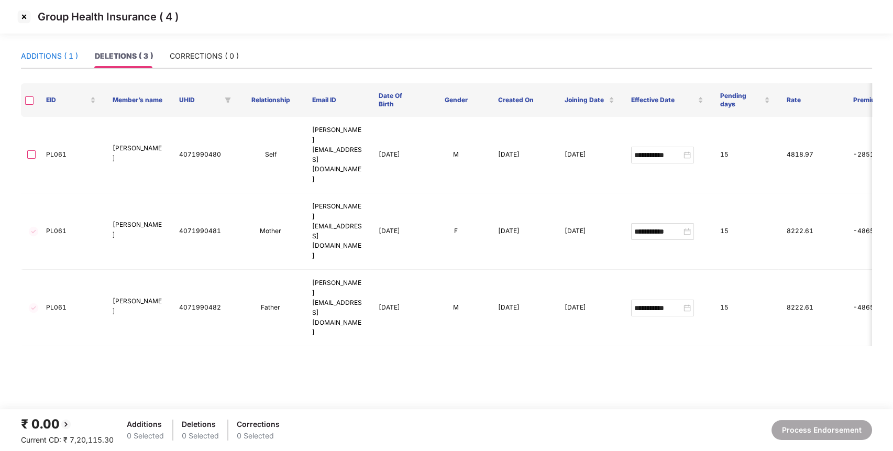
click at [49, 53] on div "ADDITIONS ( 1 )" at bounding box center [49, 56] width 57 height 12
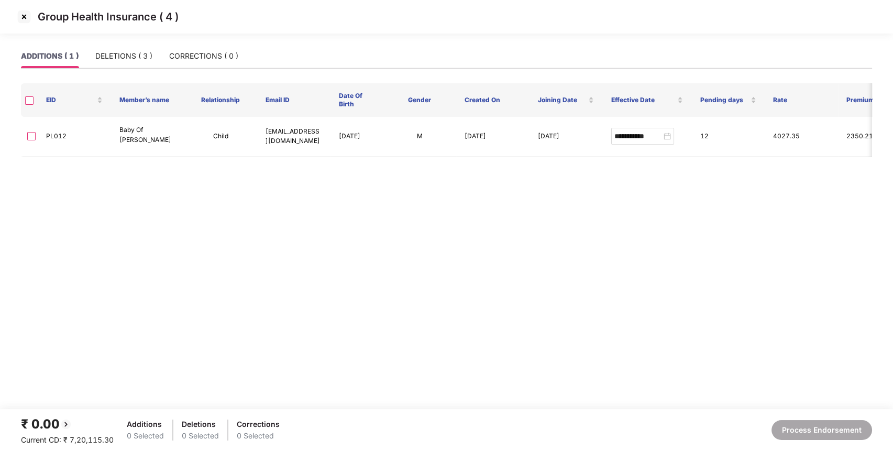
click at [21, 16] on img at bounding box center [24, 16] width 17 height 17
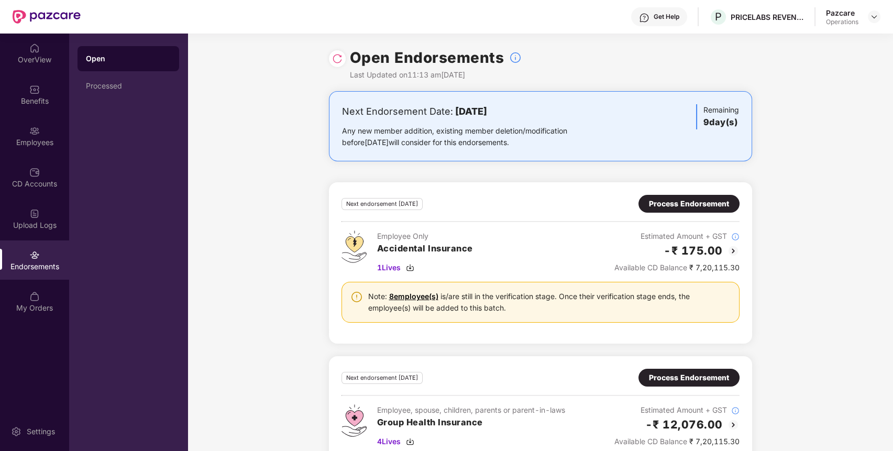
click at [878, 13] on div at bounding box center [874, 16] width 13 height 13
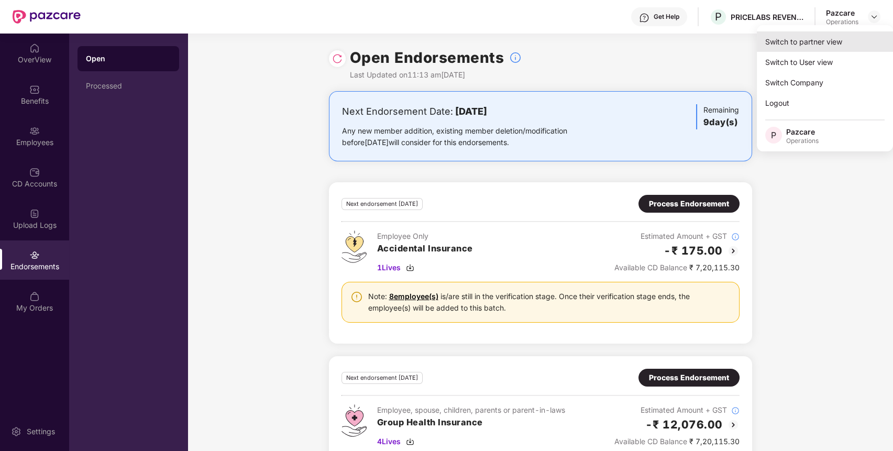
click at [833, 35] on div "Switch to partner view" at bounding box center [825, 41] width 136 height 20
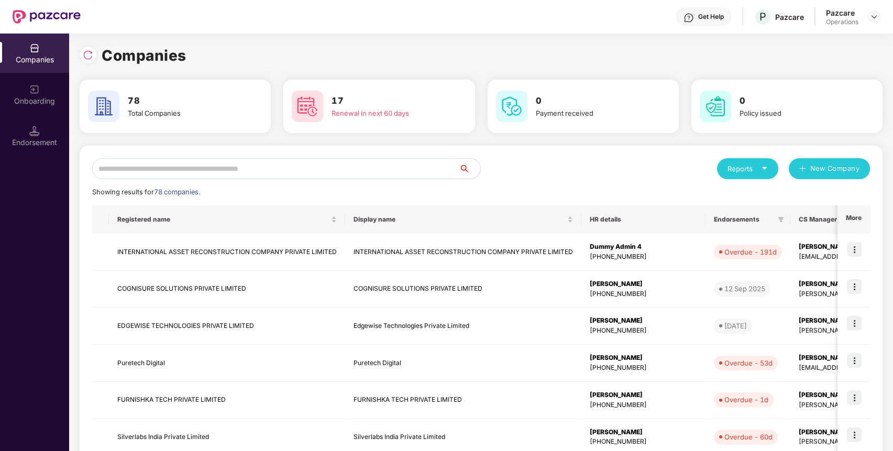
click at [419, 168] on input "text" at bounding box center [275, 168] width 367 height 21
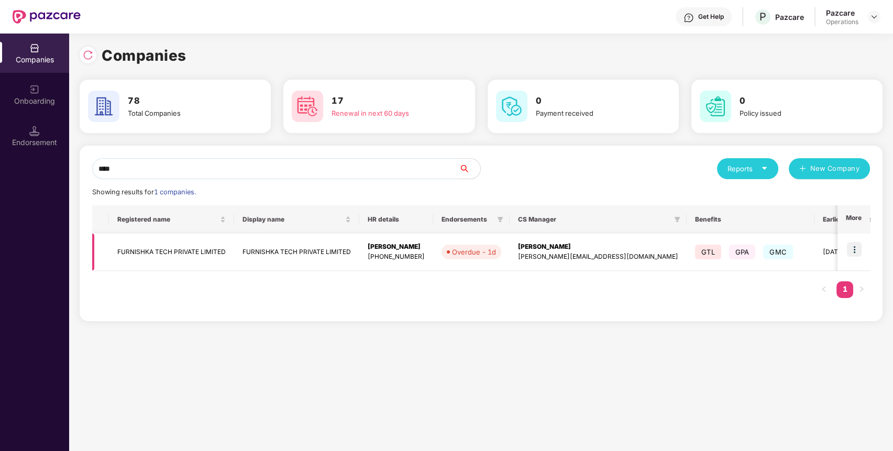
type input "****"
click at [858, 248] on img at bounding box center [854, 249] width 15 height 15
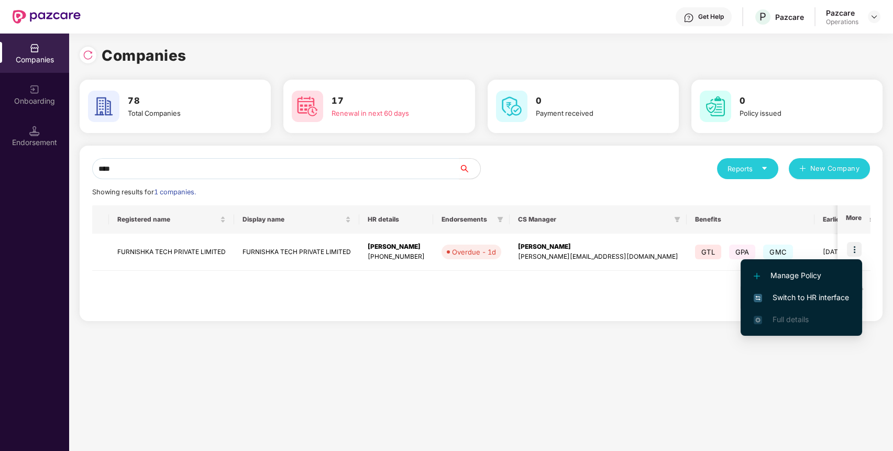
click at [839, 292] on span "Switch to HR interface" at bounding box center [801, 298] width 95 height 12
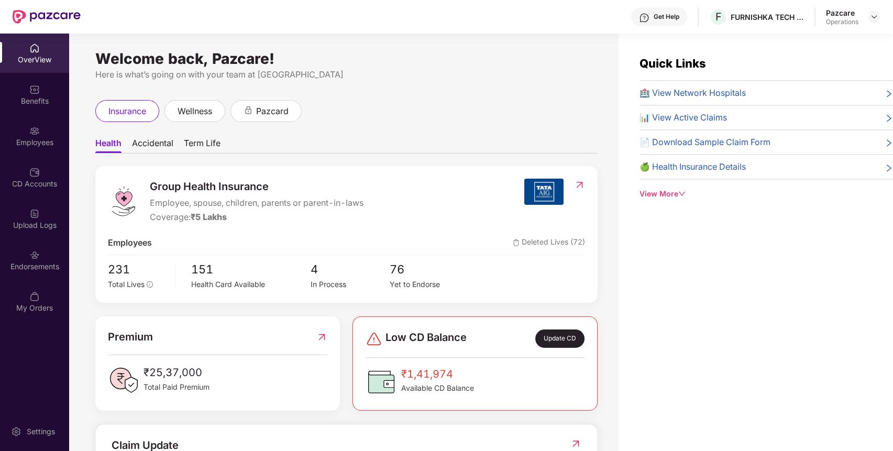
click at [17, 266] on div "Endorsements" at bounding box center [34, 266] width 69 height 10
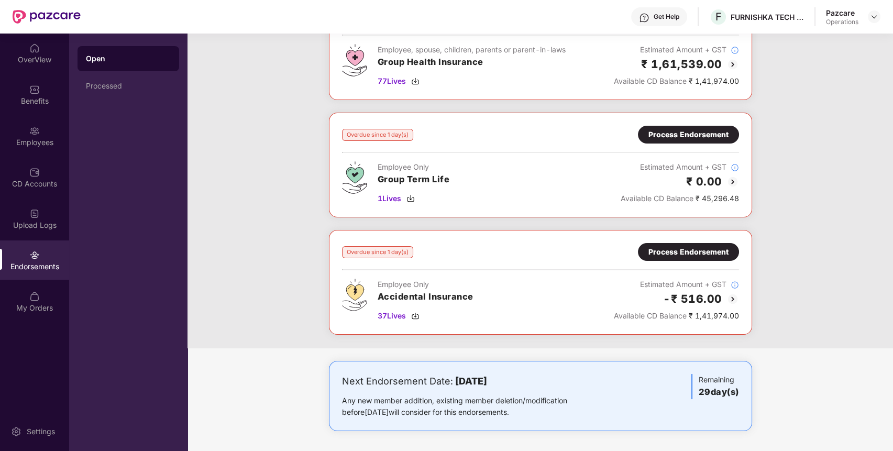
scroll to position [0, 0]
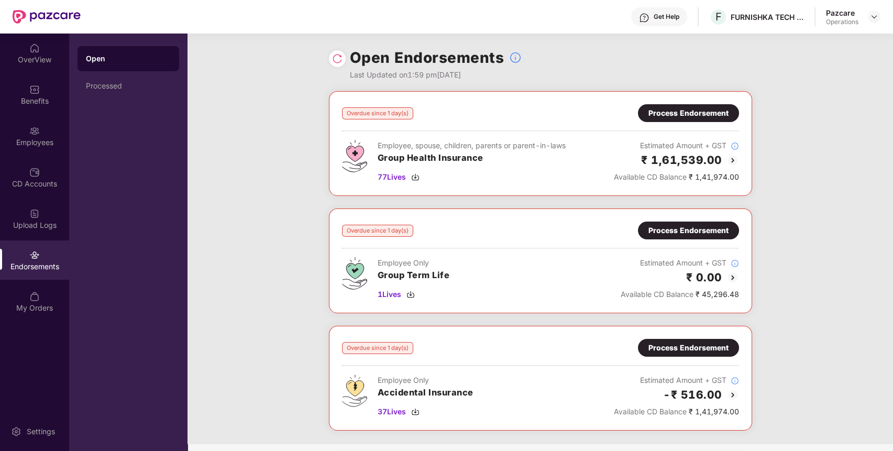
click at [672, 112] on div "Process Endorsement" at bounding box center [689, 113] width 80 height 12
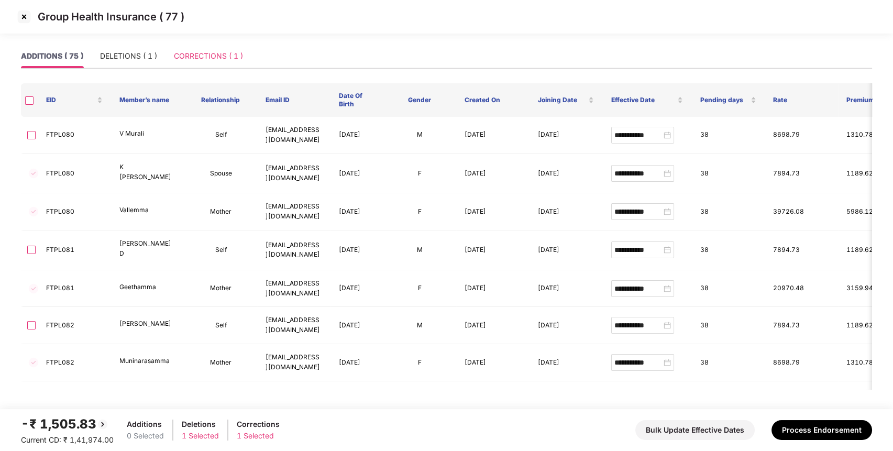
click at [228, 48] on div "CORRECTIONS ( 1 )" at bounding box center [208, 56] width 69 height 24
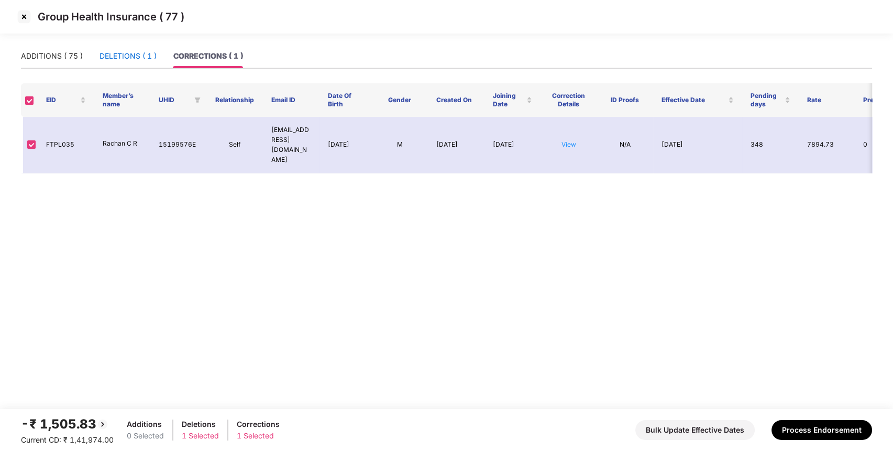
click at [138, 55] on div "DELETIONS ( 1 )" at bounding box center [128, 56] width 57 height 12
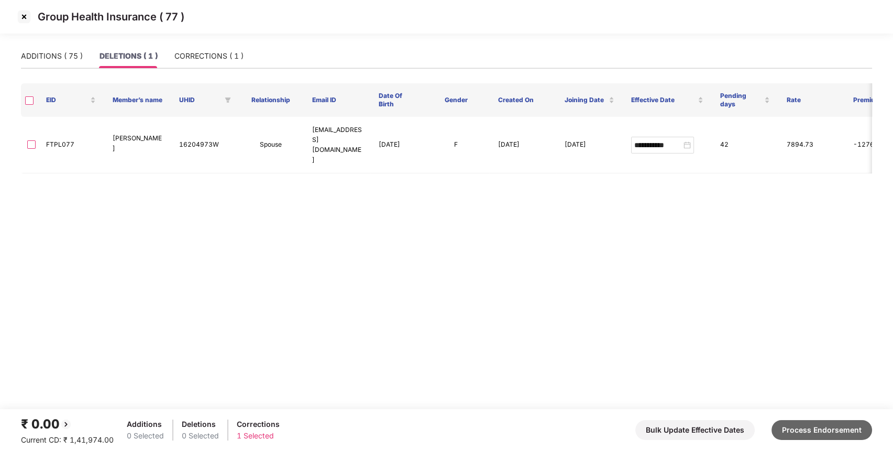
click at [834, 436] on button "Process Endorsement" at bounding box center [822, 430] width 101 height 20
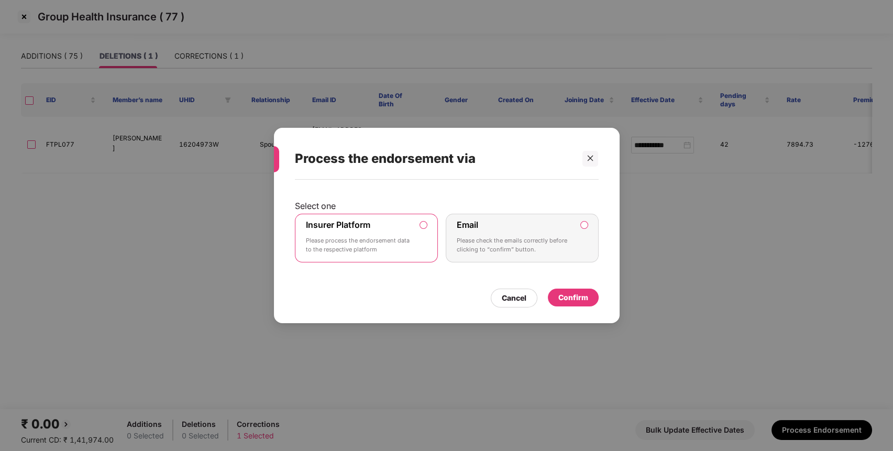
click at [574, 290] on div "Confirm" at bounding box center [573, 298] width 51 height 18
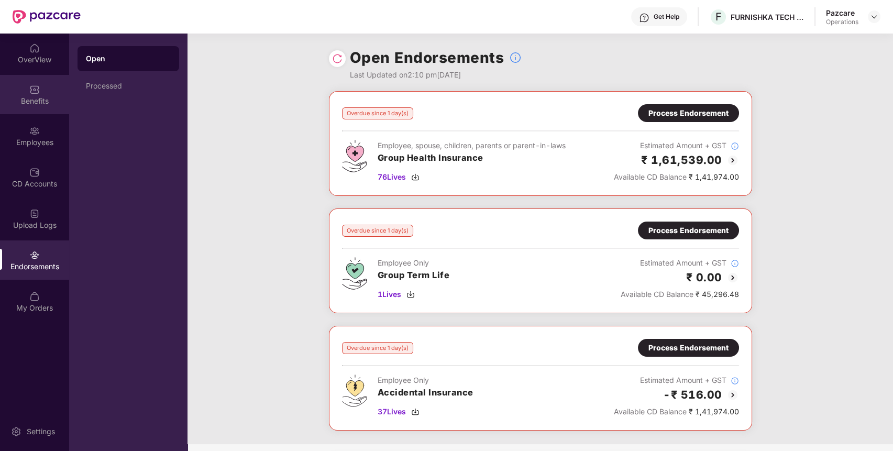
click at [42, 105] on div "Benefits" at bounding box center [34, 101] width 69 height 10
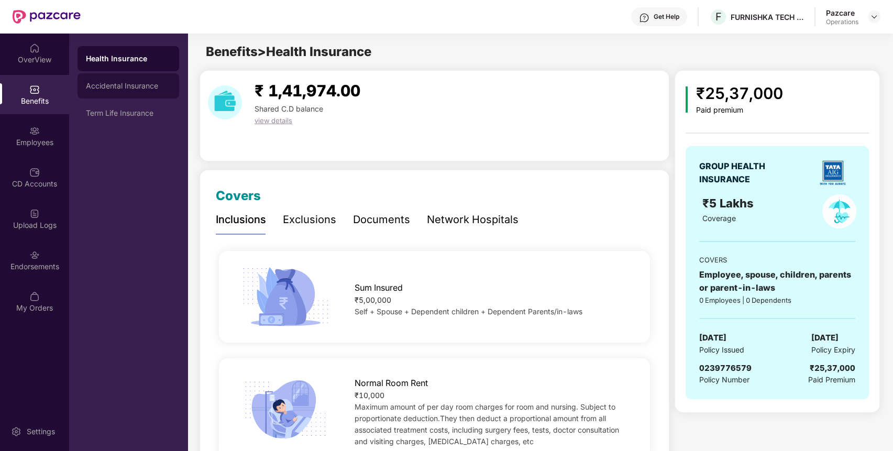
click at [108, 87] on div "Accidental Insurance" at bounding box center [128, 86] width 85 height 8
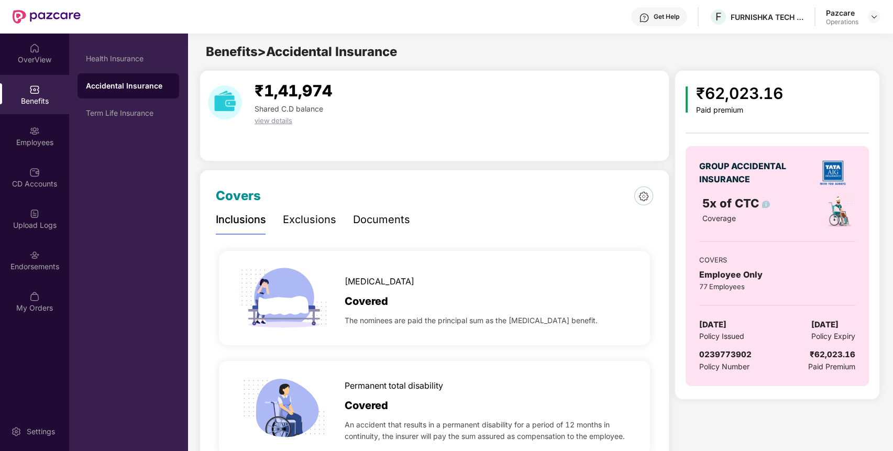
click at [726, 350] on span "0239773902" at bounding box center [725, 354] width 52 height 10
click at [35, 250] on img at bounding box center [34, 255] width 10 height 10
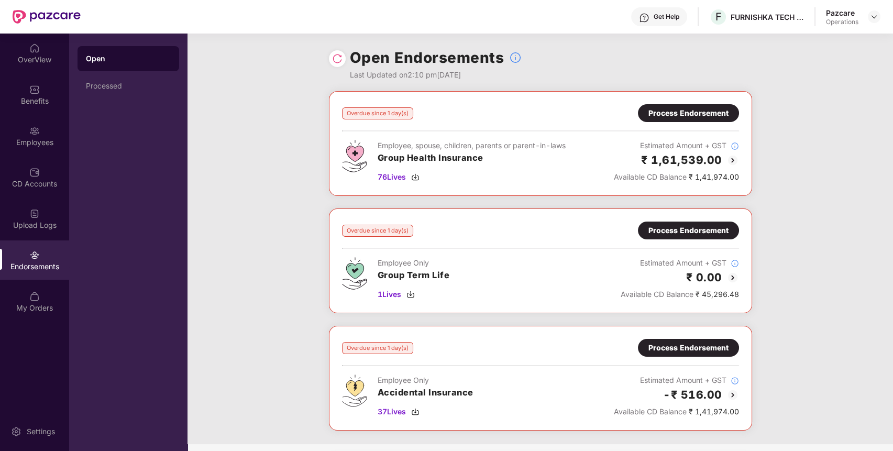
click at [689, 350] on div "Process Endorsement" at bounding box center [689, 348] width 80 height 12
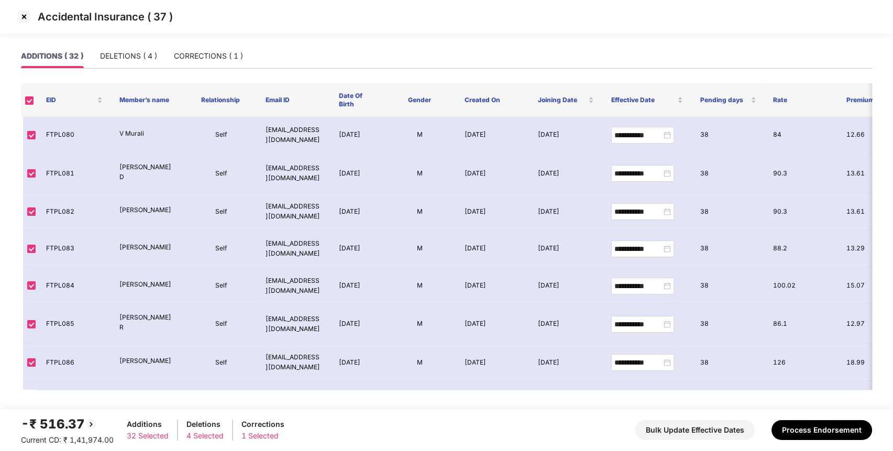
click at [22, 11] on img at bounding box center [24, 16] width 17 height 17
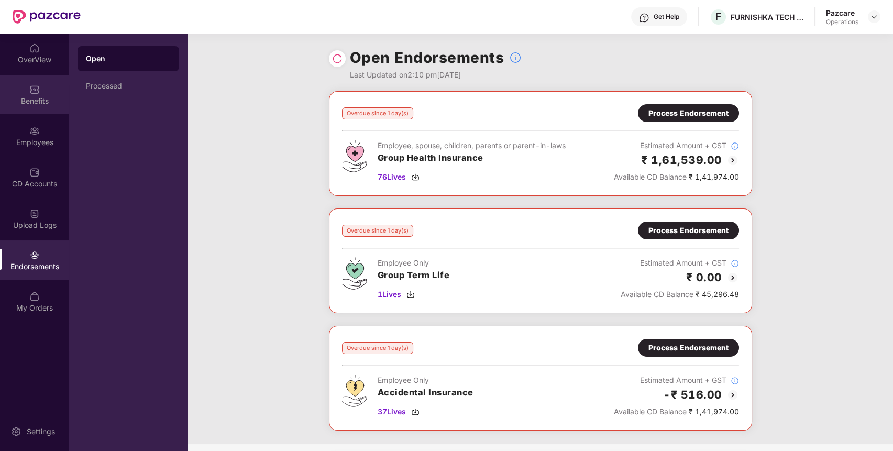
click at [47, 95] on div "Benefits" at bounding box center [34, 94] width 69 height 39
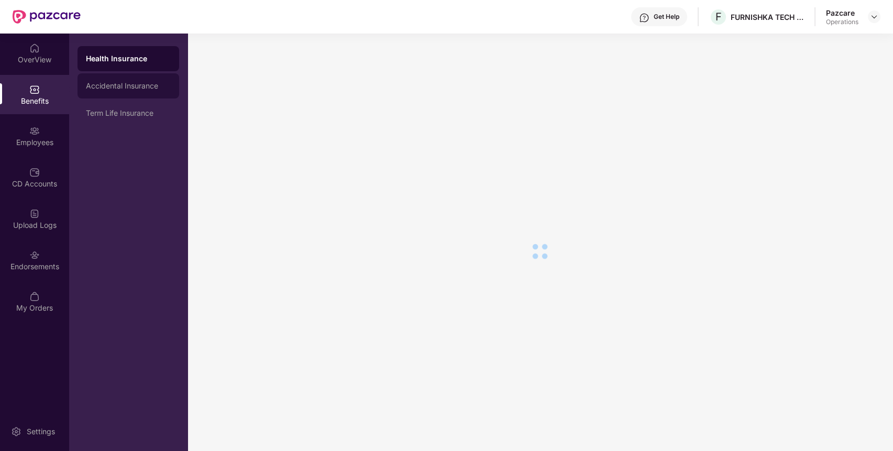
click at [122, 86] on div "Accidental Insurance" at bounding box center [128, 86] width 85 height 8
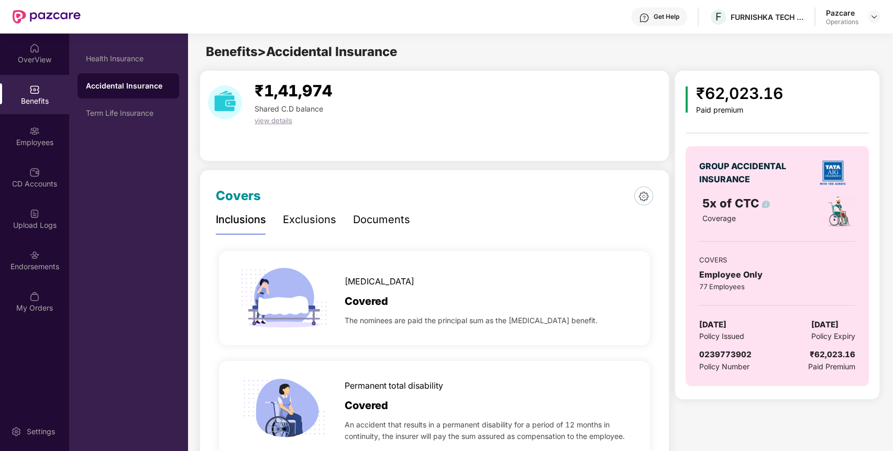
click at [722, 353] on span "0239773902" at bounding box center [725, 354] width 52 height 10
click at [35, 259] on img at bounding box center [34, 255] width 10 height 10
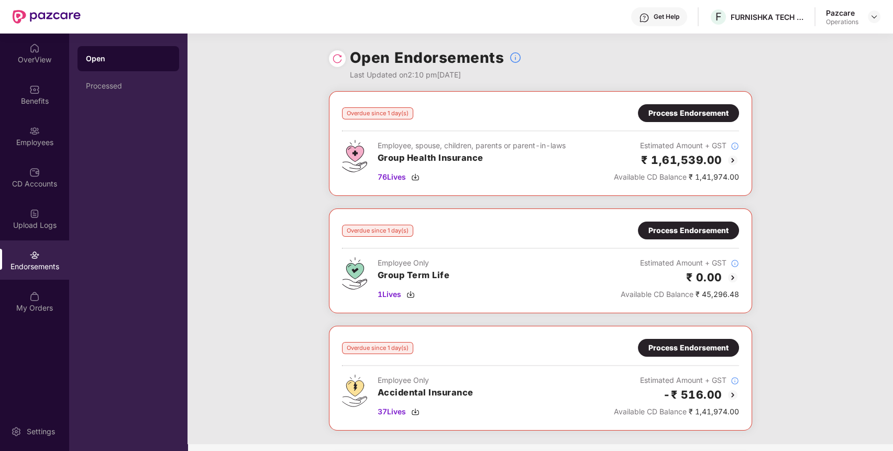
click at [677, 340] on div "Process Endorsement" at bounding box center [688, 348] width 101 height 18
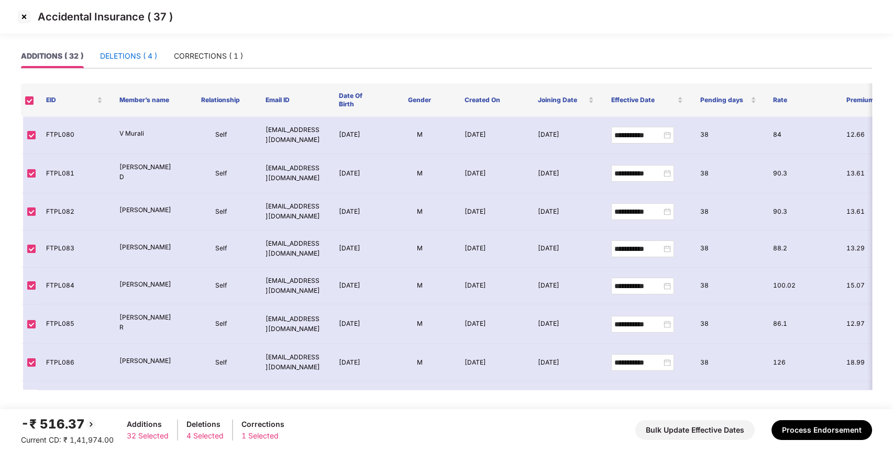
click at [147, 59] on div "DELETIONS ( 4 )" at bounding box center [128, 56] width 57 height 12
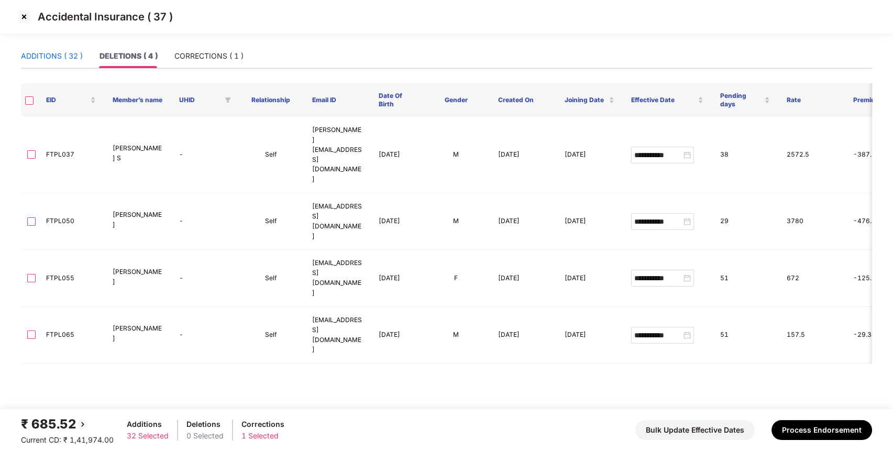
click at [72, 53] on div "ADDITIONS ( 32 )" at bounding box center [52, 56] width 62 height 12
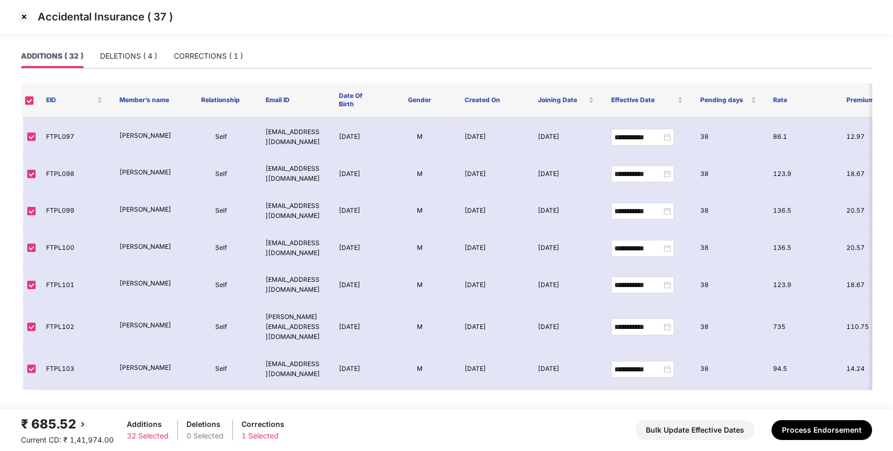
scroll to position [920, 0]
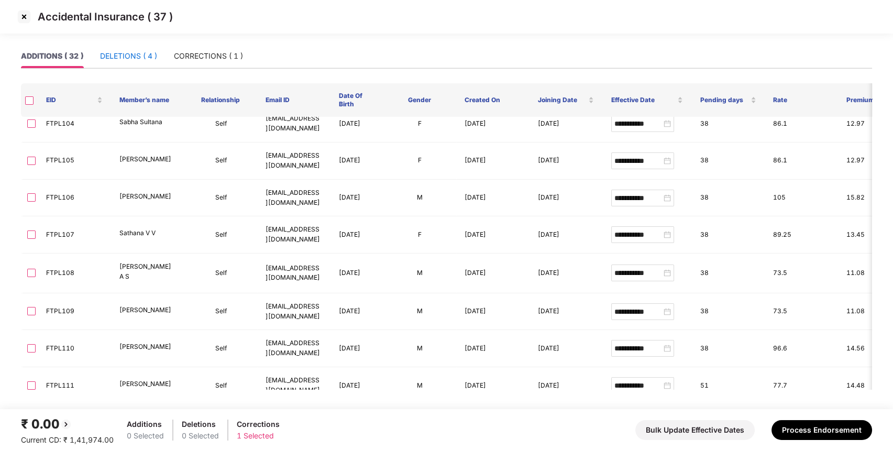
click at [115, 53] on div "DELETIONS ( 4 )" at bounding box center [128, 56] width 57 height 12
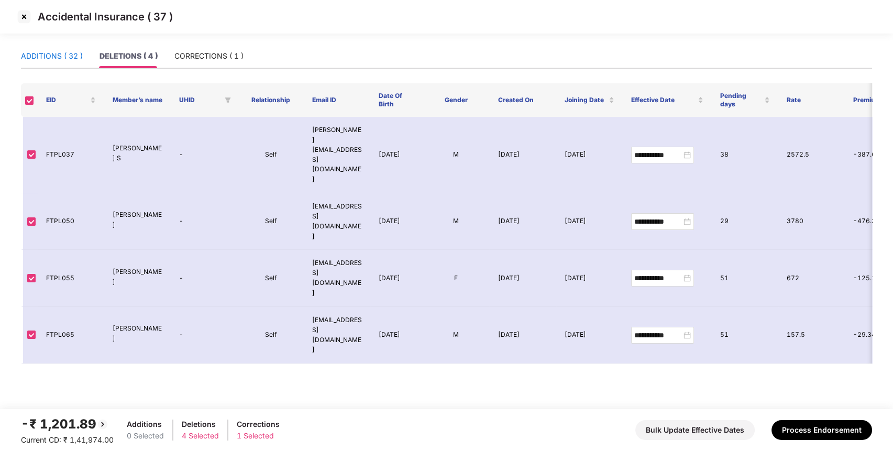
click at [67, 58] on div "ADDITIONS ( 32 )" at bounding box center [52, 56] width 62 height 12
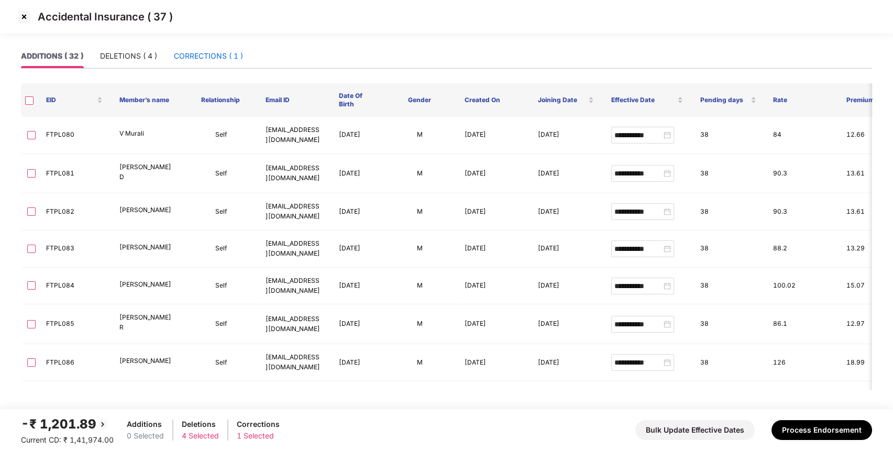
click at [205, 54] on div "CORRECTIONS ( 1 )" at bounding box center [208, 56] width 69 height 12
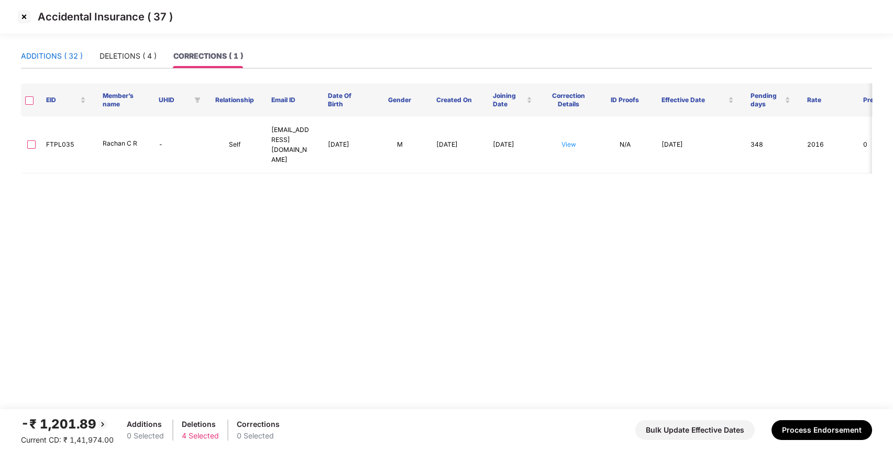
click at [52, 50] on div "ADDITIONS ( 32 )" at bounding box center [52, 56] width 62 height 12
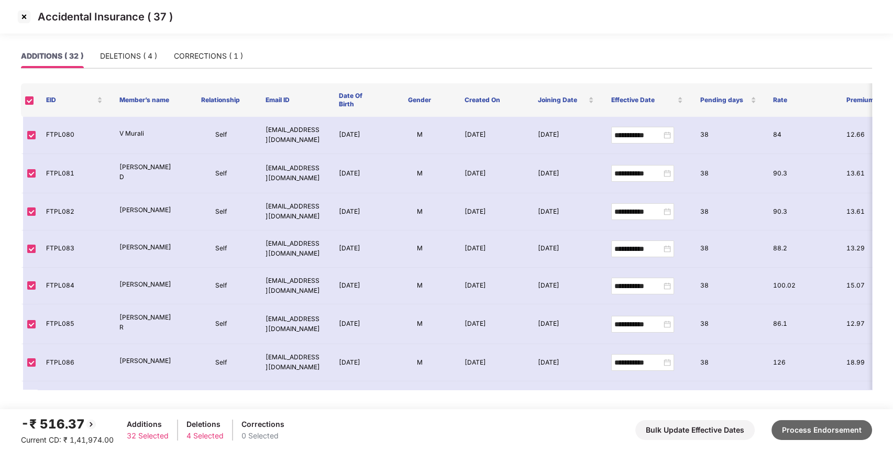
click at [834, 434] on button "Process Endorsement" at bounding box center [822, 430] width 101 height 20
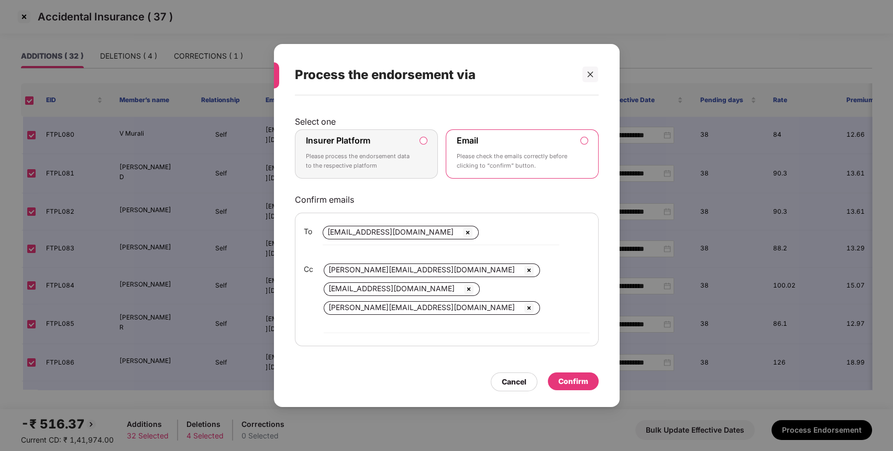
click at [393, 170] on p "Please process the endorsement data to the respective platform" at bounding box center [359, 161] width 107 height 18
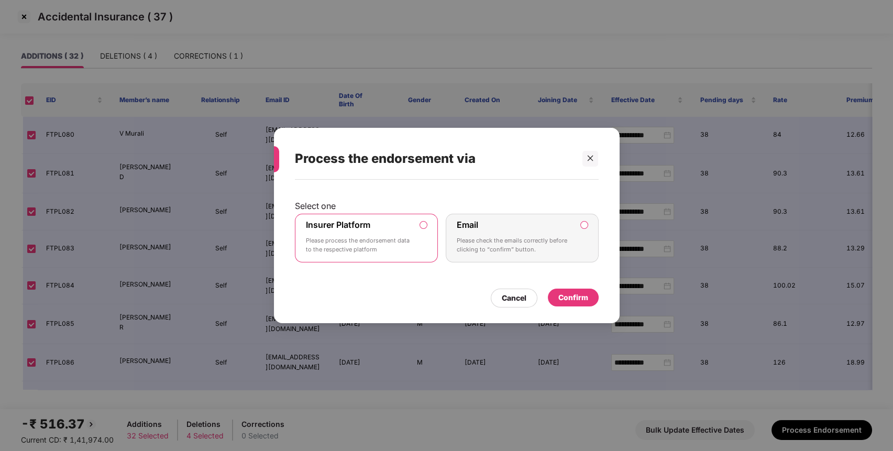
click at [581, 295] on div "Confirm" at bounding box center [573, 298] width 30 height 12
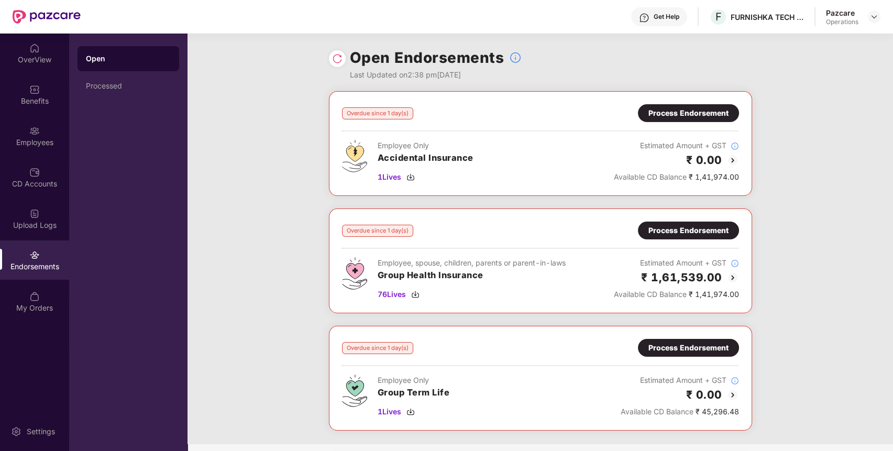
click at [691, 237] on div "Process Endorsement" at bounding box center [688, 231] width 101 height 18
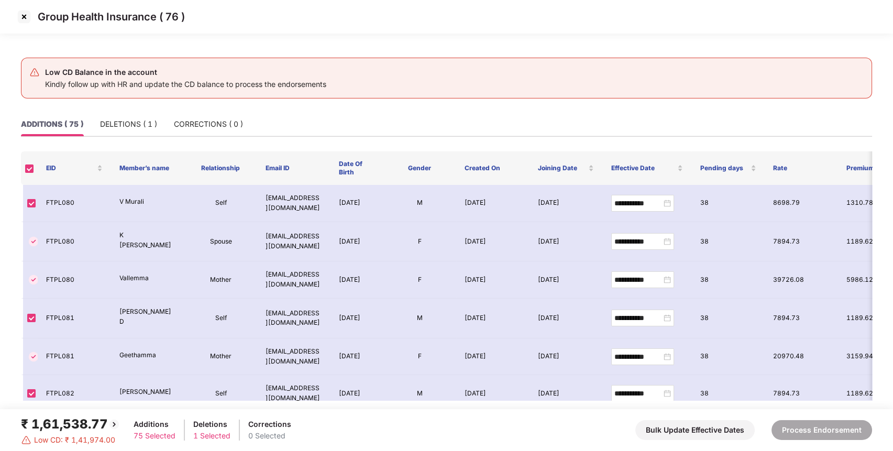
click at [26, 20] on img at bounding box center [24, 16] width 17 height 17
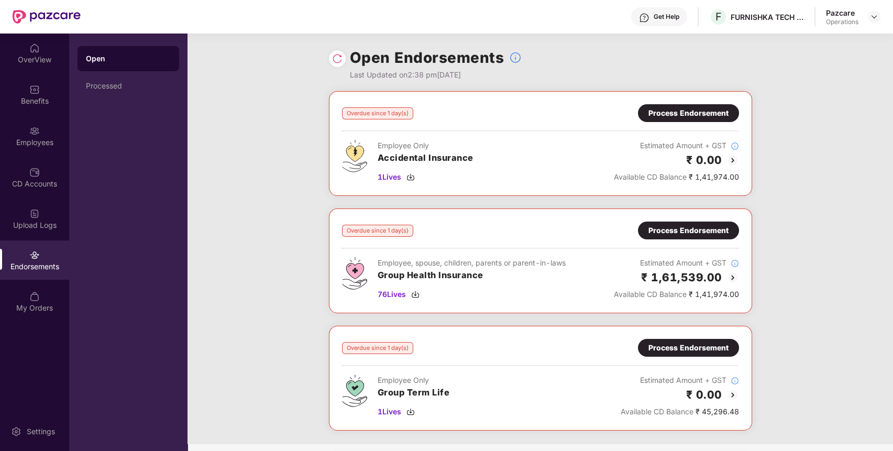
scroll to position [96, 0]
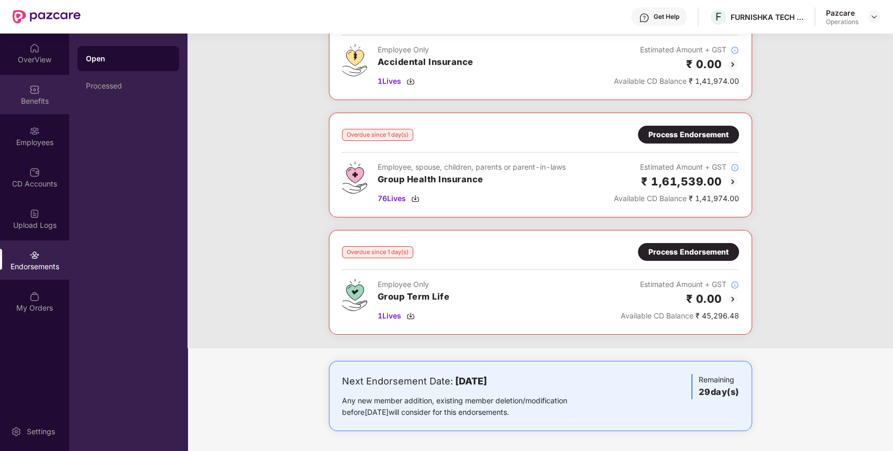
click at [32, 96] on div "Benefits" at bounding box center [34, 101] width 69 height 10
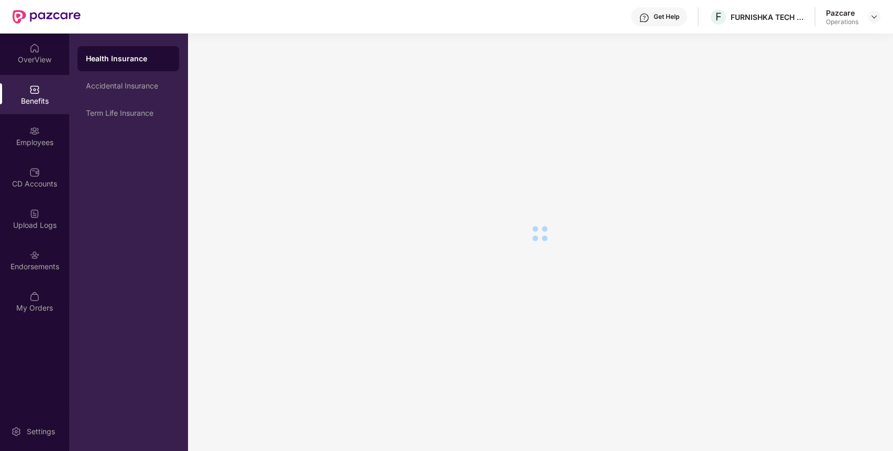
scroll to position [17, 0]
click at [122, 88] on div "Accidental Insurance" at bounding box center [128, 86] width 85 height 8
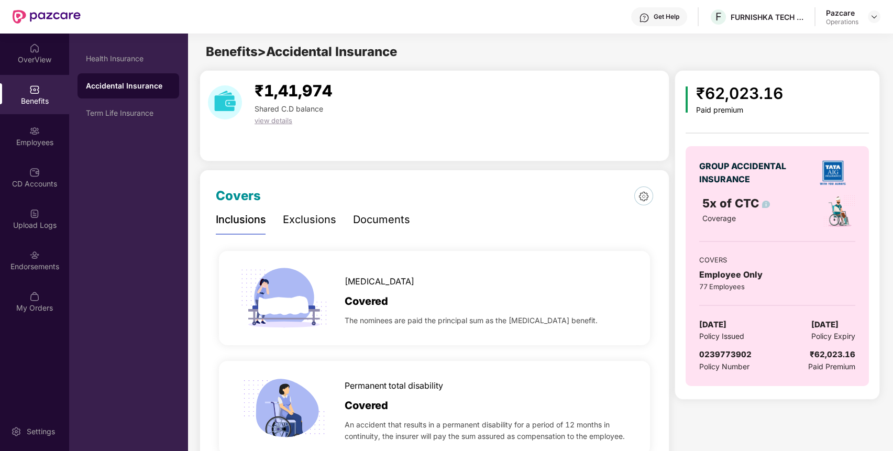
click at [737, 359] on div "0239773902" at bounding box center [725, 354] width 52 height 13
click at [10, 274] on div "Endorsements" at bounding box center [34, 259] width 69 height 39
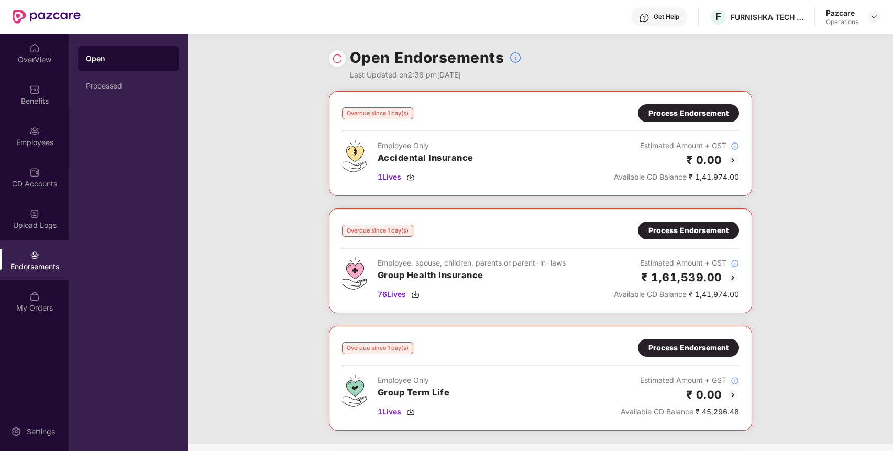
click at [664, 113] on div "Process Endorsement" at bounding box center [689, 113] width 80 height 12
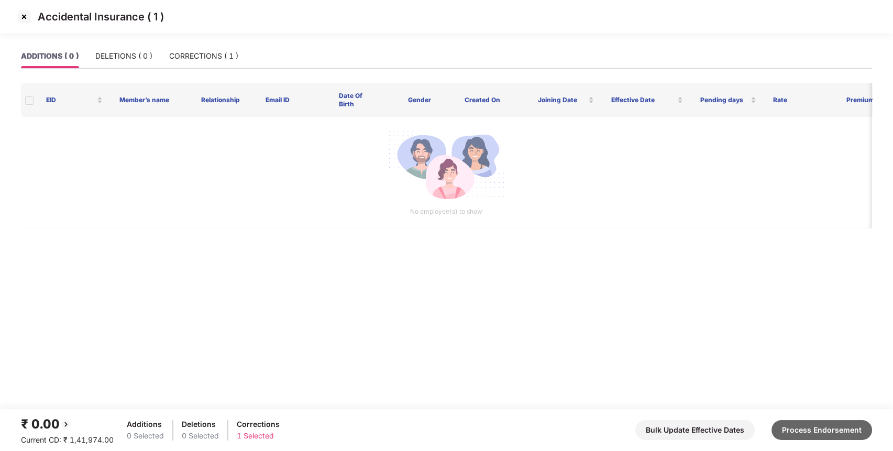
click at [829, 424] on button "Process Endorsement" at bounding box center [822, 430] width 101 height 20
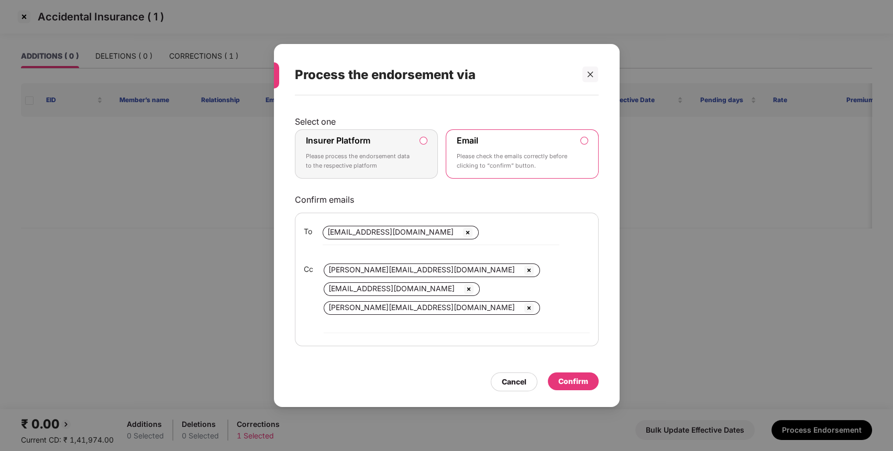
click at [331, 157] on div "Insurer Platform Please process the endorsement data to the respective platform" at bounding box center [359, 154] width 107 height 38
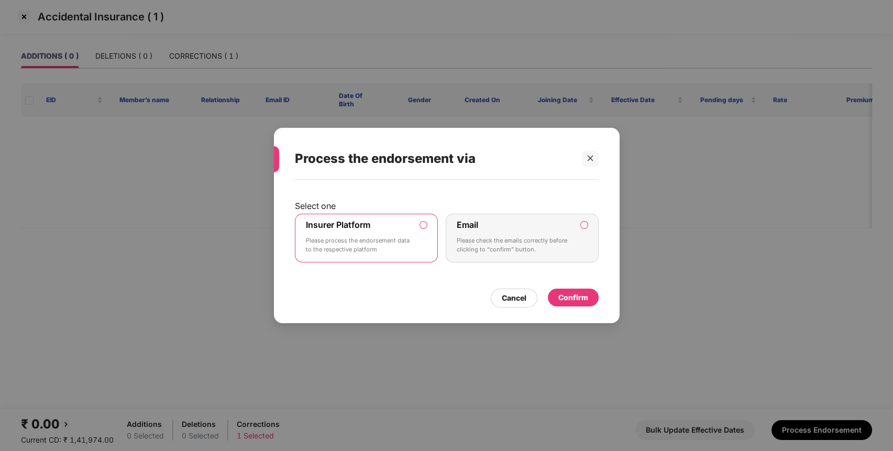
click at [588, 298] on div "Confirm" at bounding box center [573, 298] width 51 height 18
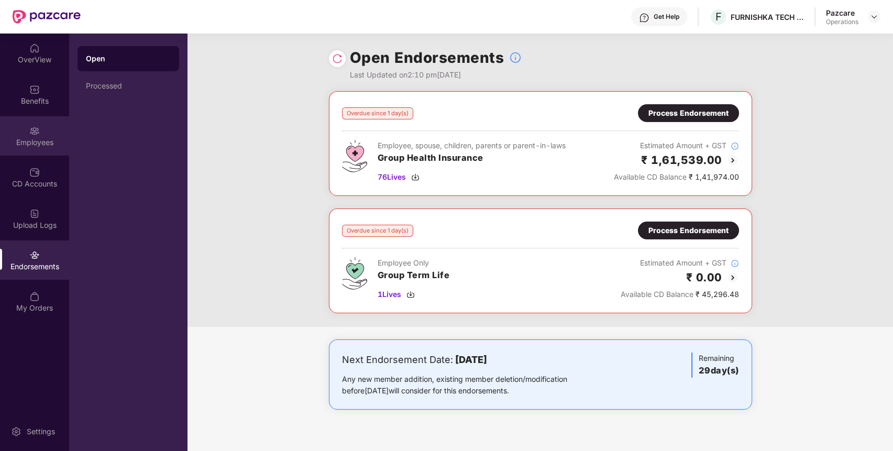
click at [35, 122] on div "Employees" at bounding box center [34, 135] width 69 height 39
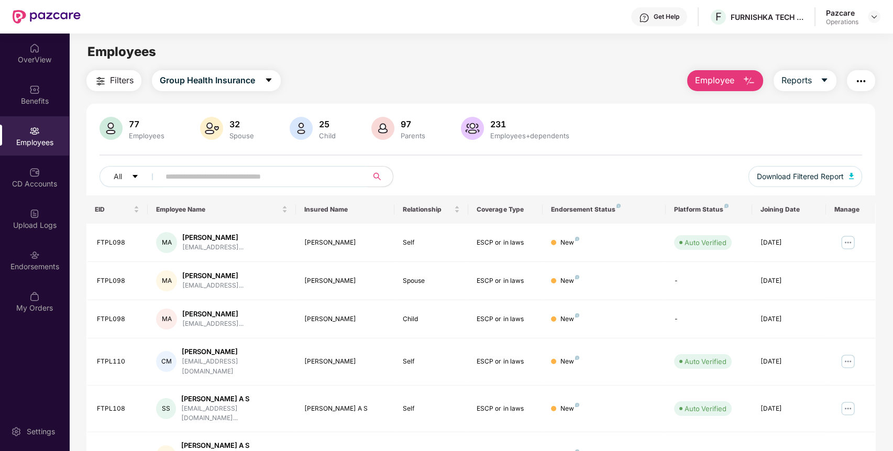
click at [218, 188] on div "All Download Filtered Report" at bounding box center [481, 180] width 763 height 29
click at [226, 183] on input "text" at bounding box center [260, 177] width 188 height 16
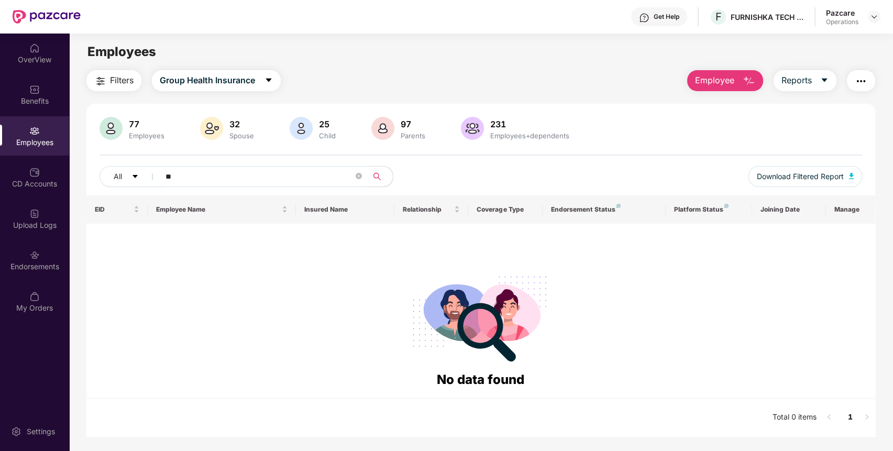
type input "*"
drag, startPoint x: 306, startPoint y: 178, endPoint x: 116, endPoint y: 172, distance: 190.2
click at [116, 172] on div "All ***" at bounding box center [322, 176] width 445 height 21
paste input "****"
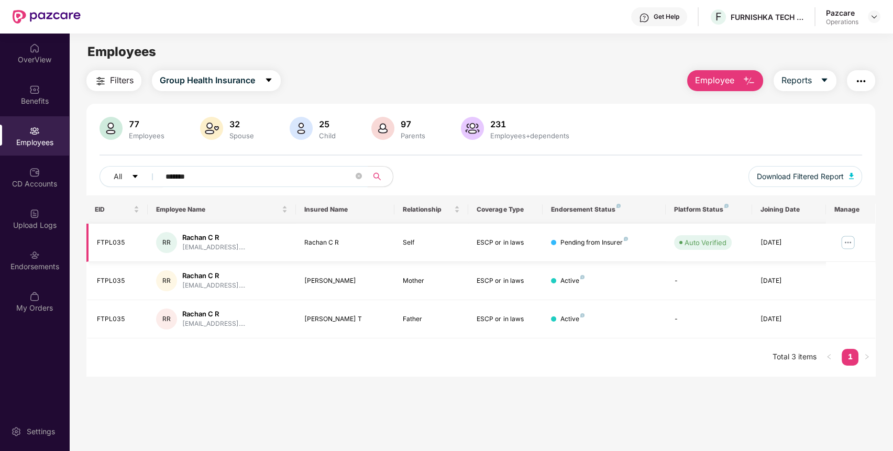
type input "*******"
click at [851, 247] on img at bounding box center [848, 242] width 17 height 17
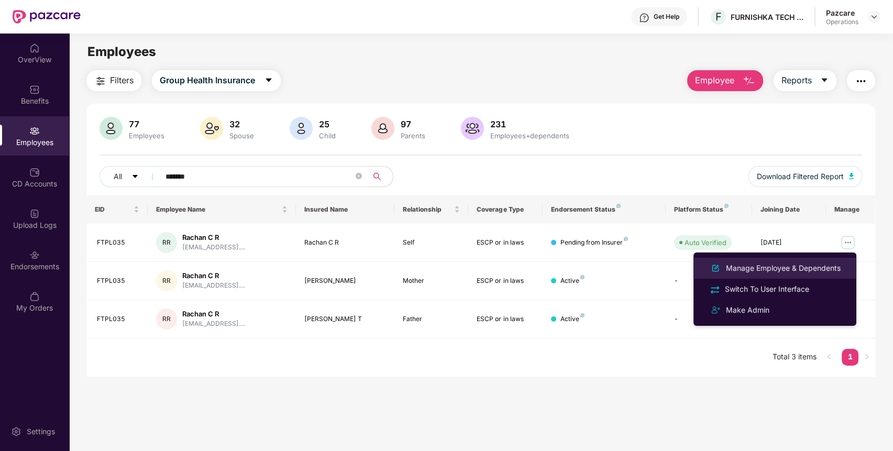
click at [787, 262] on div "Manage Employee & Dependents" at bounding box center [775, 268] width 136 height 13
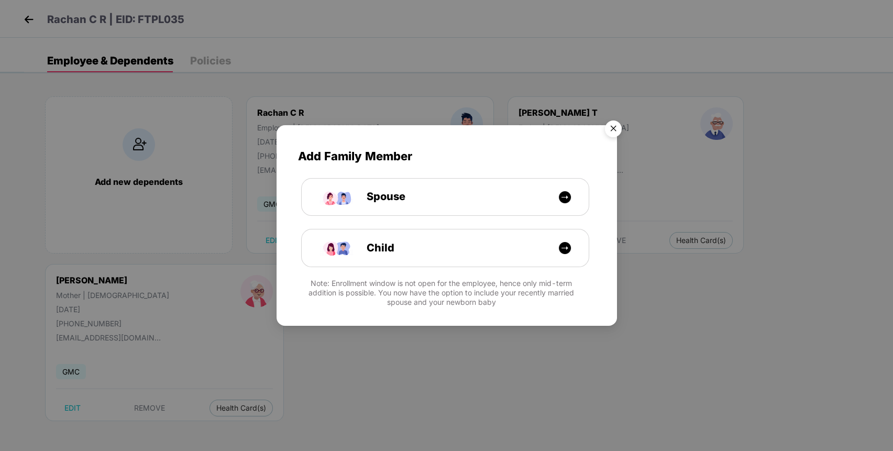
click at [617, 128] on img "Close" at bounding box center [613, 130] width 29 height 29
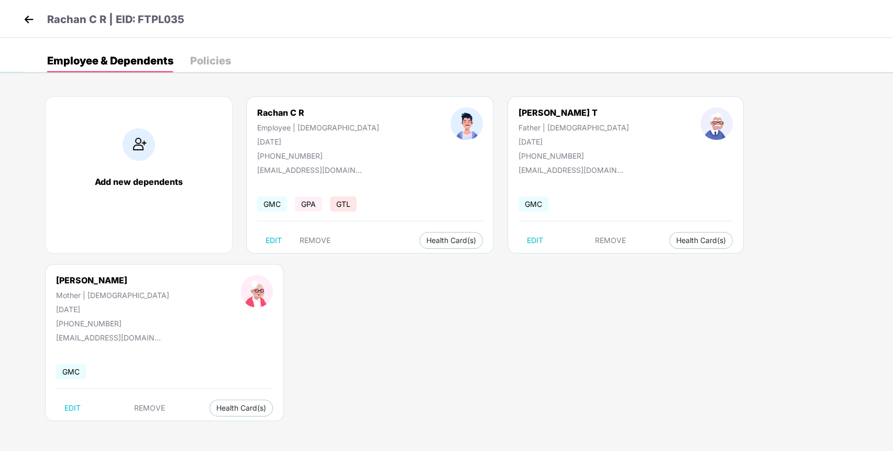
drag, startPoint x: 304, startPoint y: 139, endPoint x: 255, endPoint y: 144, distance: 48.9
click at [255, 144] on div "Rachan C R Employee | [DEMOGRAPHIC_DATA] [DATE] [PHONE_NUMBER]" at bounding box center [318, 133] width 193 height 53
click at [29, 19] on img at bounding box center [29, 20] width 16 height 16
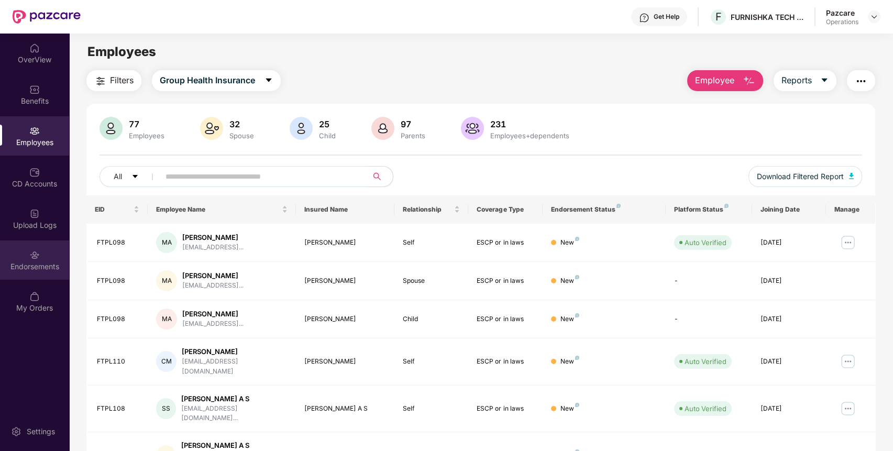
click at [43, 261] on div "Endorsements" at bounding box center [34, 266] width 69 height 10
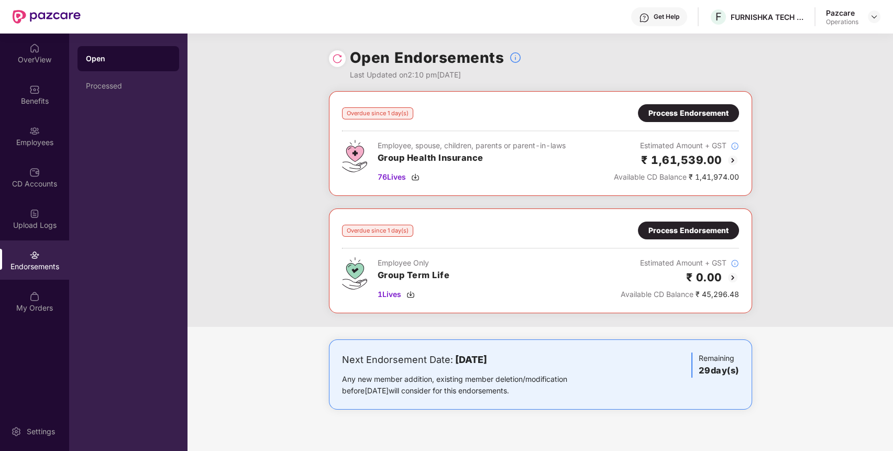
click at [706, 117] on div "Process Endorsement" at bounding box center [689, 113] width 80 height 12
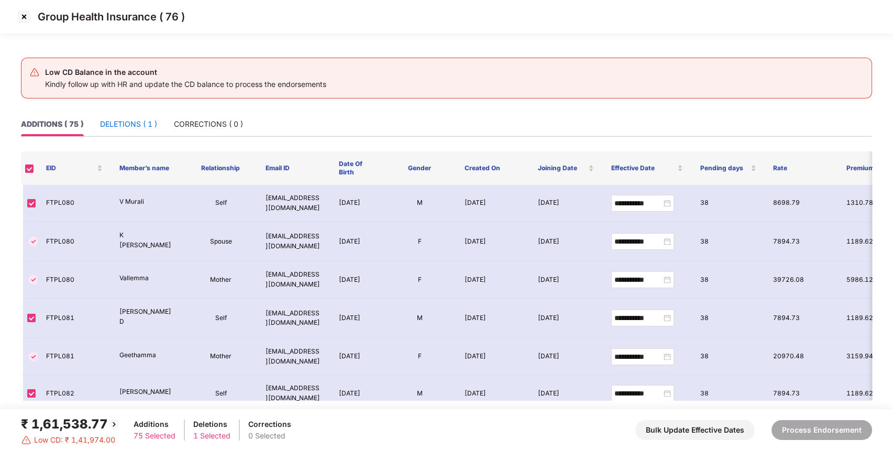
click at [130, 121] on div "DELETIONS ( 1 )" at bounding box center [128, 124] width 57 height 12
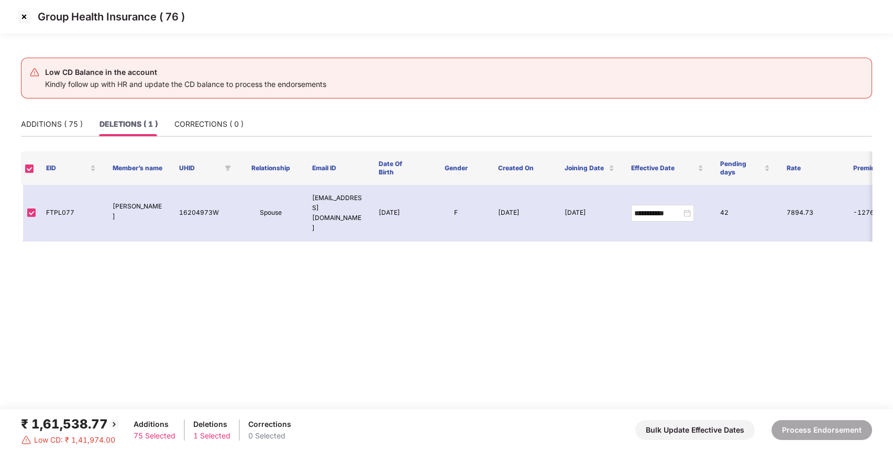
click at [25, 17] on img at bounding box center [24, 16] width 17 height 17
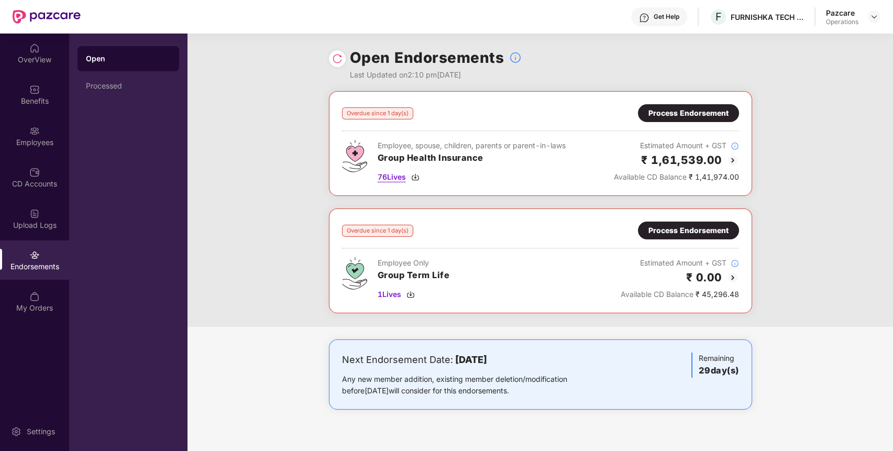
click at [393, 177] on span "76 Lives" at bounding box center [392, 177] width 28 height 12
click at [759, 9] on div "F FURNISHKA TECH PRIVATE LIMITED" at bounding box center [756, 17] width 95 height 18
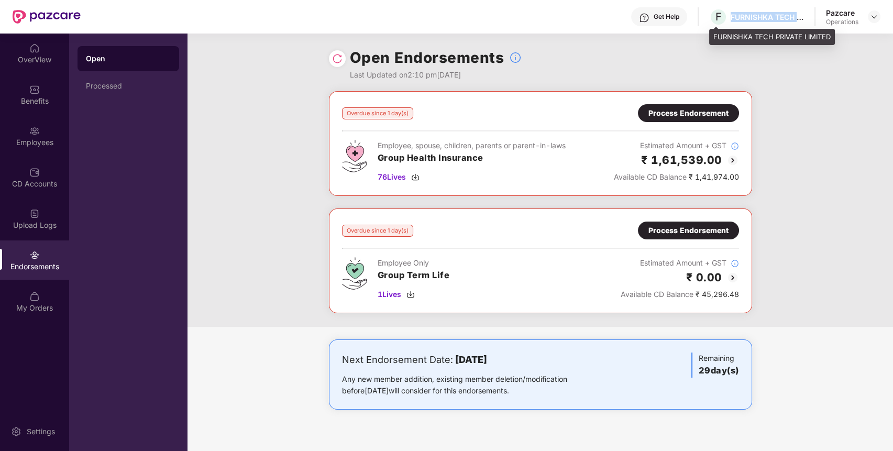
click at [759, 9] on div "F FURNISHKA TECH PRIVATE LIMITED" at bounding box center [756, 17] width 95 height 18
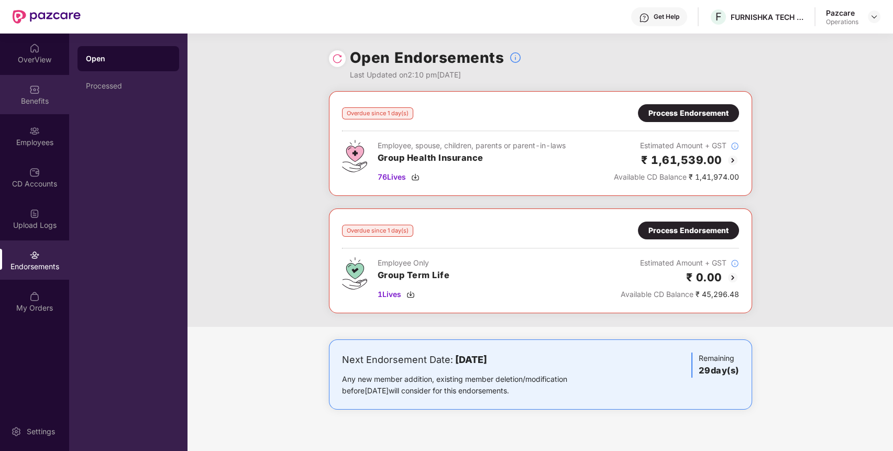
click at [27, 103] on div "Benefits" at bounding box center [34, 101] width 69 height 10
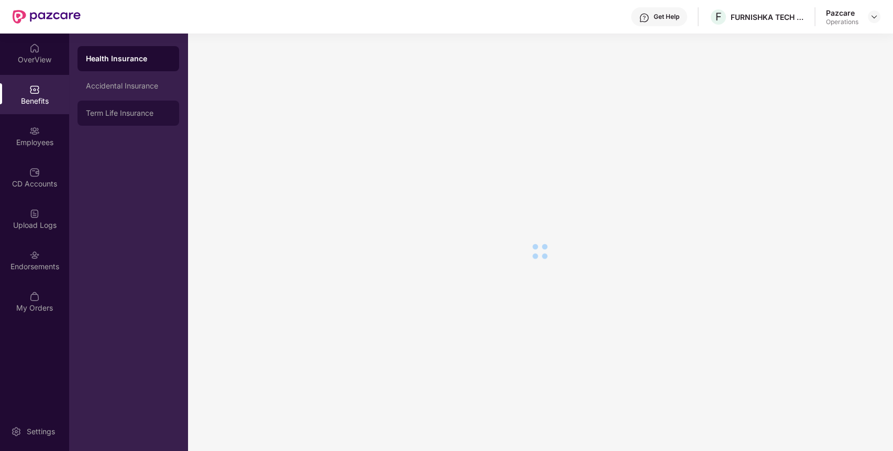
click at [122, 119] on div "Term Life Insurance" at bounding box center [129, 113] width 102 height 25
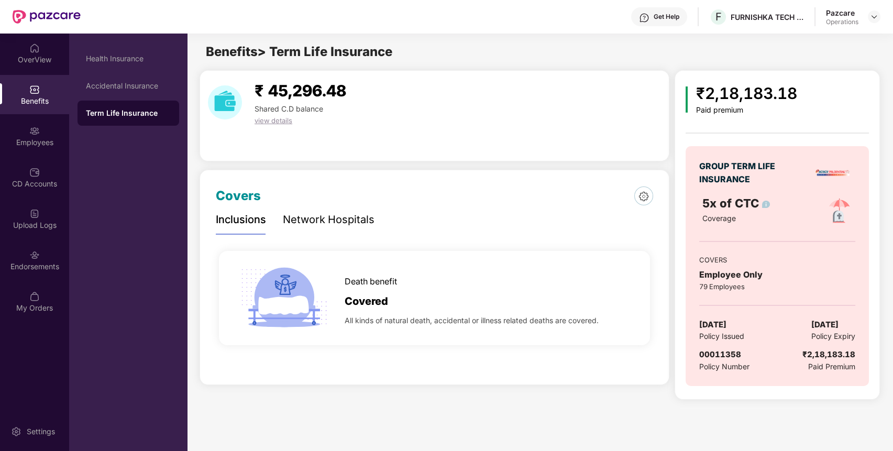
click at [149, 116] on div "Term Life Insurance" at bounding box center [128, 113] width 85 height 10
click at [733, 354] on span "00011358" at bounding box center [720, 354] width 42 height 10
click at [34, 276] on div "Endorsements" at bounding box center [34, 259] width 69 height 39
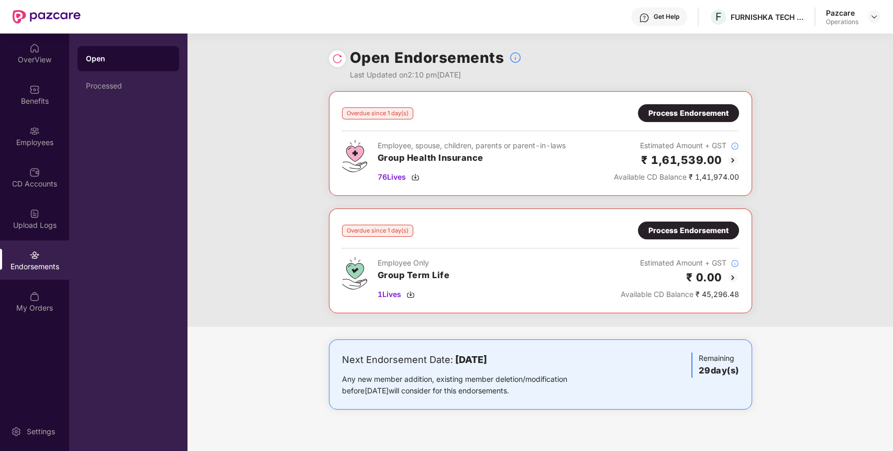
click at [710, 228] on div "Process Endorsement" at bounding box center [689, 231] width 80 height 12
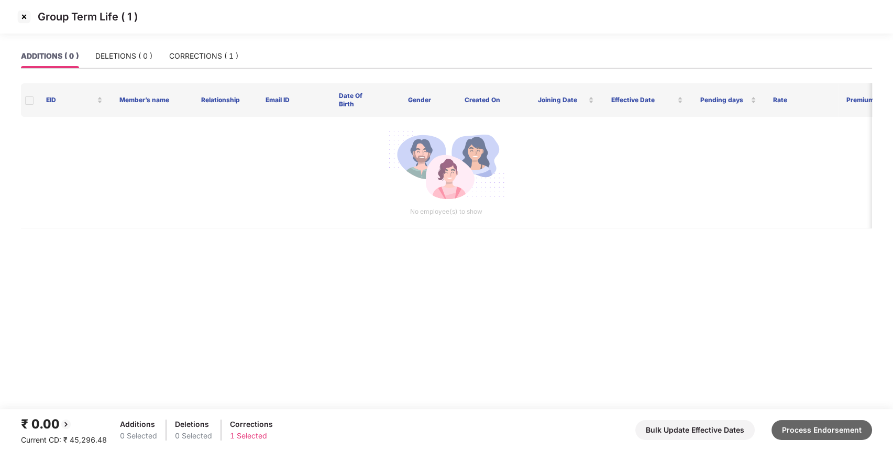
click at [822, 433] on button "Process Endorsement" at bounding box center [822, 430] width 101 height 20
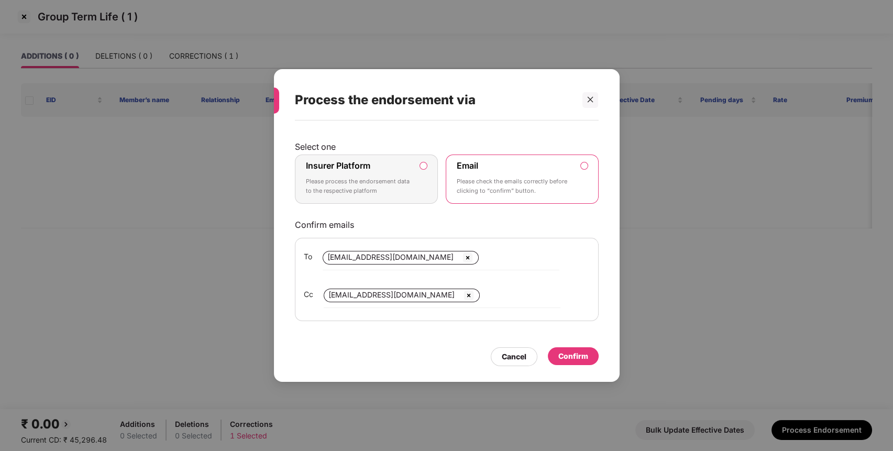
click at [386, 173] on div "Insurer Platform Please process the endorsement data to the respective platform" at bounding box center [359, 179] width 107 height 38
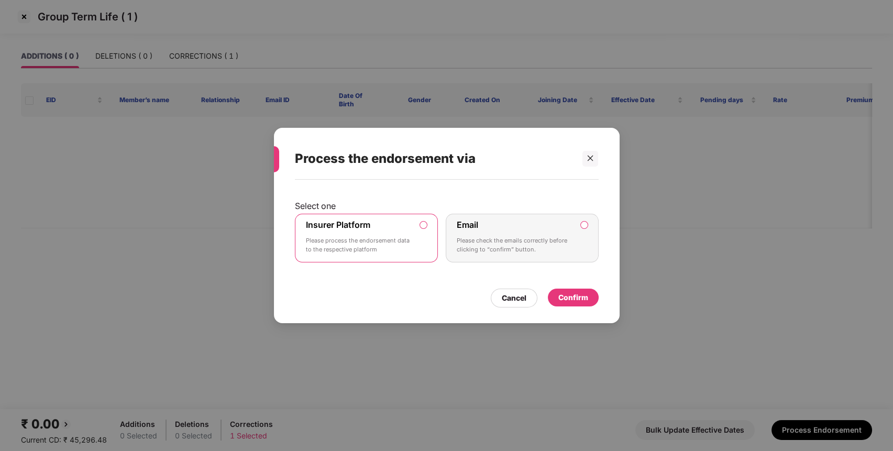
click at [585, 300] on div "Confirm" at bounding box center [573, 298] width 30 height 12
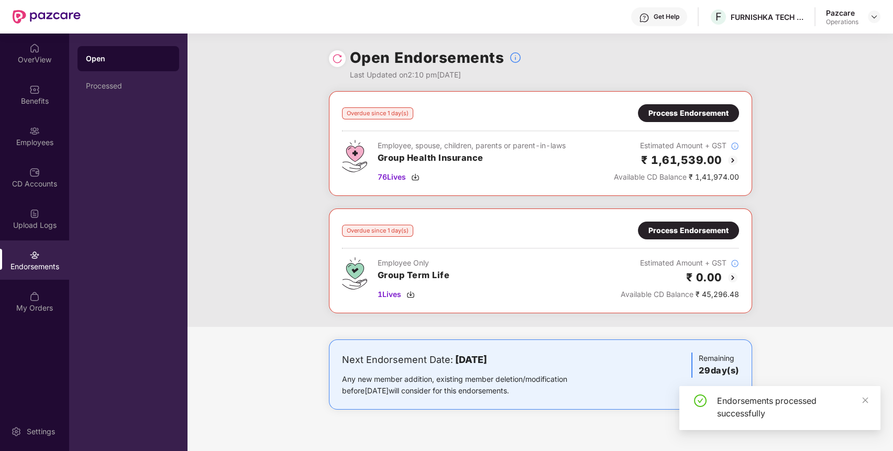
click at [339, 61] on img at bounding box center [337, 58] width 10 height 10
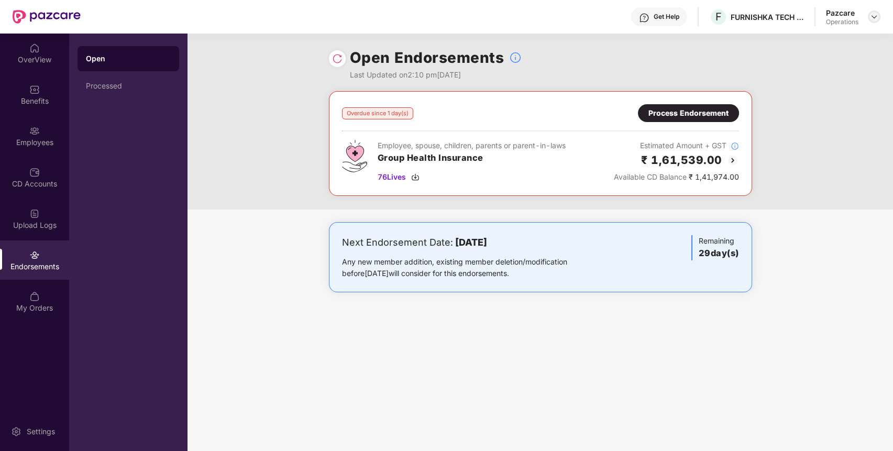
click at [872, 23] on div at bounding box center [874, 16] width 13 height 13
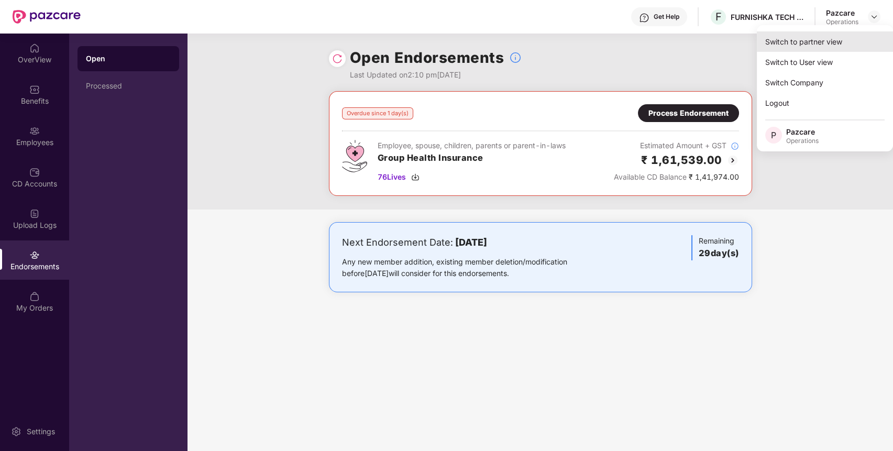
click at [841, 44] on div "Switch to partner view" at bounding box center [825, 41] width 136 height 20
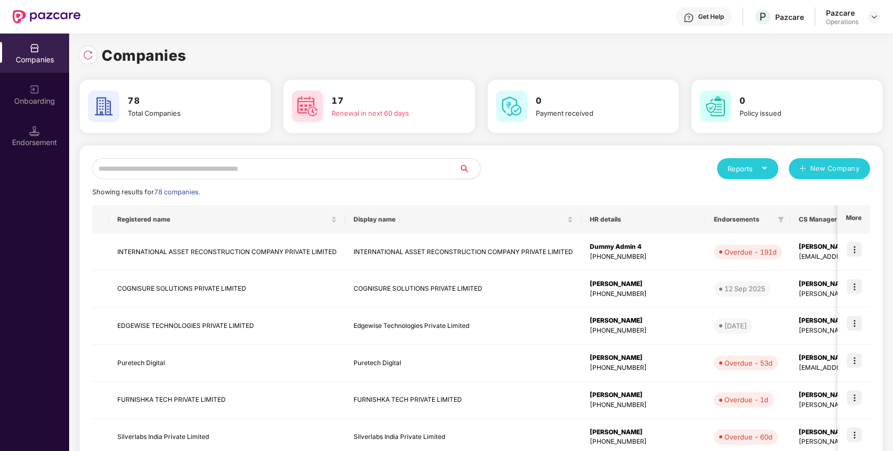
click at [302, 166] on input "text" at bounding box center [275, 168] width 367 height 21
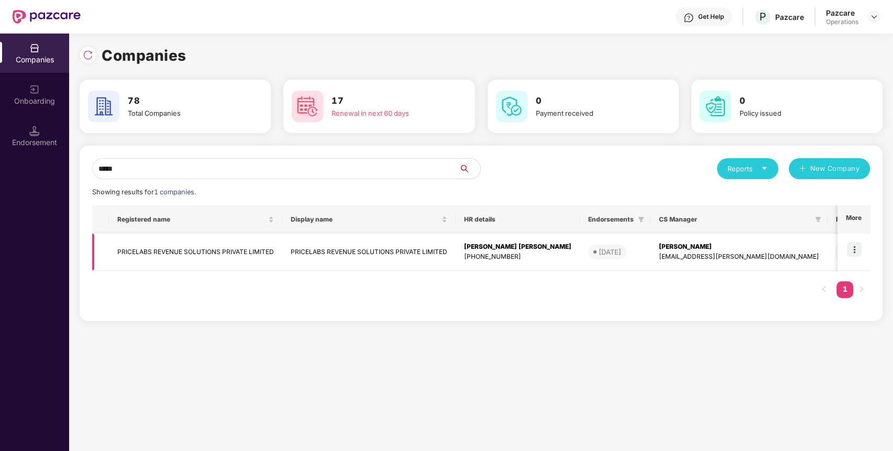
type input "*****"
click at [853, 249] on img at bounding box center [854, 249] width 15 height 15
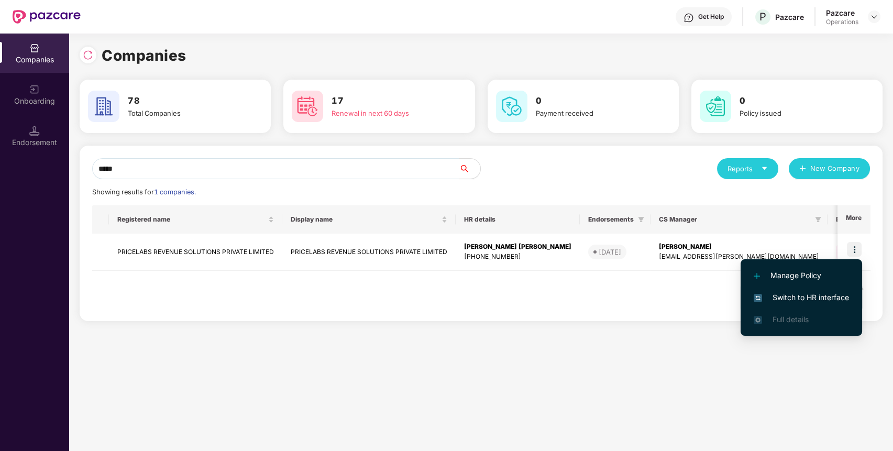
click at [842, 299] on span "Switch to HR interface" at bounding box center [801, 298] width 95 height 12
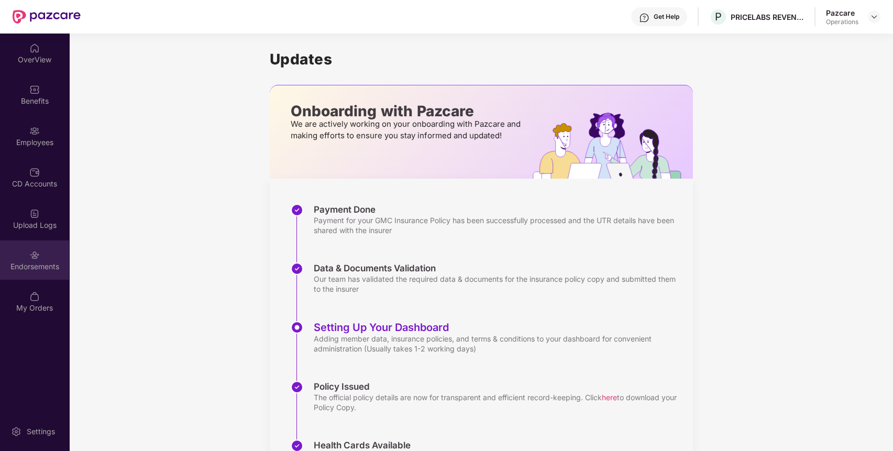
click at [29, 267] on div "Endorsements" at bounding box center [34, 266] width 69 height 10
